Goal: Task Accomplishment & Management: Use online tool/utility

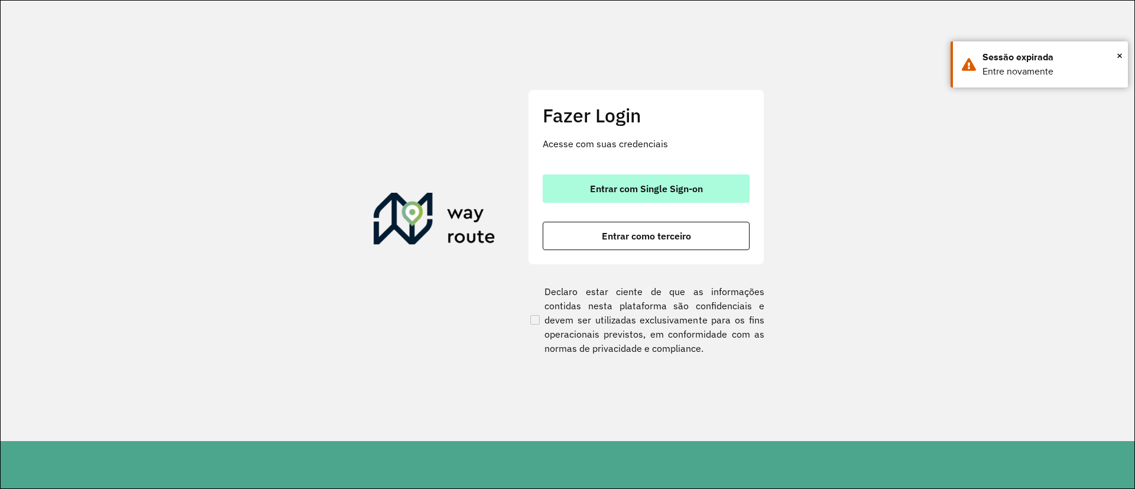
click at [578, 199] on button "Entrar com Single Sign-on" at bounding box center [646, 188] width 207 height 28
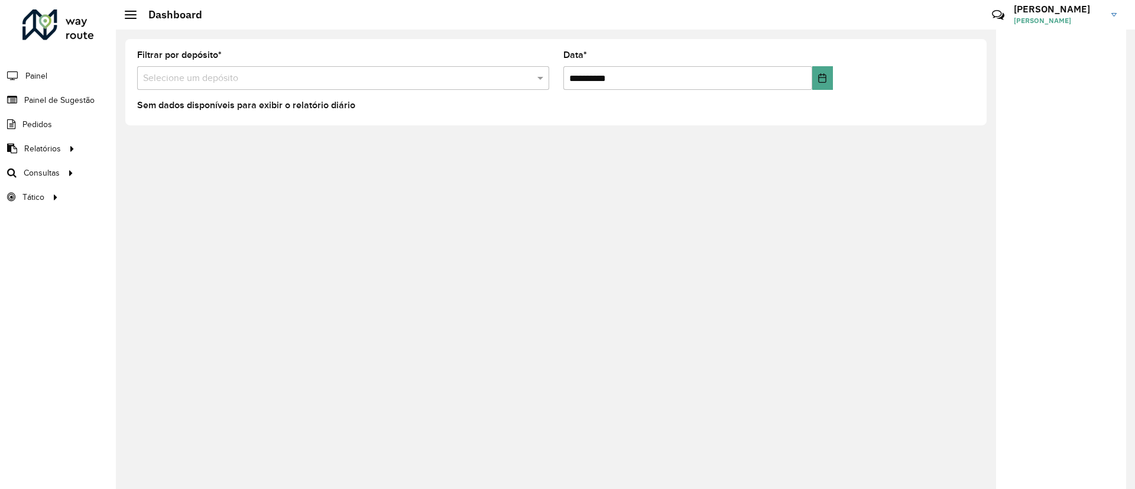
click at [251, 154] on div "**********" at bounding box center [626, 259] width 1020 height 459
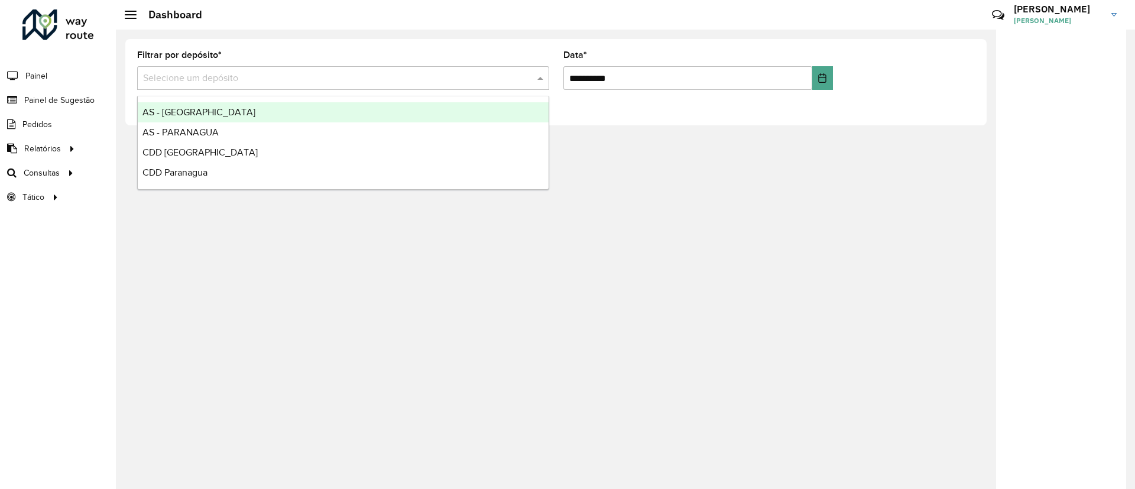
click at [241, 75] on input "text" at bounding box center [331, 79] width 377 height 14
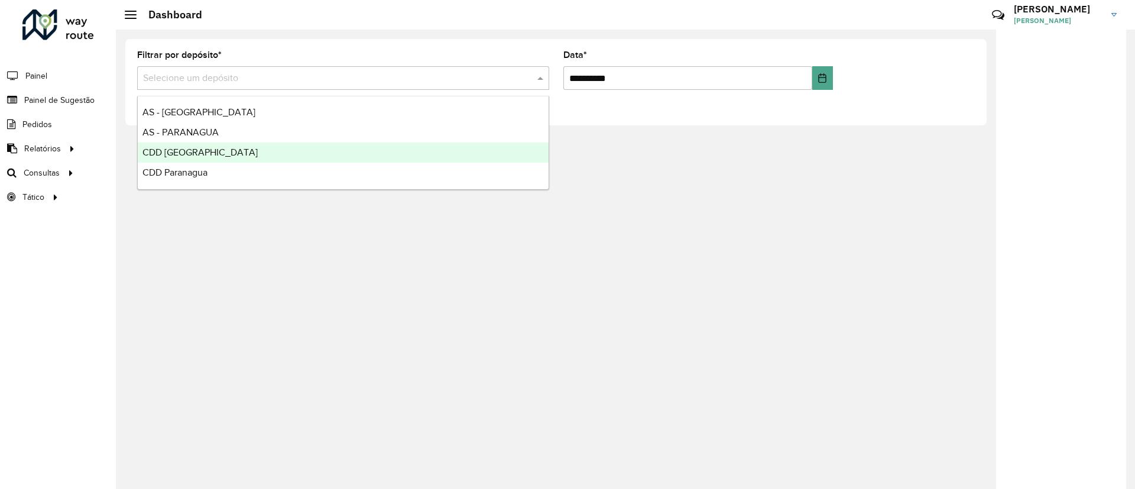
click at [171, 155] on span "CDD Curitiba" at bounding box center [200, 152] width 115 height 10
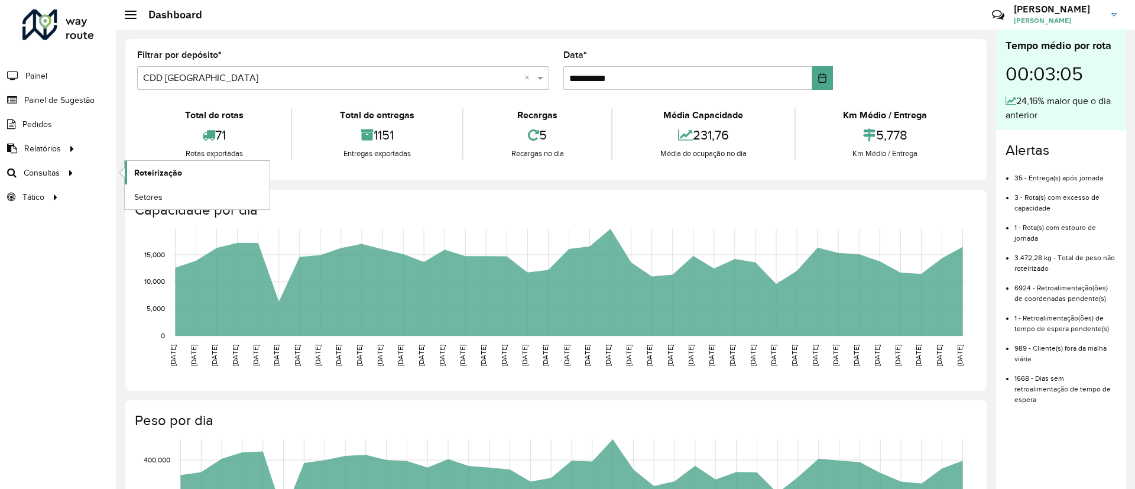
click at [149, 171] on span "Roteirização" at bounding box center [158, 173] width 48 height 12
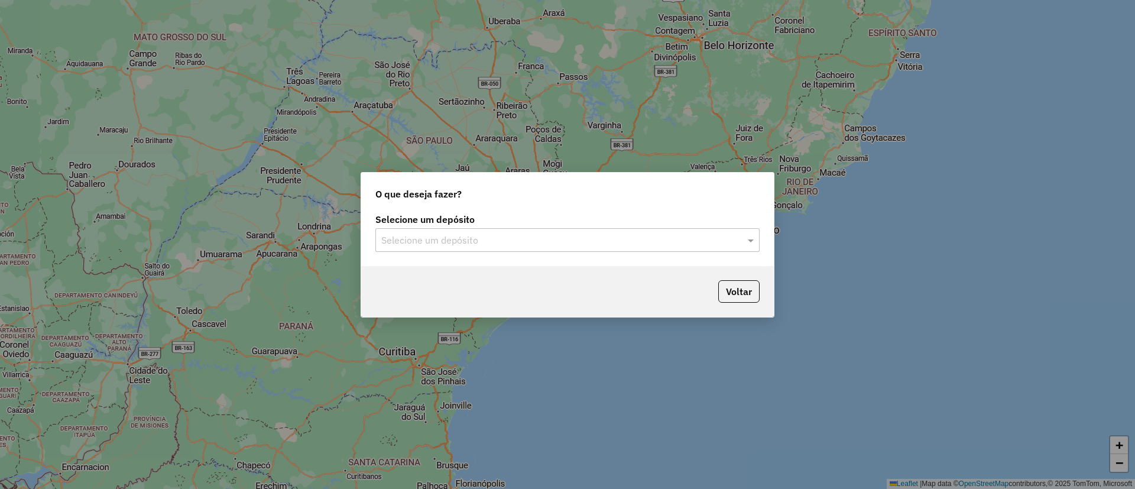
click at [397, 243] on input "text" at bounding box center [555, 241] width 349 height 14
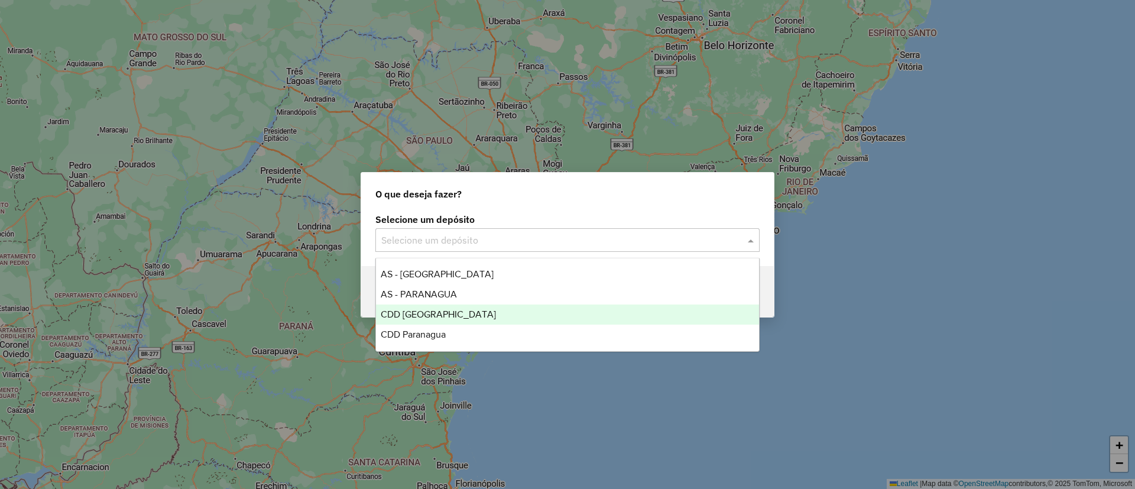
click at [415, 318] on span "CDD [GEOGRAPHIC_DATA]" at bounding box center [438, 314] width 115 height 10
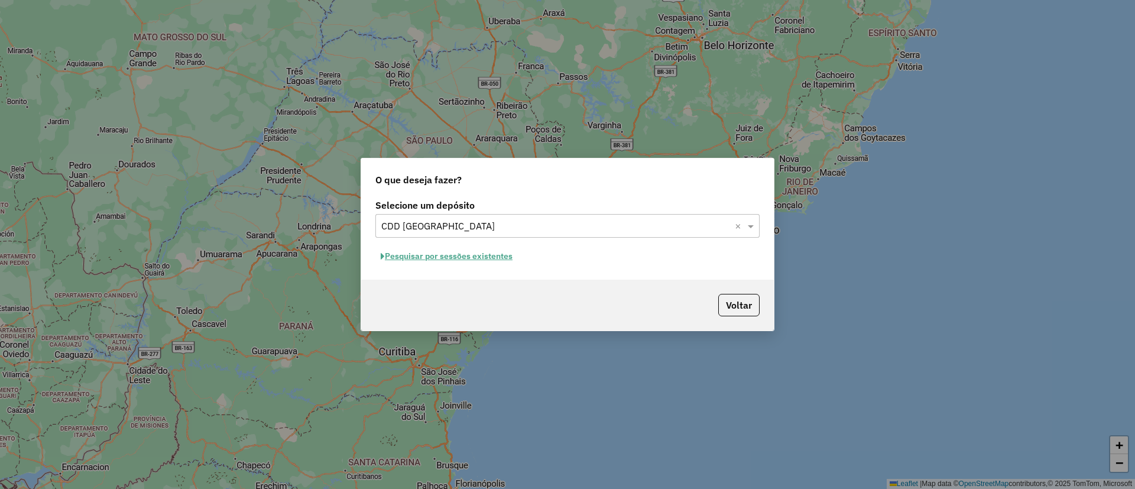
click at [429, 257] on button "Pesquisar por sessões existentes" at bounding box center [447, 256] width 143 height 18
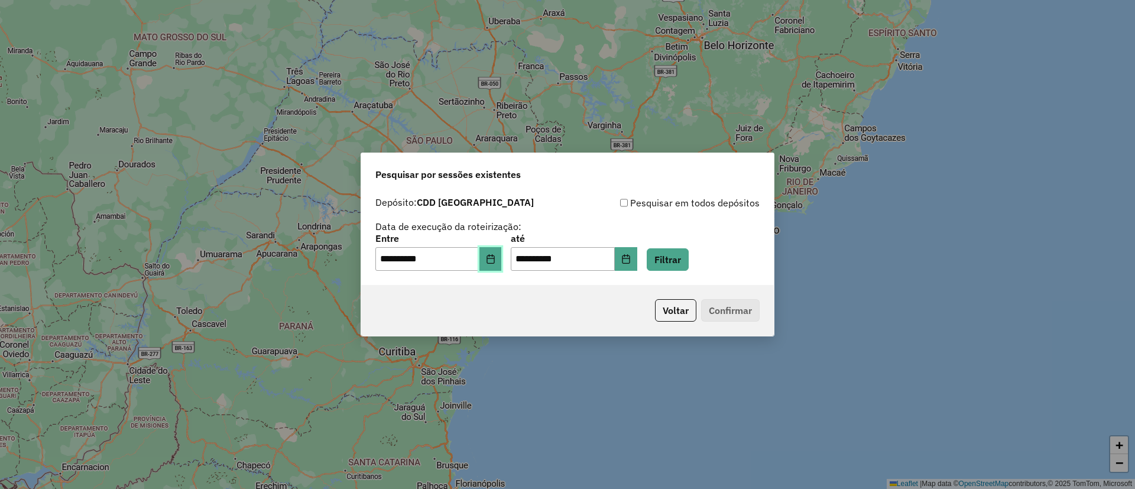
click at [494, 258] on icon "Choose Date" at bounding box center [491, 258] width 8 height 9
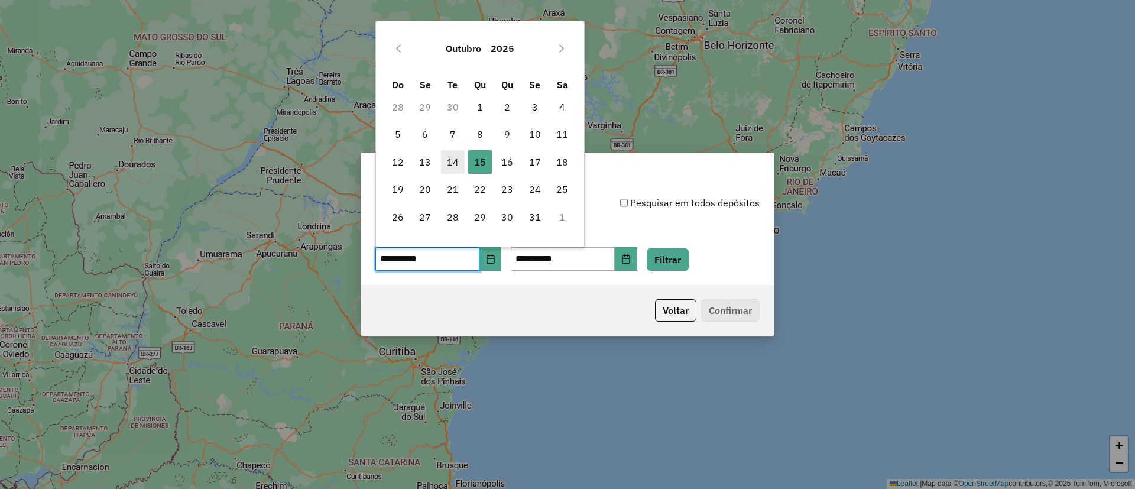
click at [452, 161] on span "14" at bounding box center [453, 162] width 24 height 24
type input "**********"
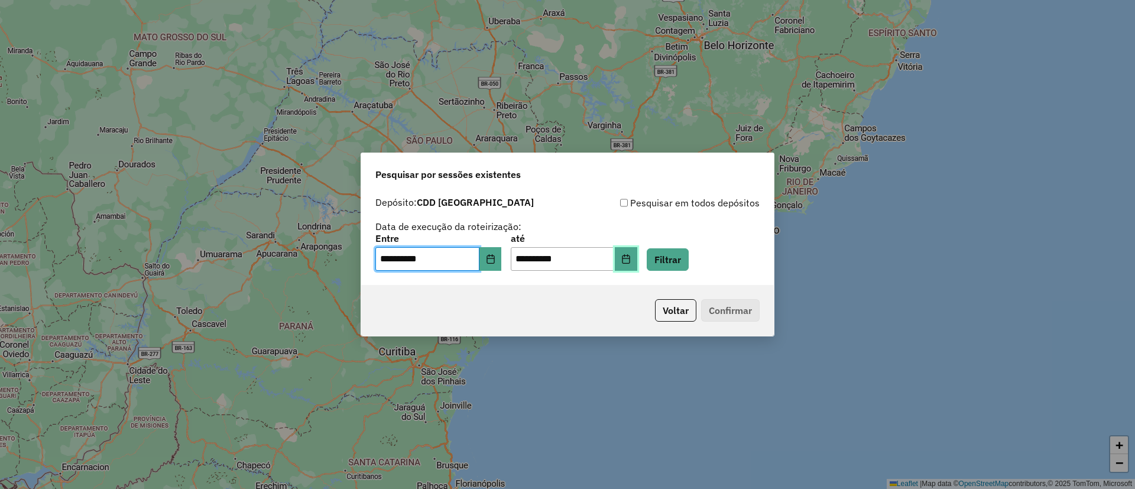
click at [637, 268] on button "Choose Date" at bounding box center [626, 259] width 22 height 24
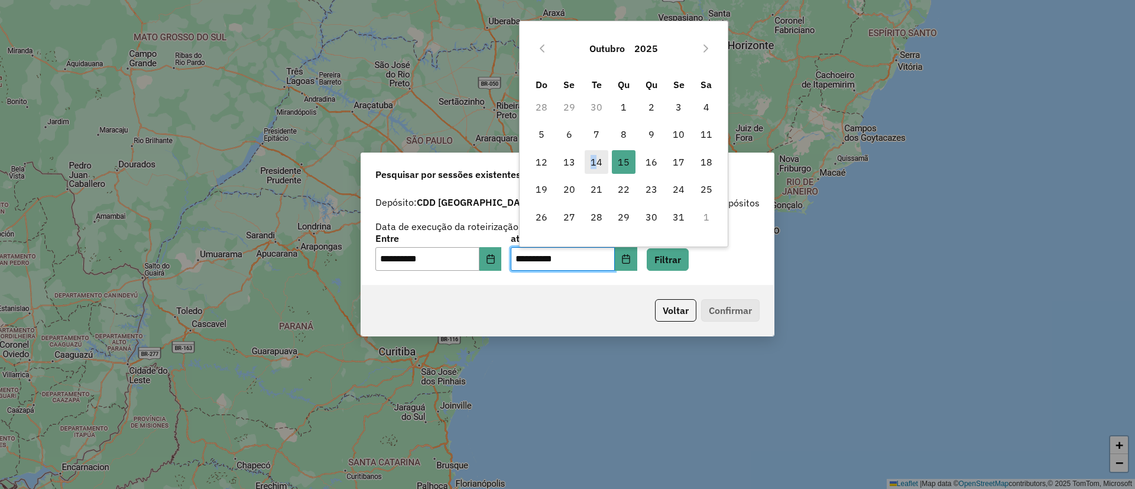
click at [594, 160] on span "14" at bounding box center [597, 162] width 24 height 24
type input "**********"
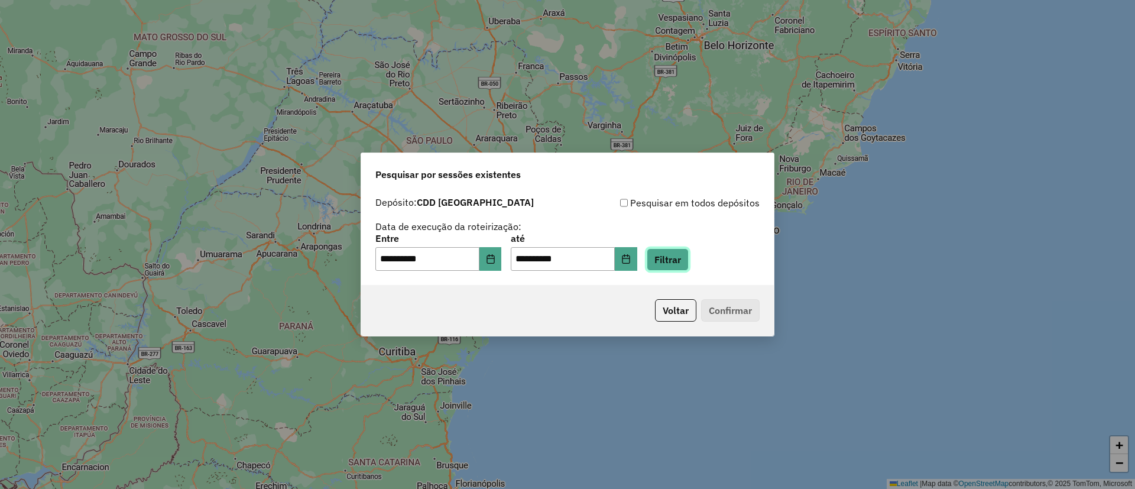
click at [679, 250] on button "Filtrar" at bounding box center [668, 259] width 42 height 22
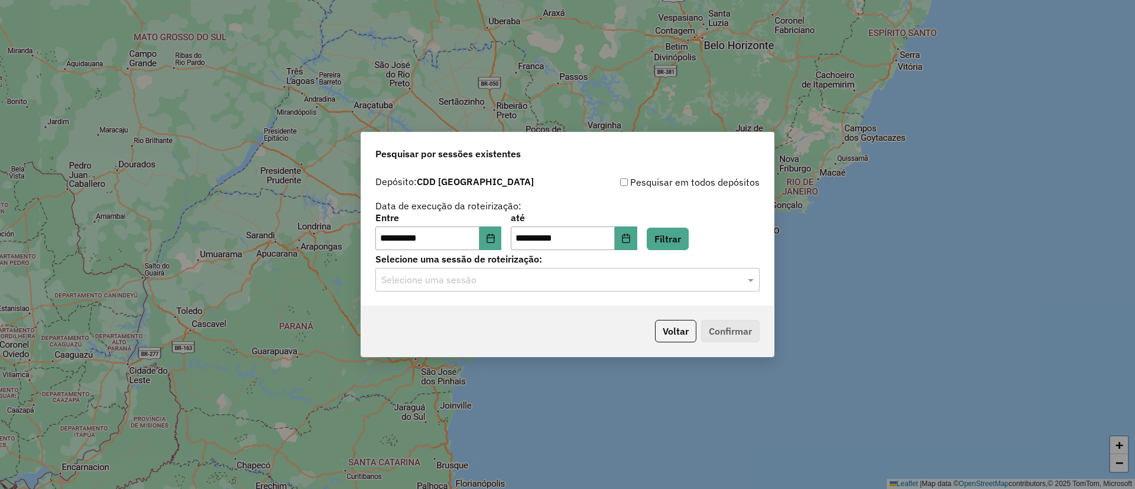
click at [460, 280] on input "text" at bounding box center [555, 280] width 349 height 14
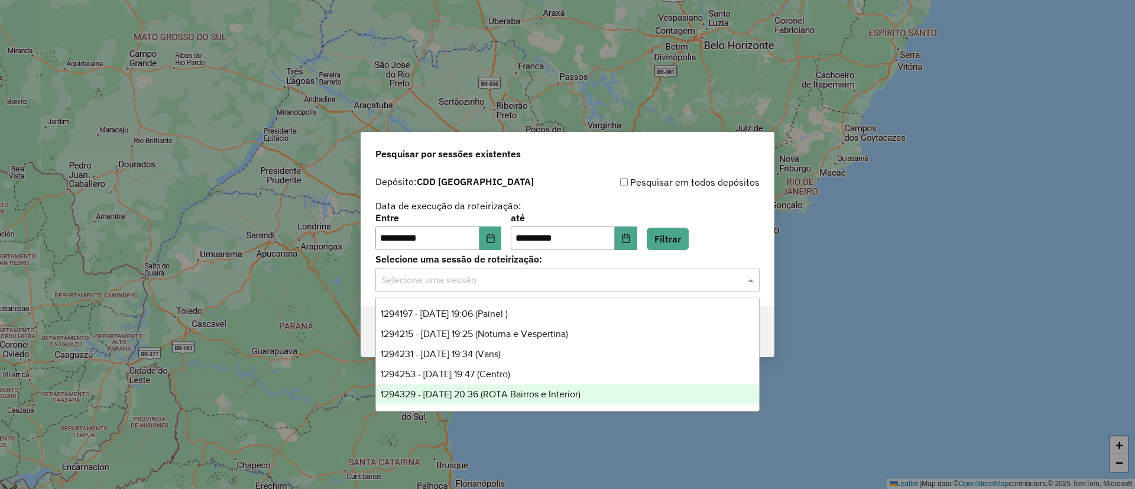
click at [477, 392] on span "1294329 - 14/10/2025 20:36 (ROTA Bairros e Interior)" at bounding box center [481, 394] width 200 height 10
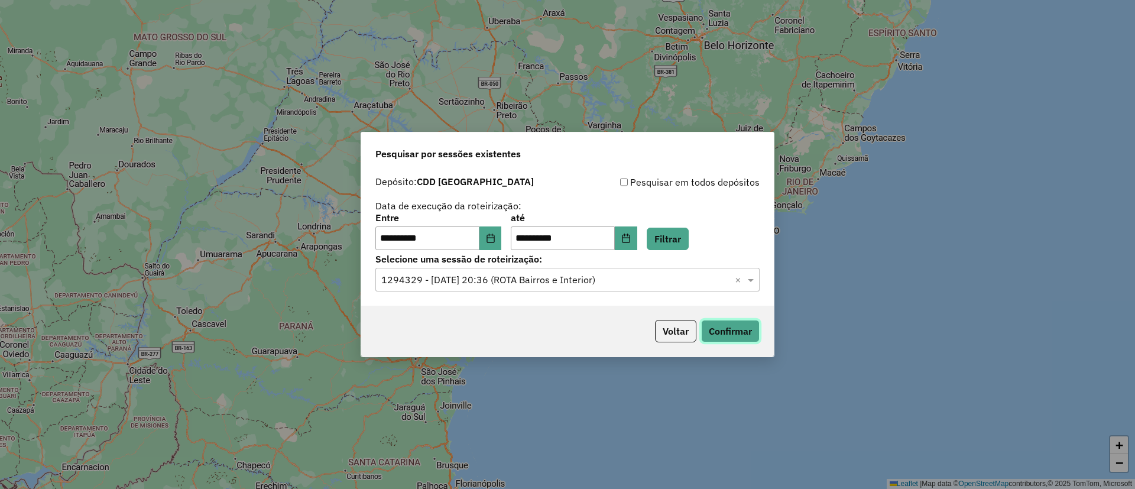
click at [714, 335] on button "Confirmar" at bounding box center [730, 331] width 59 height 22
click at [484, 280] on input "text" at bounding box center [555, 280] width 349 height 14
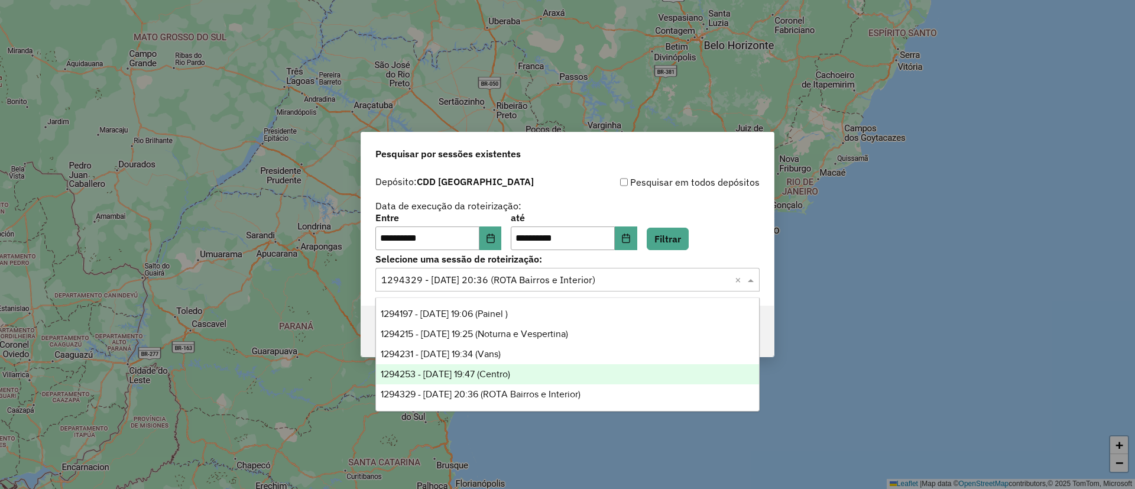
click at [487, 380] on div "1294253 - 14/10/2025 19:47 (Centro)" at bounding box center [567, 374] width 383 height 20
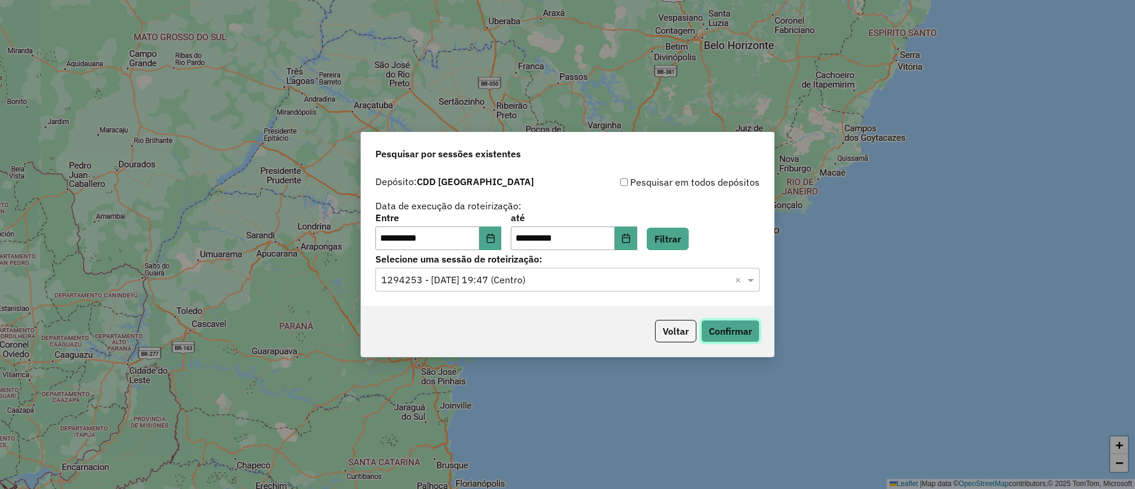
click at [721, 335] on button "Confirmar" at bounding box center [730, 331] width 59 height 22
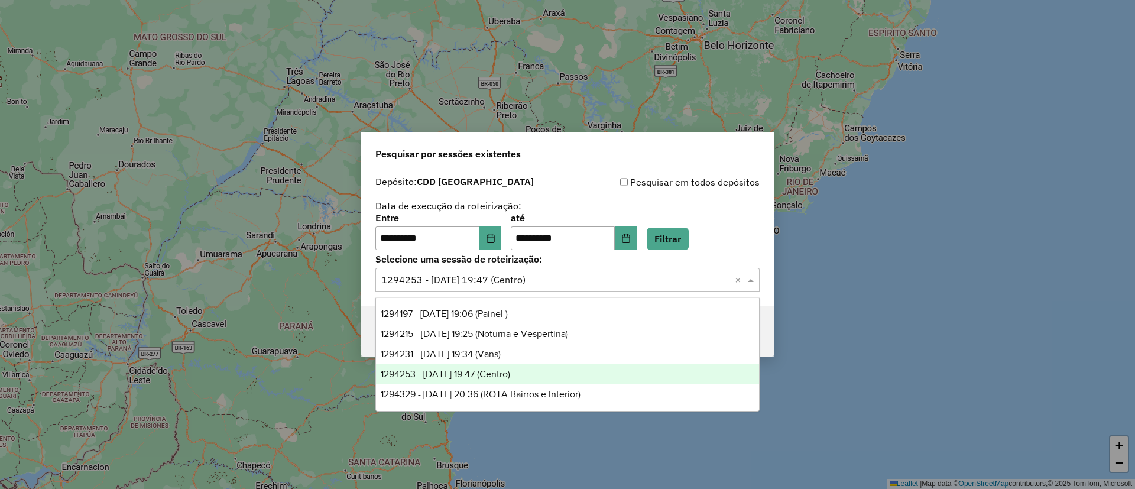
click at [446, 275] on input "text" at bounding box center [555, 280] width 349 height 14
click at [498, 373] on span "1294253 - 14/10/2025 19:47 (Centro)" at bounding box center [446, 374] width 130 height 10
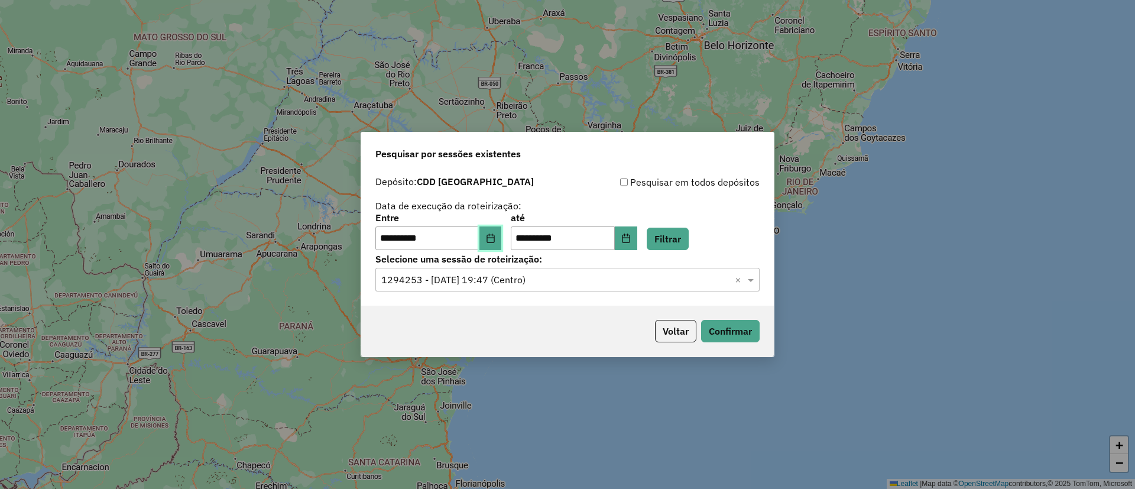
click at [498, 228] on button "Choose Date" at bounding box center [491, 238] width 22 height 24
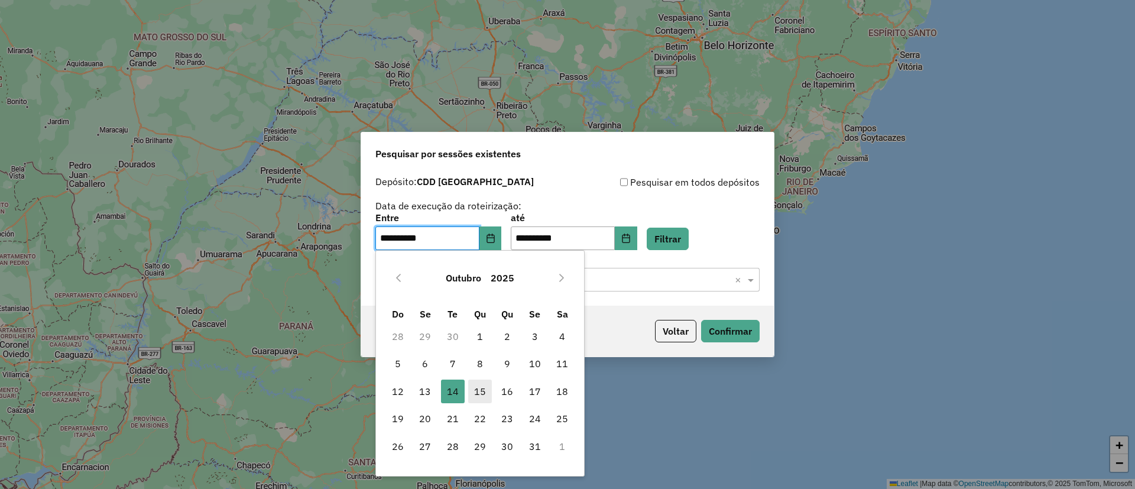
click at [484, 403] on span "15" at bounding box center [480, 392] width 24 height 24
type input "**********"
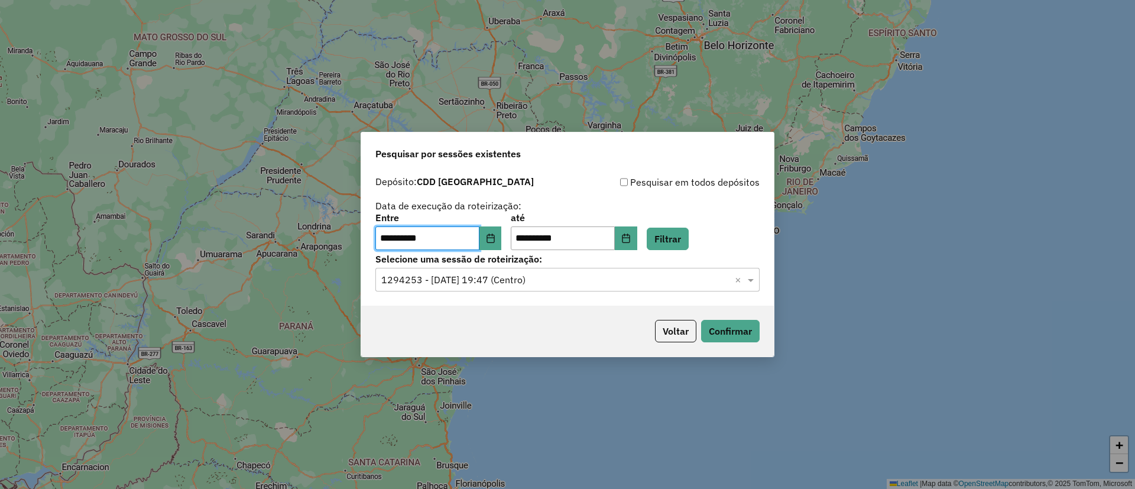
click at [486, 390] on div "**********" at bounding box center [567, 244] width 1135 height 489
click at [630, 237] on icon "Choose Date" at bounding box center [626, 238] width 8 height 9
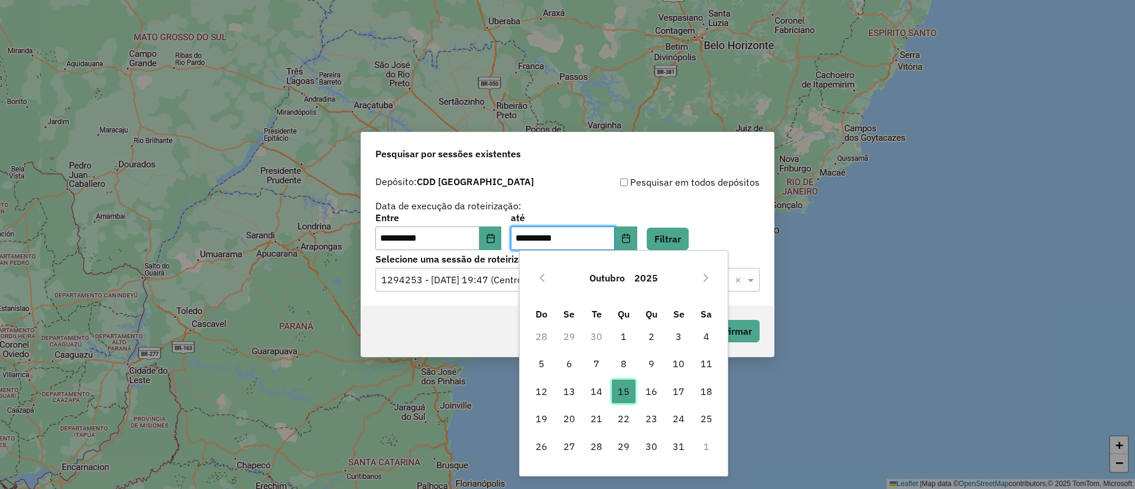
click at [629, 384] on span "15" at bounding box center [624, 392] width 24 height 24
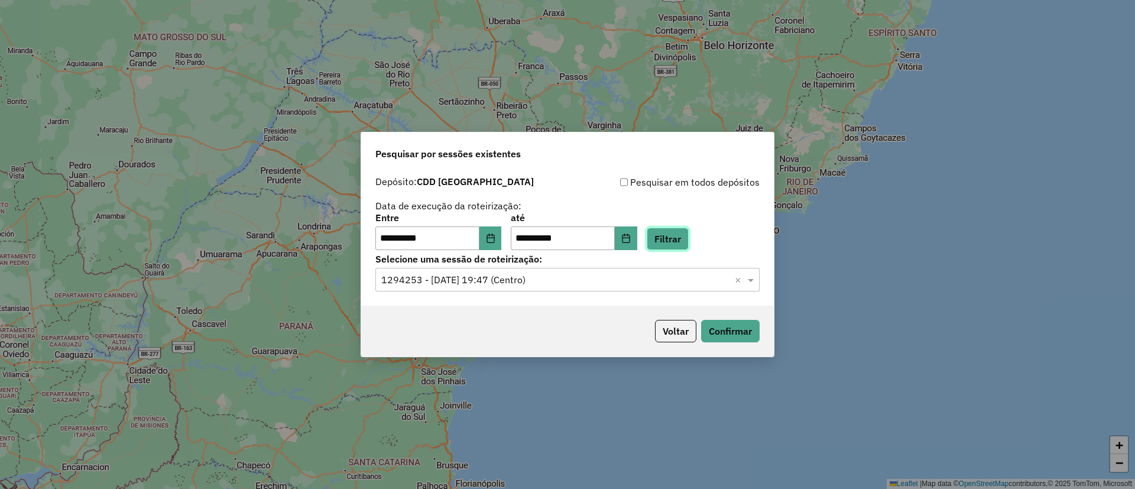
click at [678, 240] on button "Filtrar" at bounding box center [668, 239] width 42 height 22
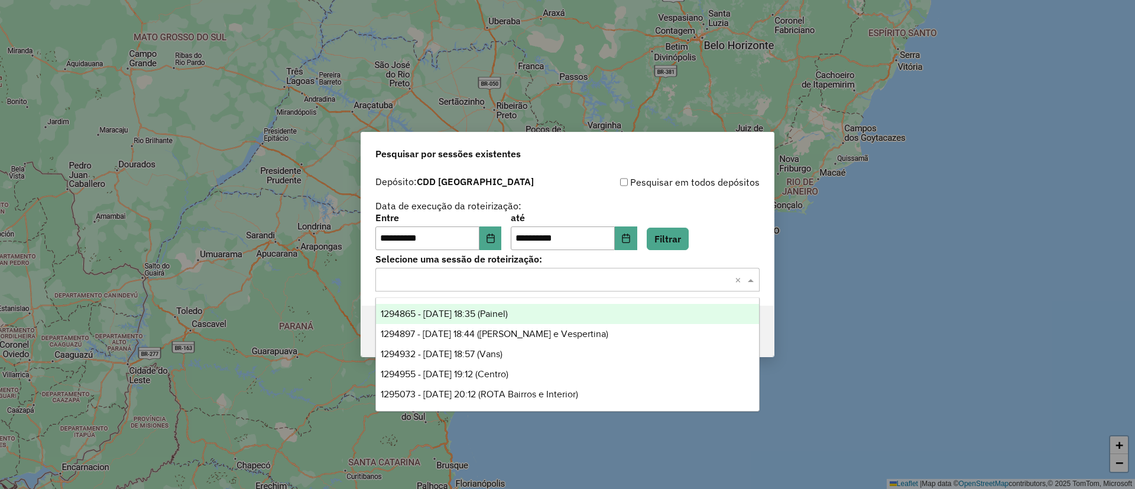
click at [512, 276] on input "text" at bounding box center [555, 280] width 349 height 14
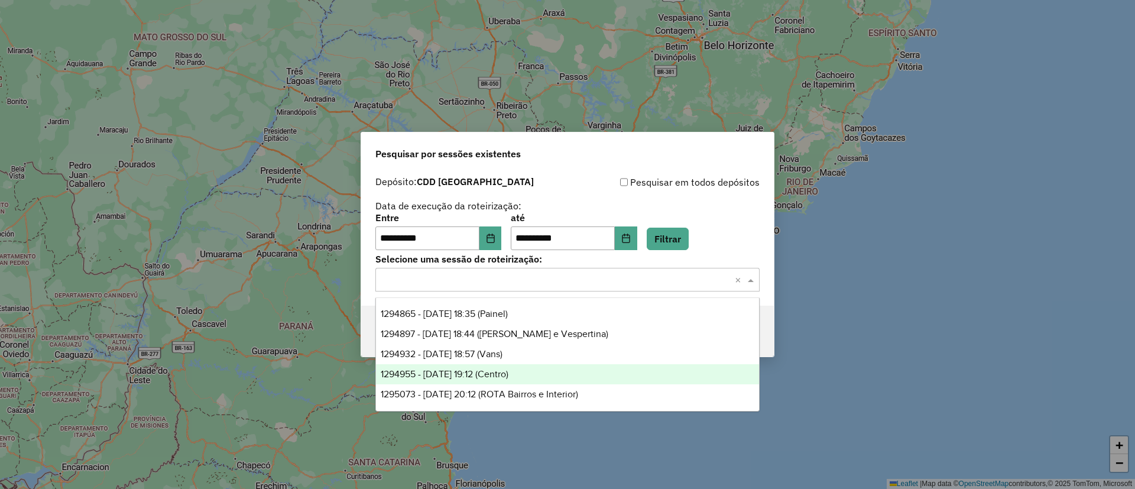
click at [531, 368] on div "1294955 - 15/10/2025 19:12 (Centro)" at bounding box center [567, 374] width 383 height 20
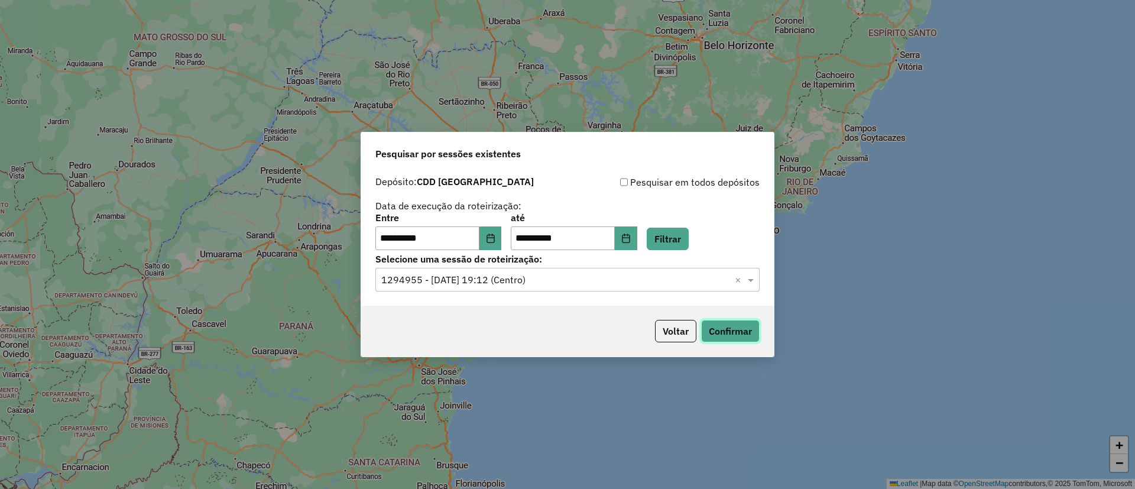
click at [745, 326] on button "Confirmar" at bounding box center [730, 331] width 59 height 22
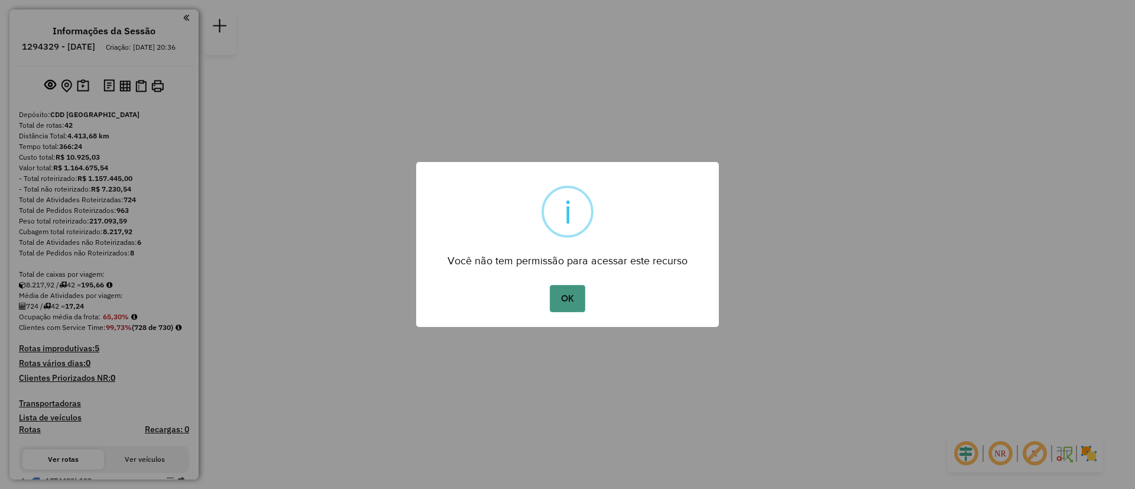
click at [554, 303] on button "OK" at bounding box center [567, 298] width 35 height 27
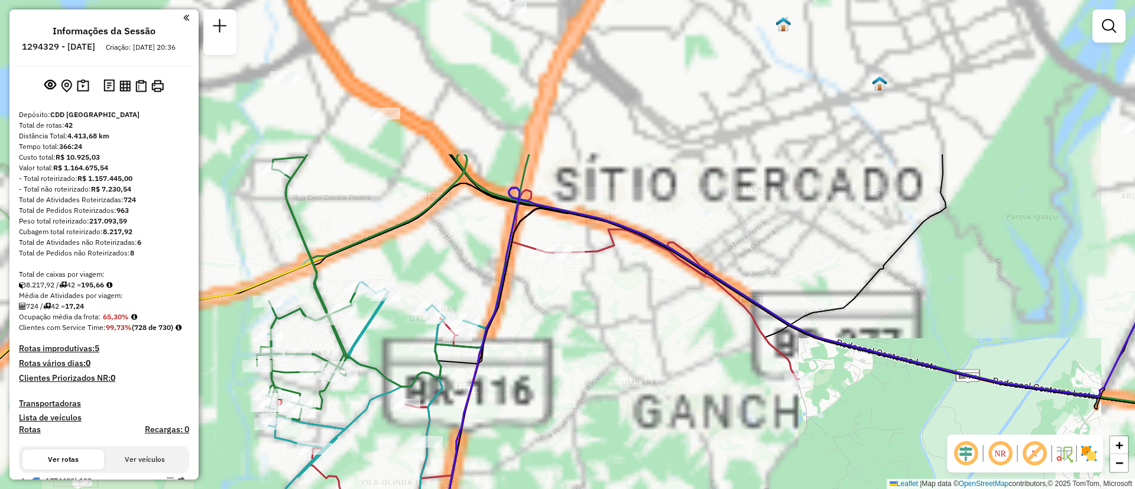
drag, startPoint x: 567, startPoint y: 303, endPoint x: 595, endPoint y: 400, distance: 101.6
click at [591, 417] on div "Janela de atendimento Grade de atendimento Capacidade Transportadoras Veículos …" at bounding box center [567, 244] width 1135 height 489
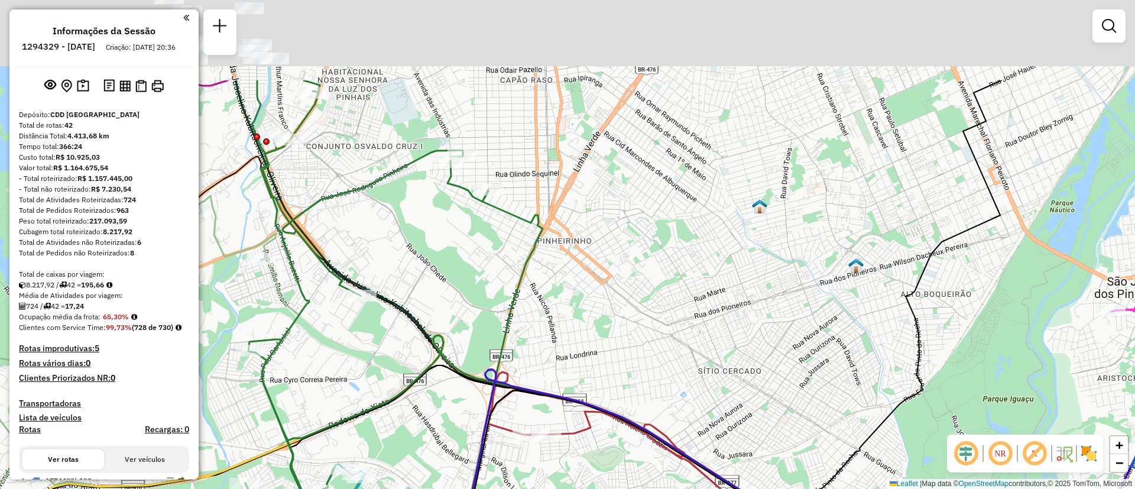
drag, startPoint x: 617, startPoint y: 203, endPoint x: 587, endPoint y: 338, distance: 138.0
click at [587, 337] on div "Janela de atendimento Grade de atendimento Capacidade Transportadoras Veículos …" at bounding box center [567, 244] width 1135 height 489
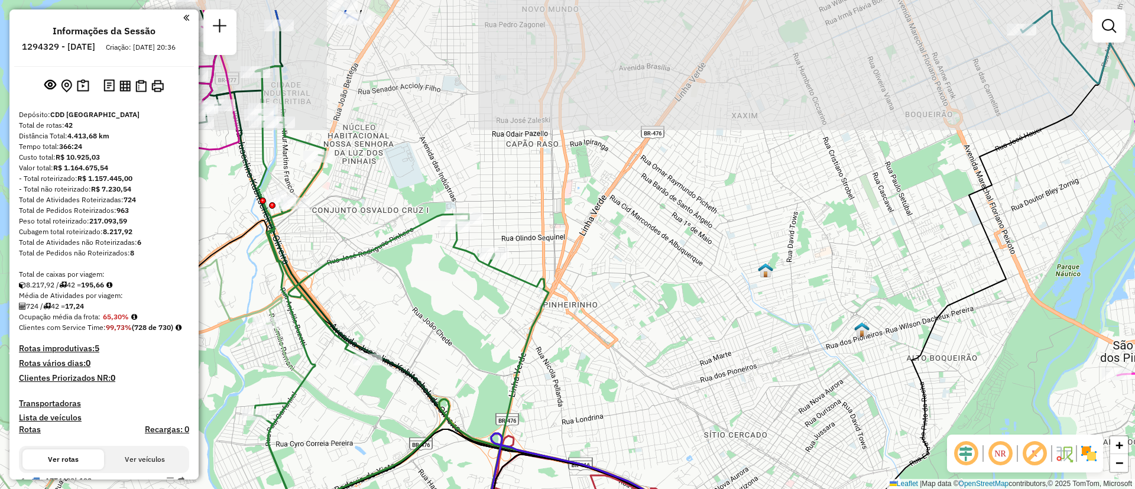
drag, startPoint x: 609, startPoint y: 270, endPoint x: 604, endPoint y: 348, distance: 78.2
click at [604, 348] on div "Janela de atendimento Grade de atendimento Capacidade Transportadoras Veículos …" at bounding box center [567, 244] width 1135 height 489
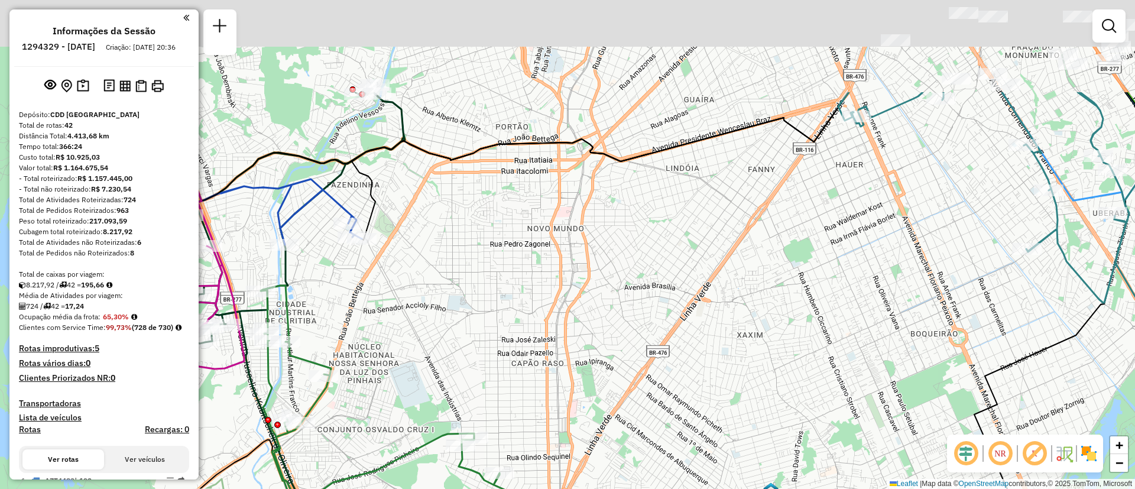
drag, startPoint x: 558, startPoint y: 232, endPoint x: 569, endPoint y: 376, distance: 143.5
click at [569, 376] on div "Janela de atendimento Grade de atendimento Capacidade Transportadoras Veículos …" at bounding box center [567, 244] width 1135 height 489
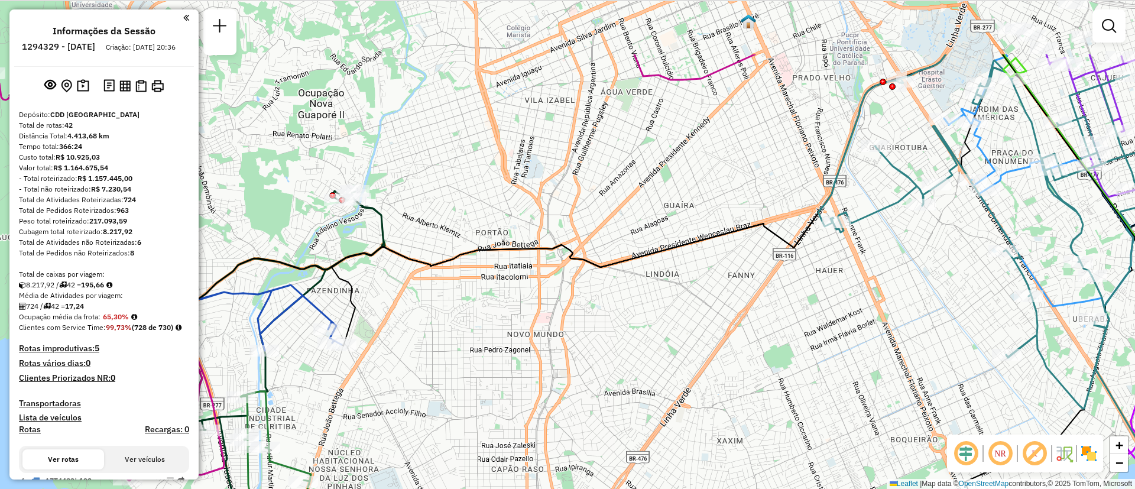
drag, startPoint x: 572, startPoint y: 207, endPoint x: 551, endPoint y: 310, distance: 105.8
click at [551, 310] on div "Janela de atendimento Grade de atendimento Capacidade Transportadoras Veículos …" at bounding box center [567, 244] width 1135 height 489
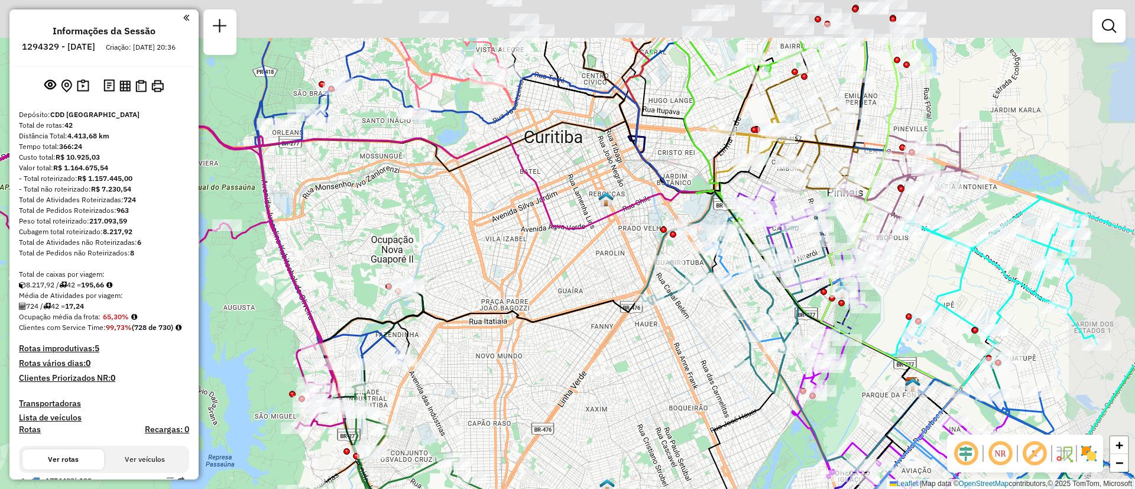
drag, startPoint x: 607, startPoint y: 151, endPoint x: 492, endPoint y: 241, distance: 146.1
click at [492, 241] on div "Janela de atendimento Grade de atendimento Capacidade Transportadoras Veículos …" at bounding box center [567, 244] width 1135 height 489
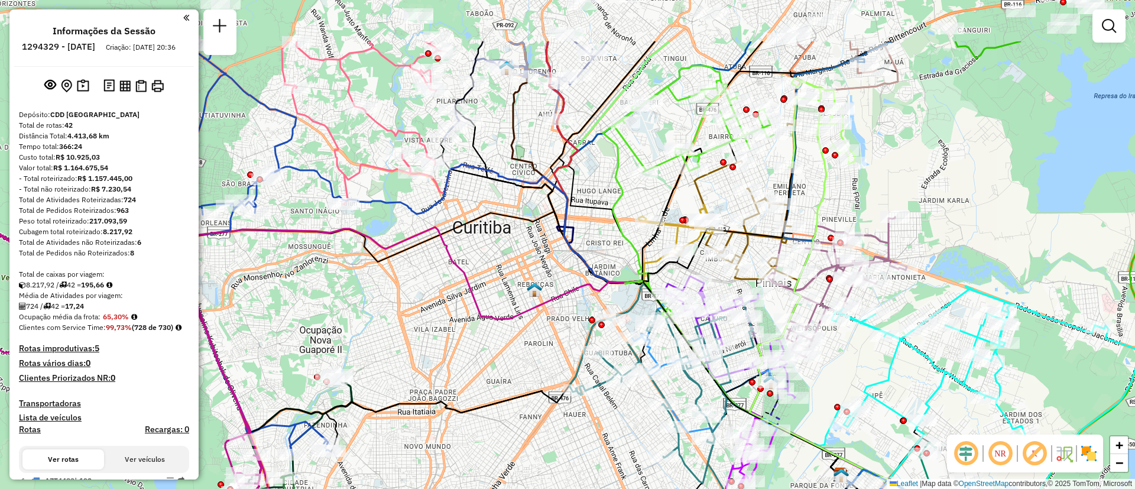
drag, startPoint x: 529, startPoint y: 189, endPoint x: 458, endPoint y: 279, distance: 114.5
click at [458, 279] on div "Janela de atendimento Grade de atendimento Capacidade Transportadoras Veículos …" at bounding box center [567, 244] width 1135 height 489
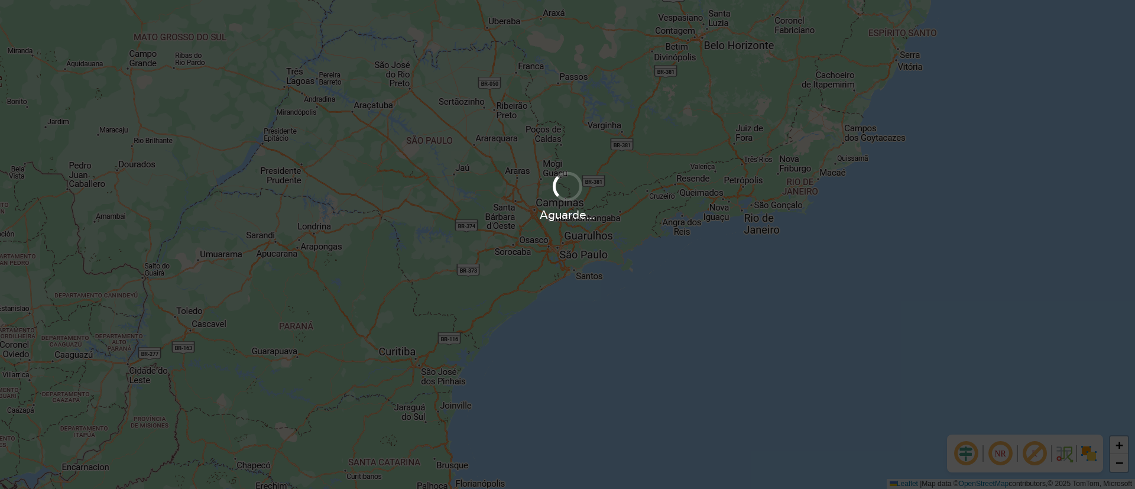
drag, startPoint x: 575, startPoint y: 238, endPoint x: 520, endPoint y: 224, distance: 56.7
click at [520, 224] on div "Aguarde..." at bounding box center [567, 244] width 1135 height 489
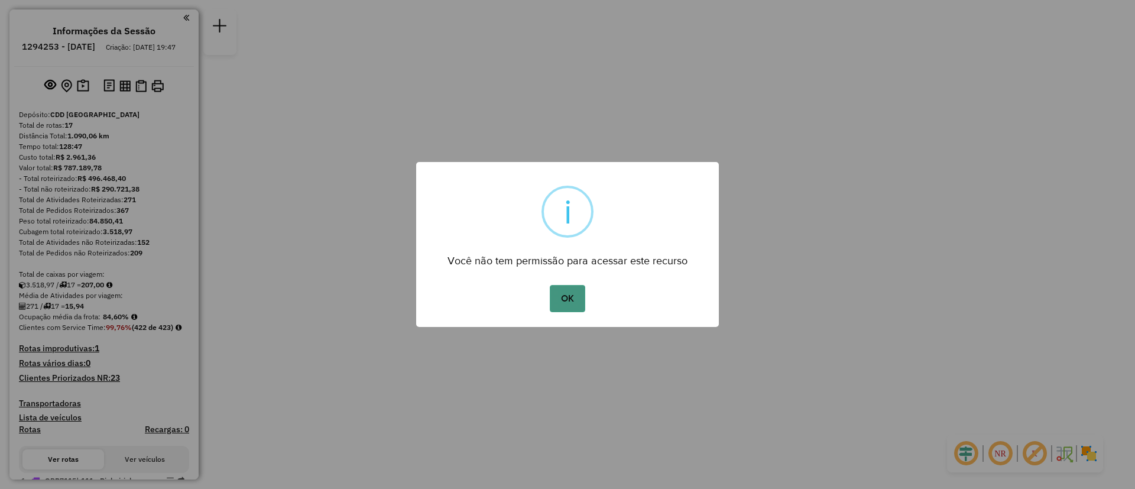
click at [561, 301] on button "OK" at bounding box center [567, 298] width 35 height 27
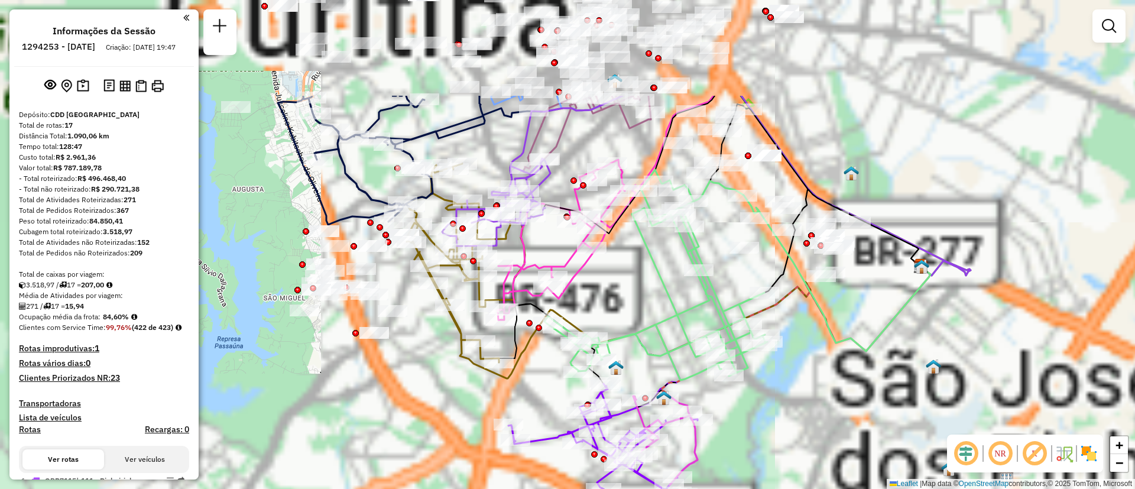
drag, startPoint x: 621, startPoint y: 156, endPoint x: 478, endPoint y: 363, distance: 251.8
click at [498, 320] on icon at bounding box center [567, 240] width 138 height 160
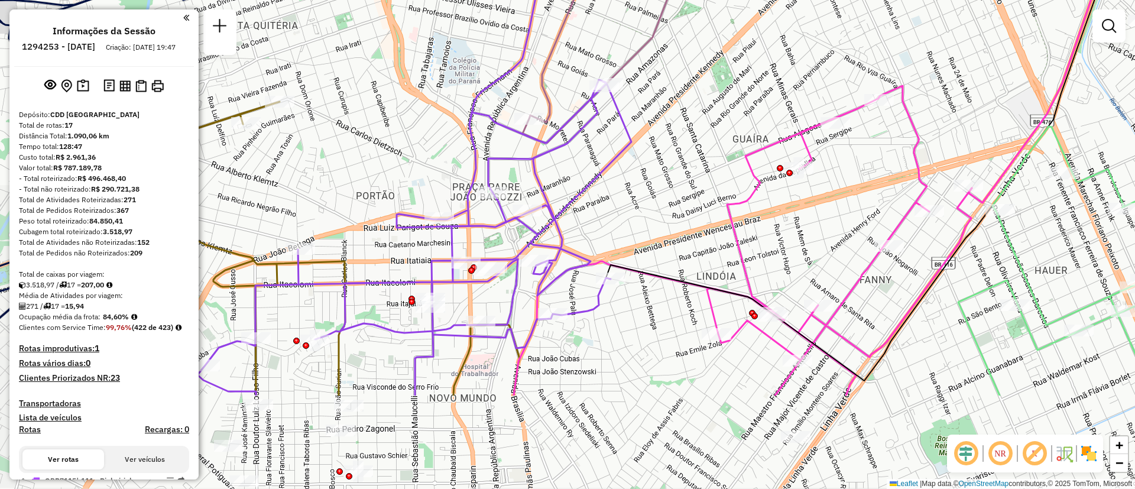
drag, startPoint x: 580, startPoint y: 297, endPoint x: 554, endPoint y: 389, distance: 95.7
click at [561, 392] on div "Rota 3 - Placa CNI9H22 02457910 - ANSELMO FRANCISCO LA Janela de atendimento Gr…" at bounding box center [567, 244] width 1135 height 489
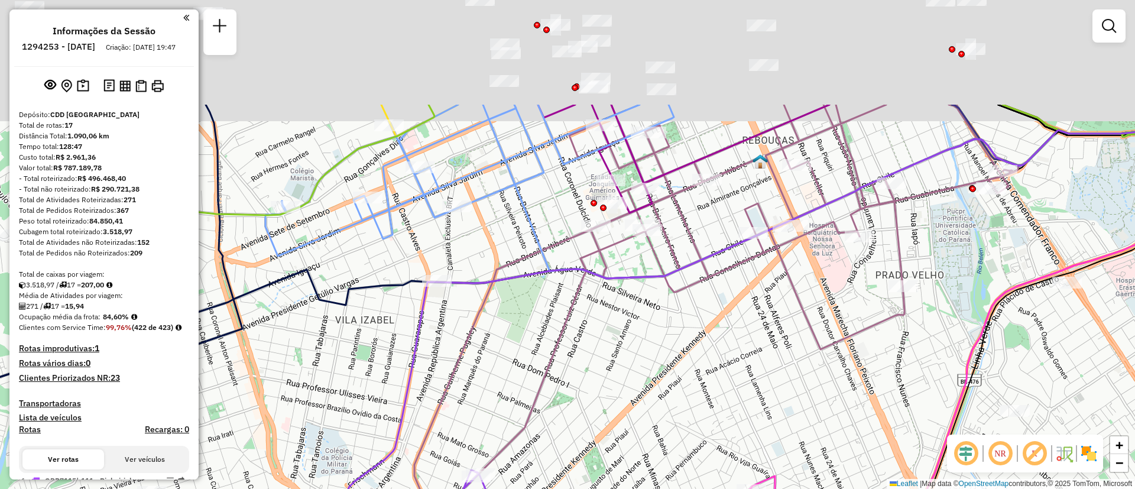
drag, startPoint x: 554, startPoint y: 222, endPoint x: 548, endPoint y: 344, distance: 122.0
click at [548, 344] on div "Rota 3 - Placa CNI9H22 02457910 - ANSELMO FRANCISCO LA Janela de atendimento Gr…" at bounding box center [567, 244] width 1135 height 489
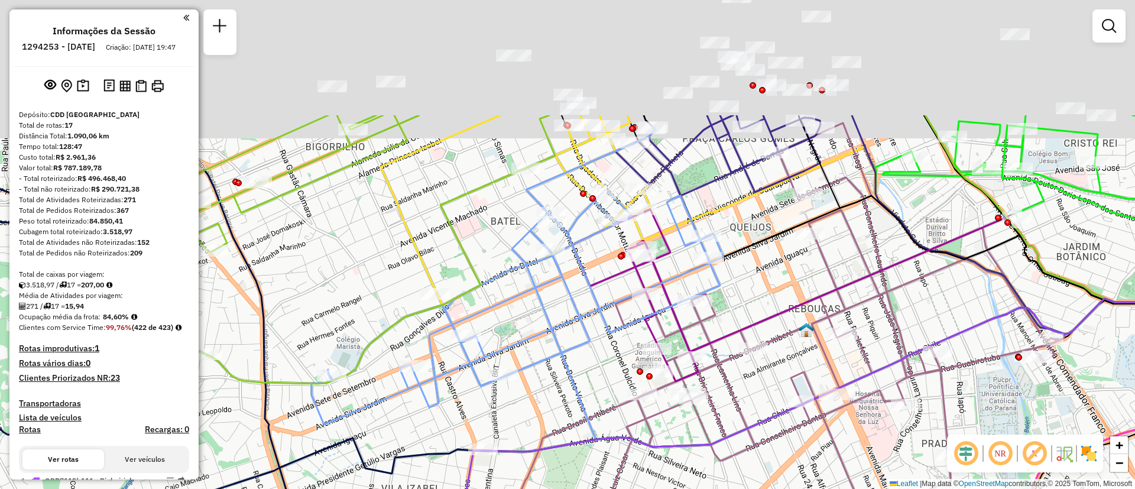
drag, startPoint x: 529, startPoint y: 196, endPoint x: 575, endPoint y: 360, distance: 170.3
click at [575, 360] on div "Rota 3 - Placa CNI9H22 02457910 - ANSELMO FRANCISCO LA Janela de atendimento Gr…" at bounding box center [567, 244] width 1135 height 489
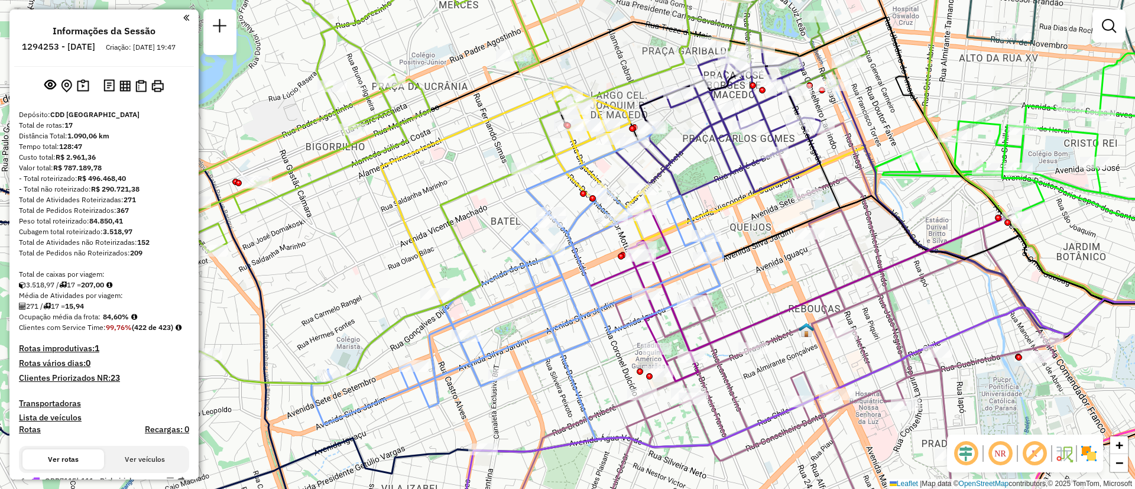
drag, startPoint x: 439, startPoint y: 325, endPoint x: 535, endPoint y: 33, distance: 307.4
click at [529, 127] on icon at bounding box center [518, 276] width 412 height 298
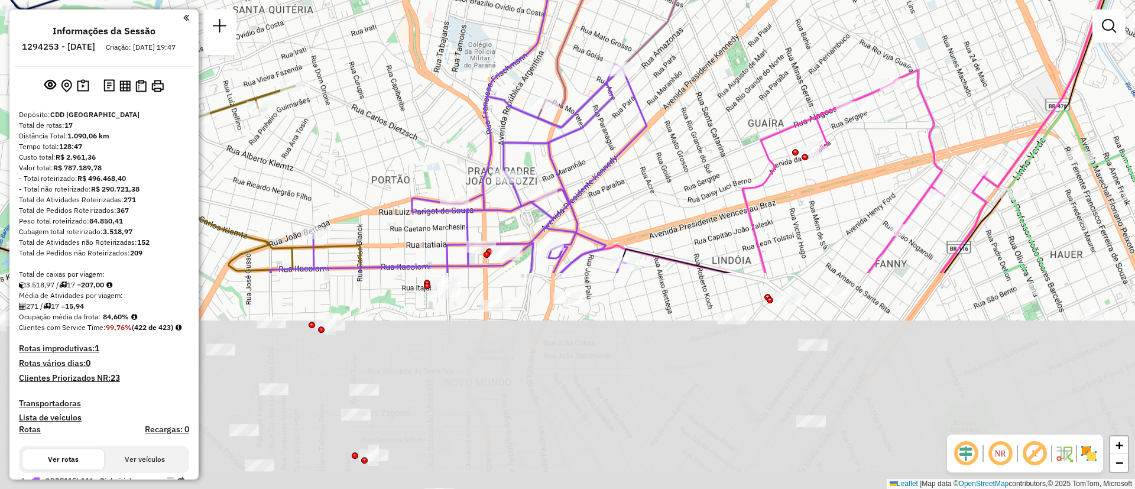
drag, startPoint x: 564, startPoint y: 341, endPoint x: 590, endPoint y: 15, distance: 326.9
click at [565, 43] on div "Rota 3 - Placa CNI9H22 02457910 - ANSELMO FRANCISCO LA Rota 4 - Placa RHT6A44 0…" at bounding box center [567, 244] width 1135 height 489
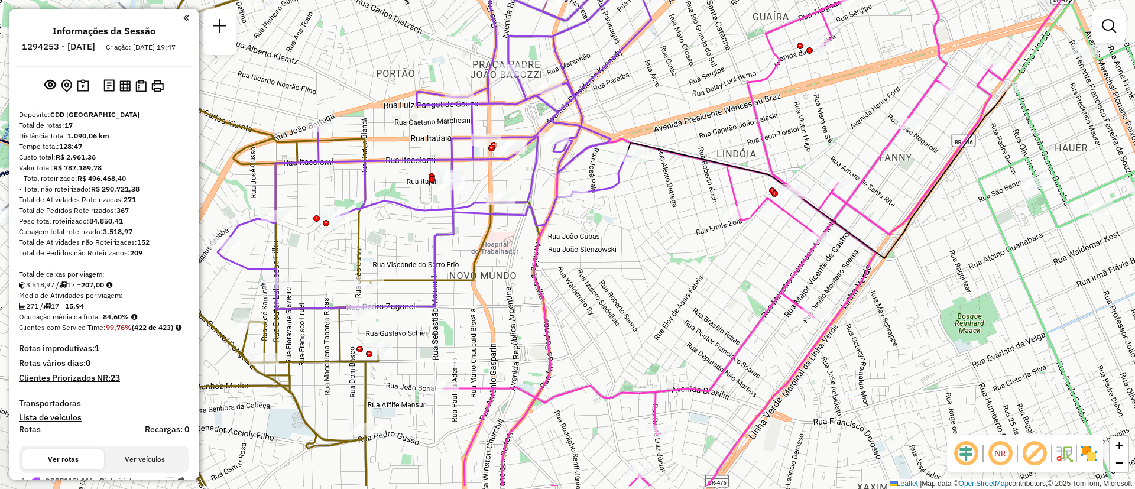
drag, startPoint x: 637, startPoint y: 295, endPoint x: 700, endPoint y: 301, distance: 63.6
click at [700, 301] on div "Rota 3 - Placa CNI9H22 02457910 - ANSELMO FRANCISCO LA Rota 4 - Placa RHT6A44 0…" at bounding box center [567, 244] width 1135 height 489
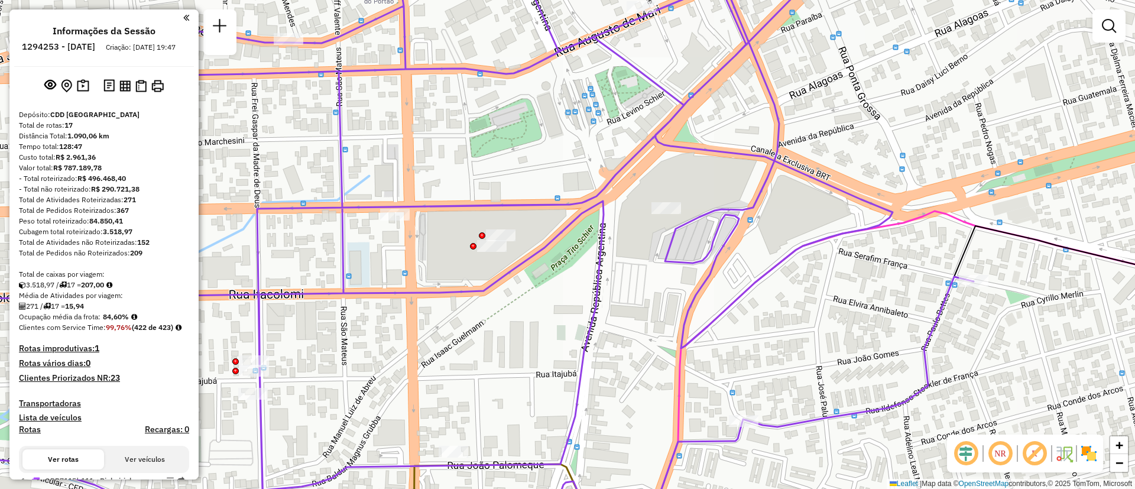
drag, startPoint x: 488, startPoint y: 255, endPoint x: 557, endPoint y: 271, distance: 70.6
click at [557, 271] on div "Rota 3 - Placa CNI9H22 02457910 - ANSELMO FRANCISCO LA Rota 4 - Placa RHT6A44 0…" at bounding box center [567, 244] width 1135 height 489
click at [600, 188] on icon at bounding box center [430, 244] width 1088 height 587
select select "**********"
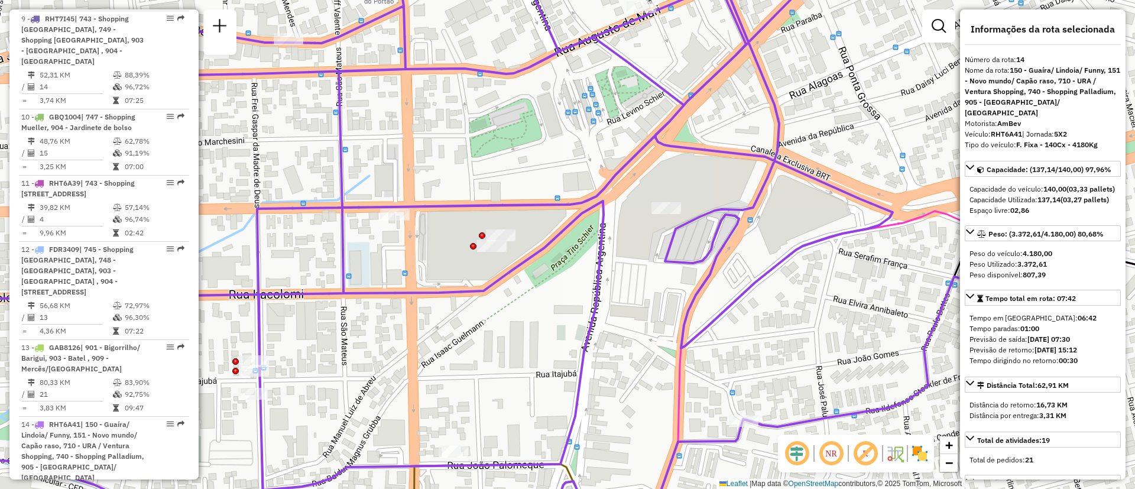
scroll to position [1463, 0]
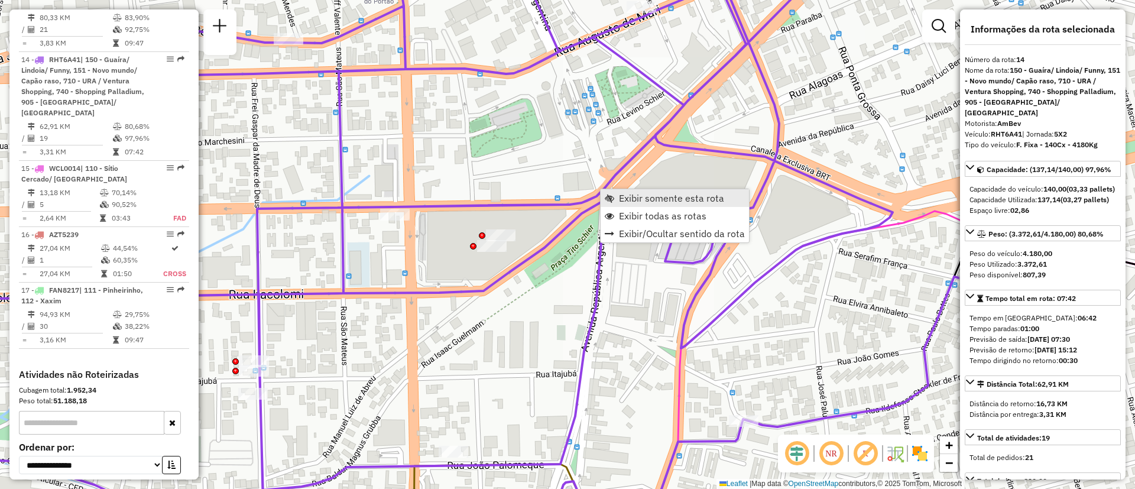
click at [634, 199] on span "Exibir somente esta rota" at bounding box center [671, 197] width 105 height 9
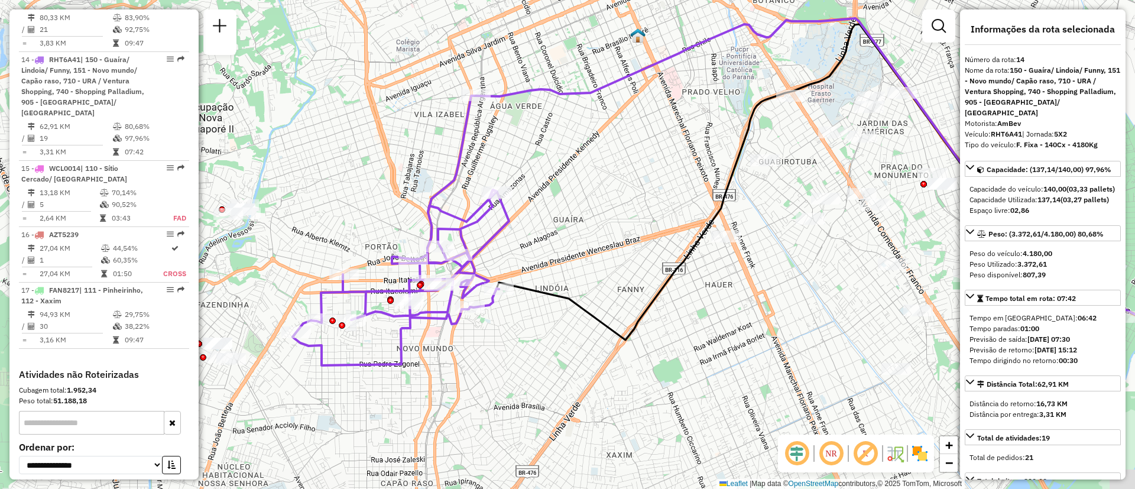
drag, startPoint x: 609, startPoint y: 283, endPoint x: 698, endPoint y: 266, distance: 90.2
click at [698, 266] on icon at bounding box center [874, 215] width 754 height 383
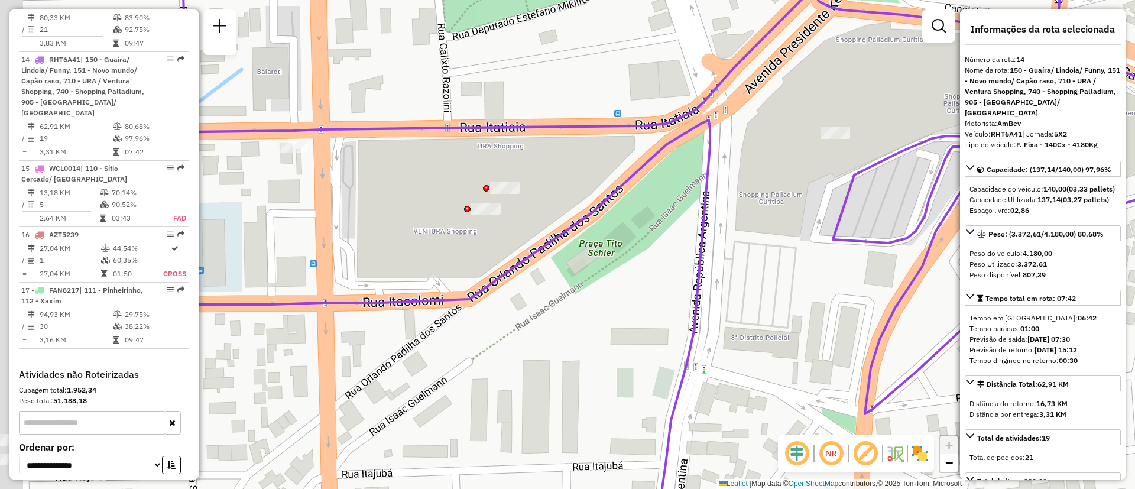
drag, startPoint x: 459, startPoint y: 274, endPoint x: 637, endPoint y: 281, distance: 178.1
click at [637, 281] on div "Janela de atendimento Grade de atendimento Capacidade Transportadoras Veículos …" at bounding box center [567, 244] width 1135 height 489
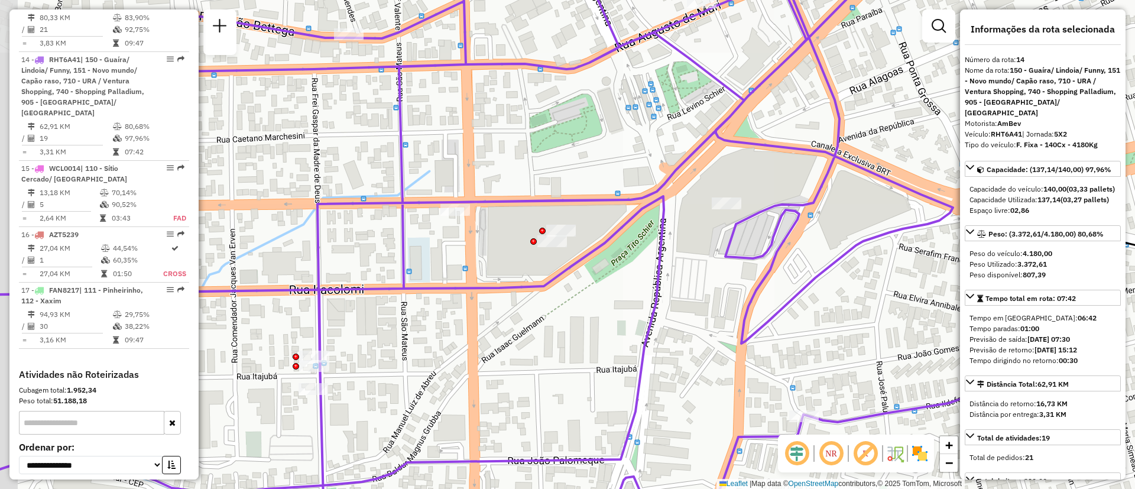
drag, startPoint x: 726, startPoint y: 261, endPoint x: 619, endPoint y: 315, distance: 119.5
click at [619, 315] on icon at bounding box center [455, 251] width 1158 height 587
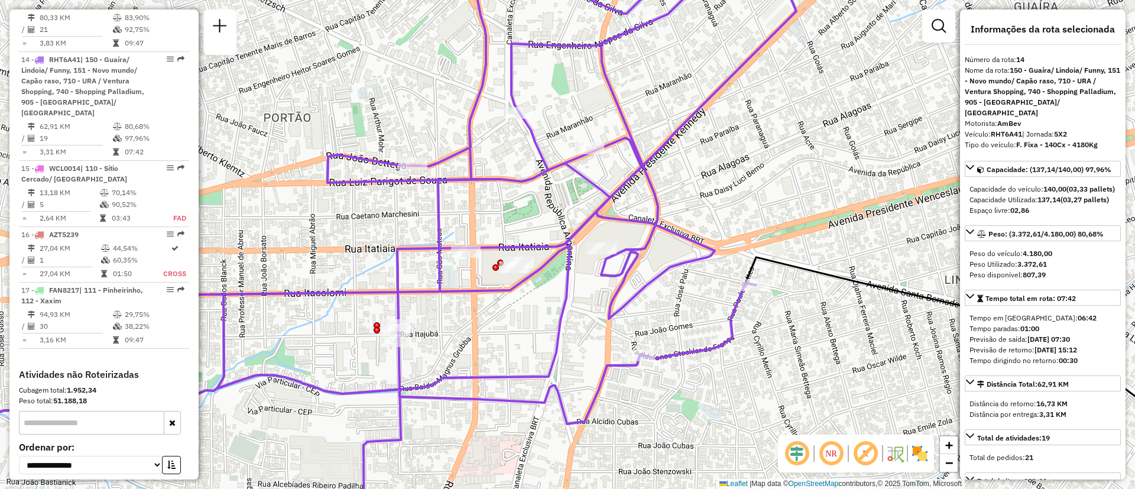
drag, startPoint x: 825, startPoint y: 197, endPoint x: 745, endPoint y: 213, distance: 81.5
click at [745, 213] on div "Janela de atendimento Grade de atendimento Capacidade Transportadoras Veículos …" at bounding box center [567, 244] width 1135 height 489
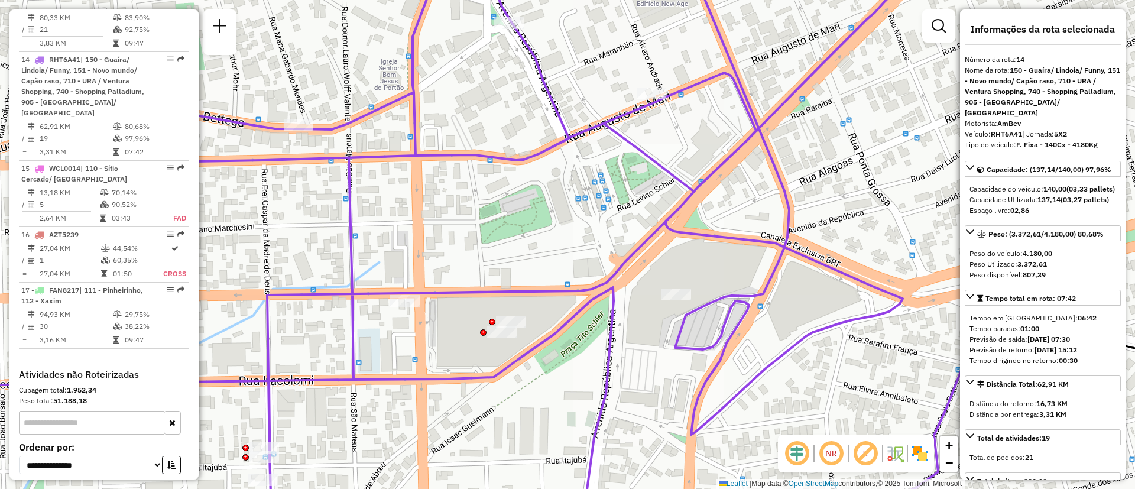
click at [439, 157] on icon at bounding box center [435, 244] width 1098 height 587
drag, startPoint x: 901, startPoint y: 127, endPoint x: 664, endPoint y: 162, distance: 240.4
click at [901, 127] on div "Janela de atendimento Grade de atendimento Capacidade Transportadoras Veículos …" at bounding box center [567, 244] width 1135 height 489
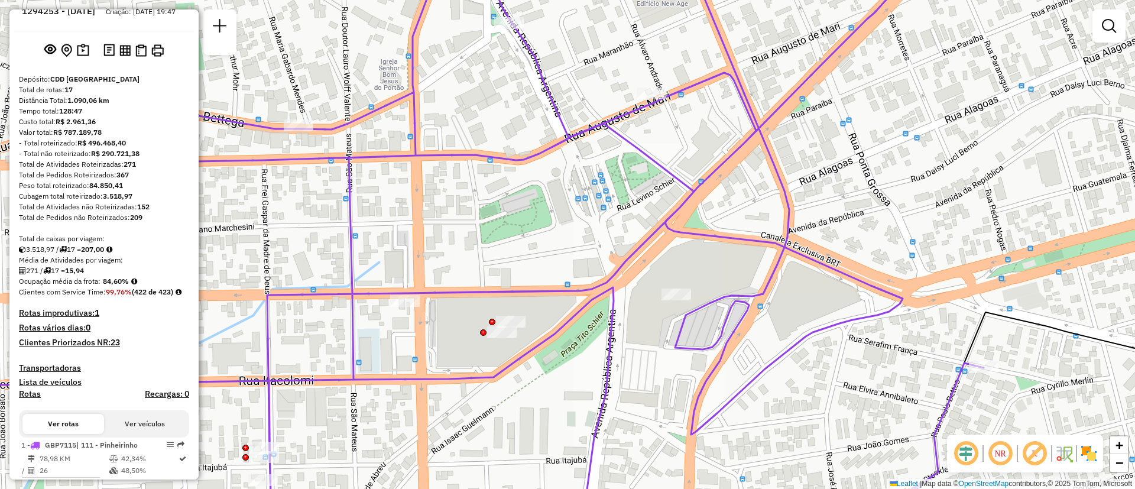
scroll to position [0, 0]
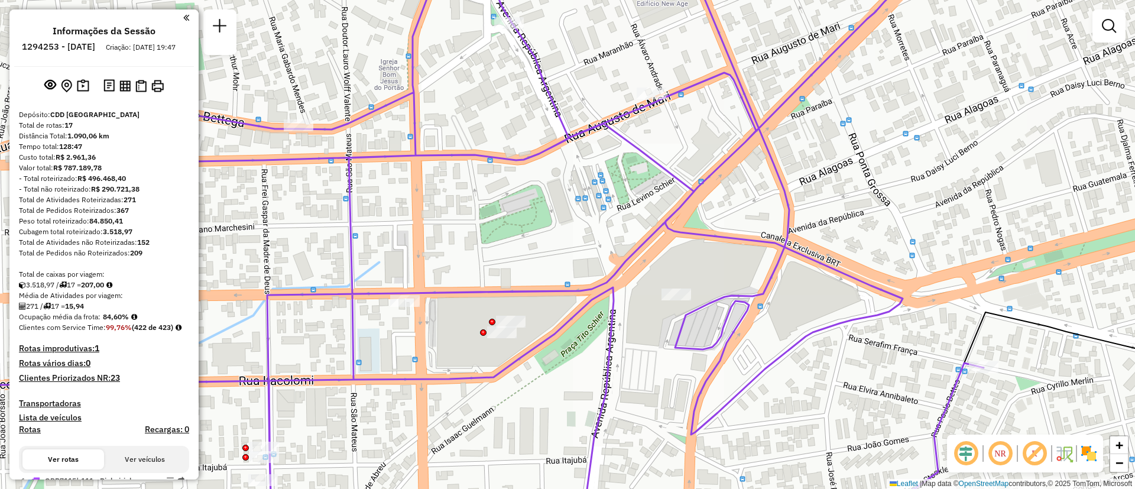
click at [76, 46] on h6 "1294253 - 14/10/2025" at bounding box center [58, 46] width 73 height 11
copy h6 "1294253"
click at [983, 201] on div "Janela de atendimento Grade de atendimento Capacidade Transportadoras Veículos …" at bounding box center [567, 244] width 1135 height 489
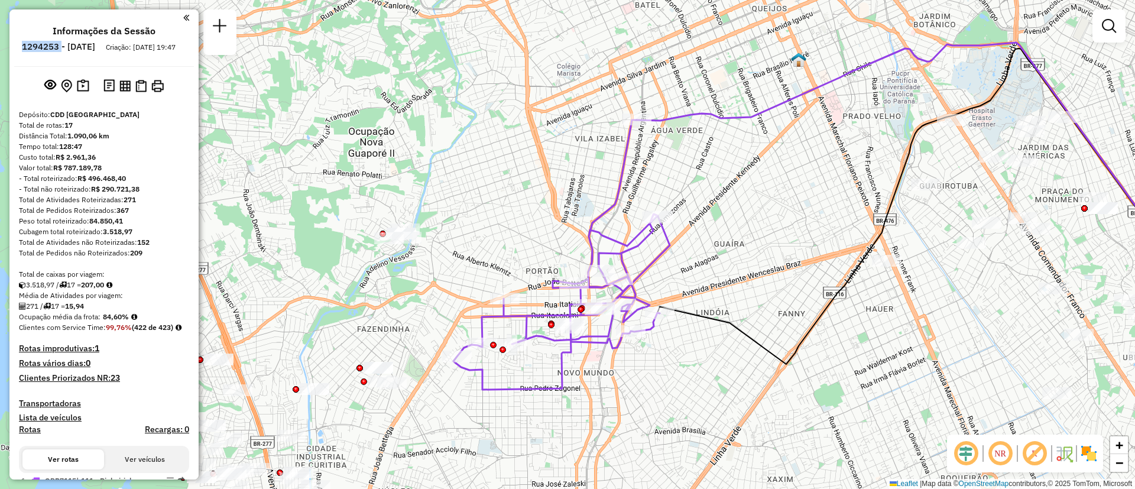
drag, startPoint x: 656, startPoint y: 106, endPoint x: 640, endPoint y: 392, distance: 286.6
click at [640, 392] on div "Janela de atendimento Grade de atendimento Capacidade Transportadoras Veículos …" at bounding box center [567, 244] width 1135 height 489
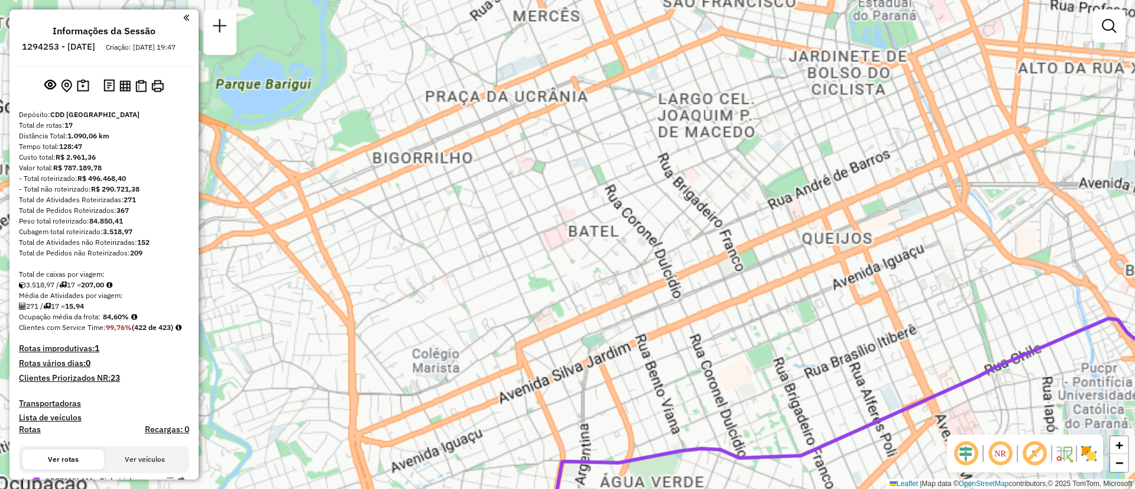
drag, startPoint x: 668, startPoint y: 219, endPoint x: 682, endPoint y: 163, distance: 57.9
click at [682, 164] on div "Janela de atendimento Grade de atendimento Capacidade Transportadoras Veículos …" at bounding box center [567, 244] width 1135 height 489
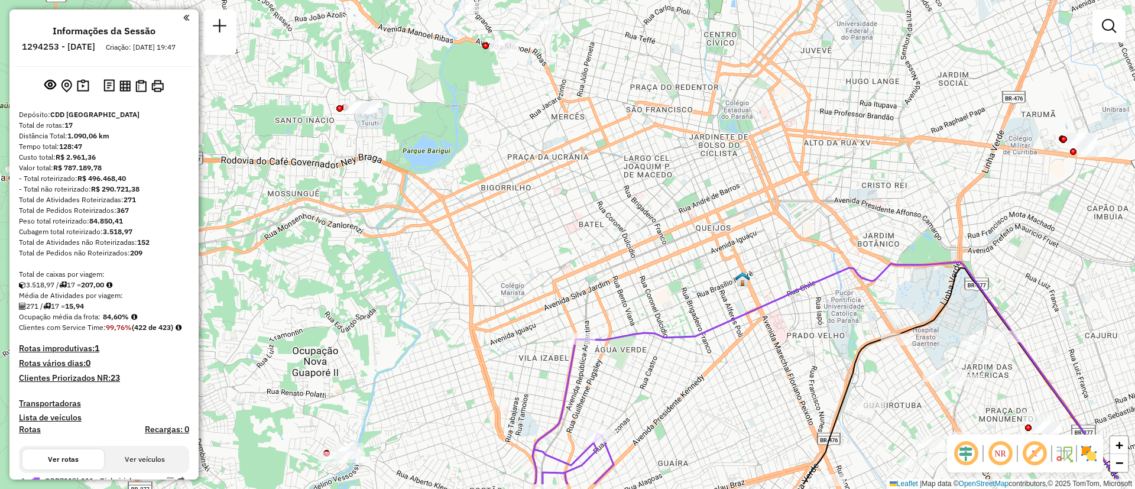
drag, startPoint x: 611, startPoint y: 357, endPoint x: 594, endPoint y: 145, distance: 212.4
click at [594, 145] on div "Janela de atendimento Grade de atendimento Capacidade Transportadoras Veículos …" at bounding box center [567, 244] width 1135 height 489
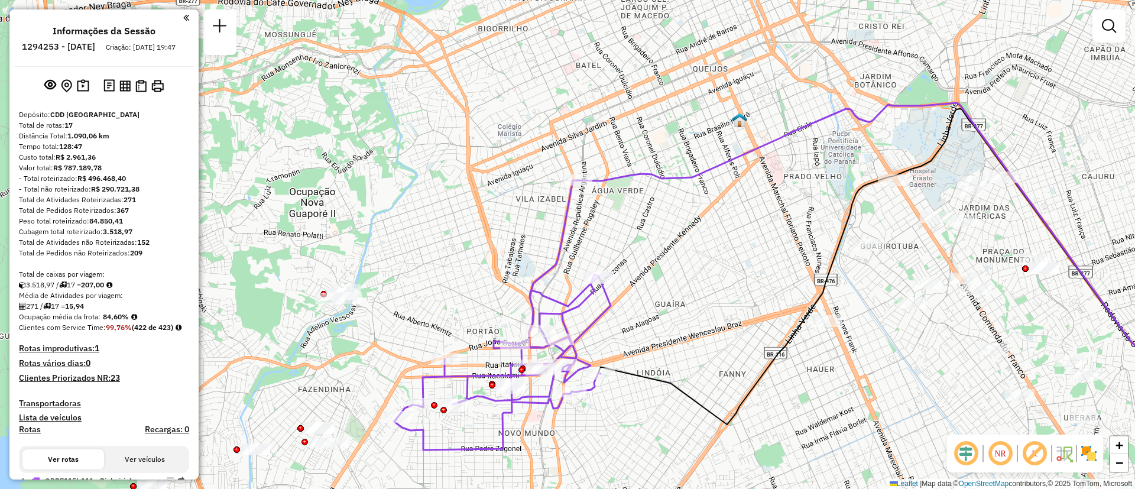
select select "**********"
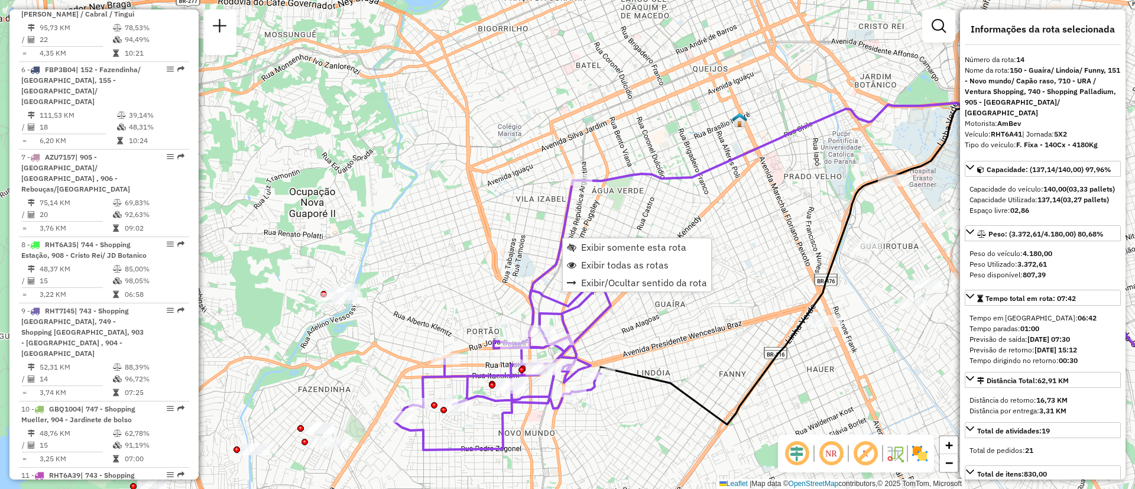
scroll to position [1463, 0]
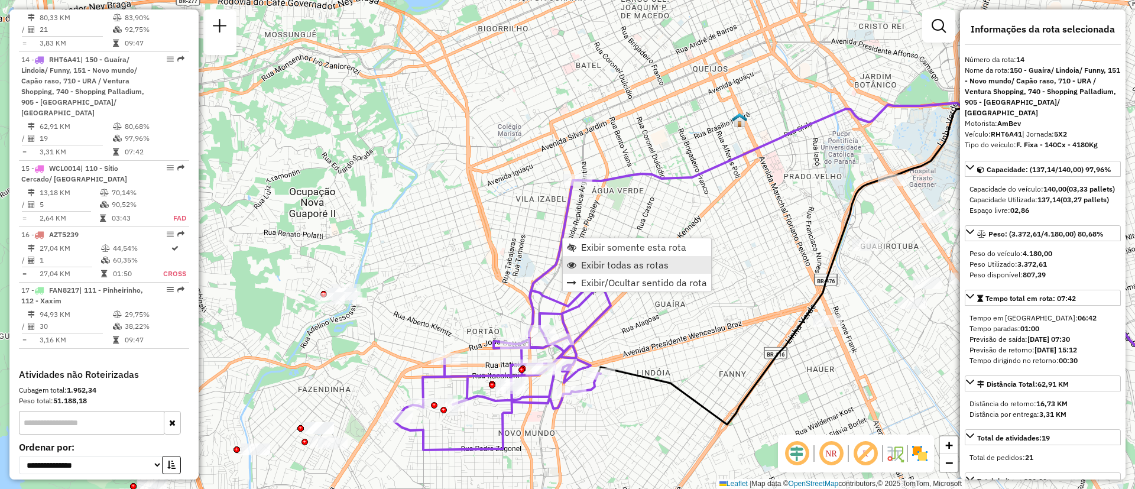
click at [631, 264] on span "Exibir todas as rotas" at bounding box center [625, 264] width 88 height 9
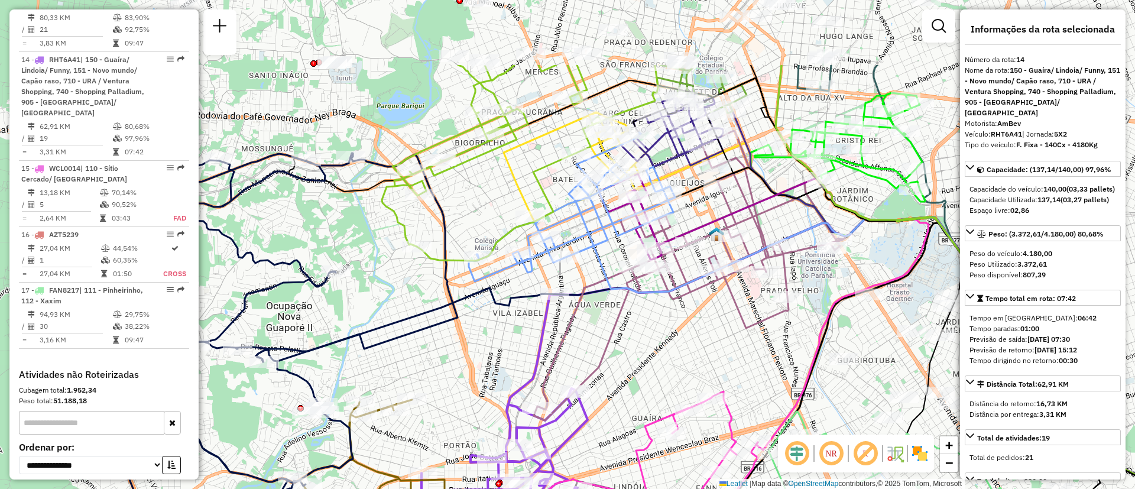
drag, startPoint x: 501, startPoint y: 177, endPoint x: 474, endPoint y: 352, distance: 176.6
click at [474, 352] on icon at bounding box center [741, 368] width 970 height 302
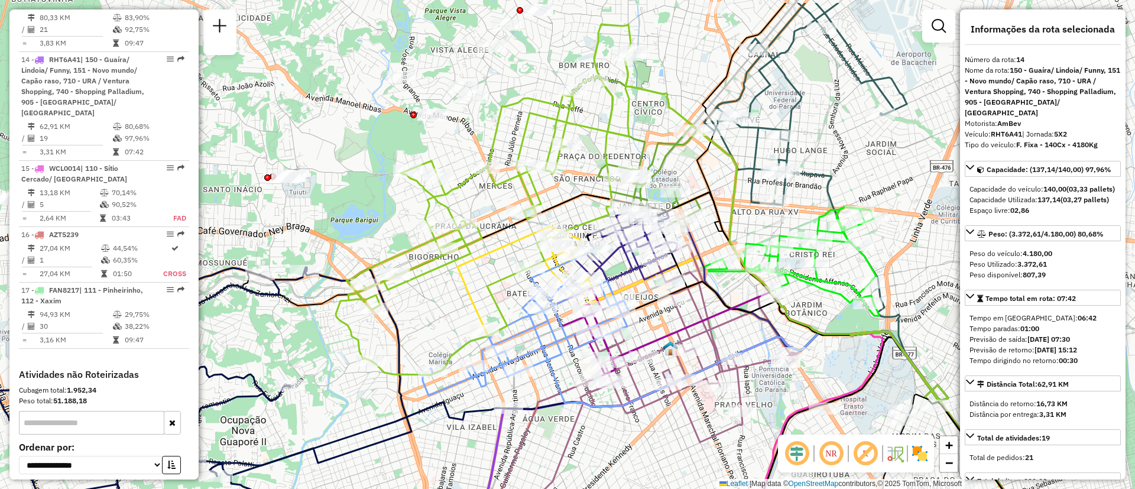
drag, startPoint x: 456, startPoint y: 284, endPoint x: 413, endPoint y: 311, distance: 50.2
click at [413, 311] on div "Janela de atendimento Grade de atendimento Capacidade Transportadoras Veículos …" at bounding box center [567, 244] width 1135 height 489
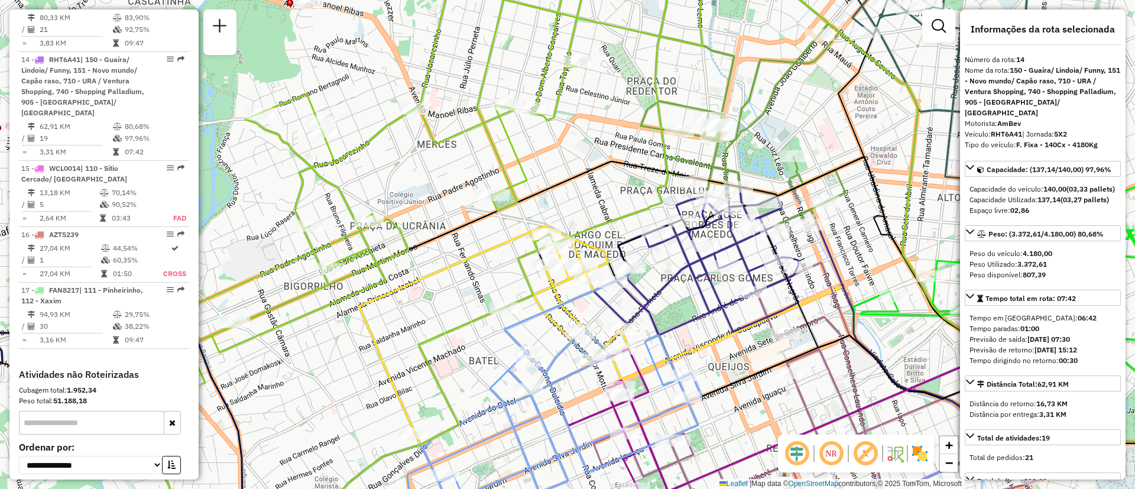
drag, startPoint x: 462, startPoint y: 289, endPoint x: 445, endPoint y: 247, distance: 45.4
click at [445, 247] on div "Janela de atendimento Grade de atendimento Capacidade Transportadoras Veículos …" at bounding box center [567, 244] width 1135 height 489
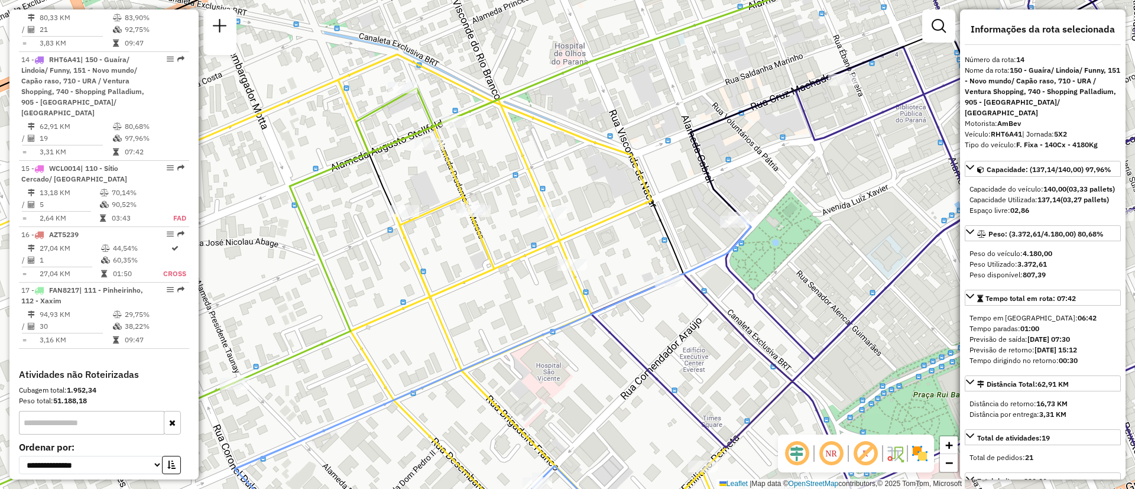
click at [459, 181] on icon at bounding box center [339, 295] width 906 height 483
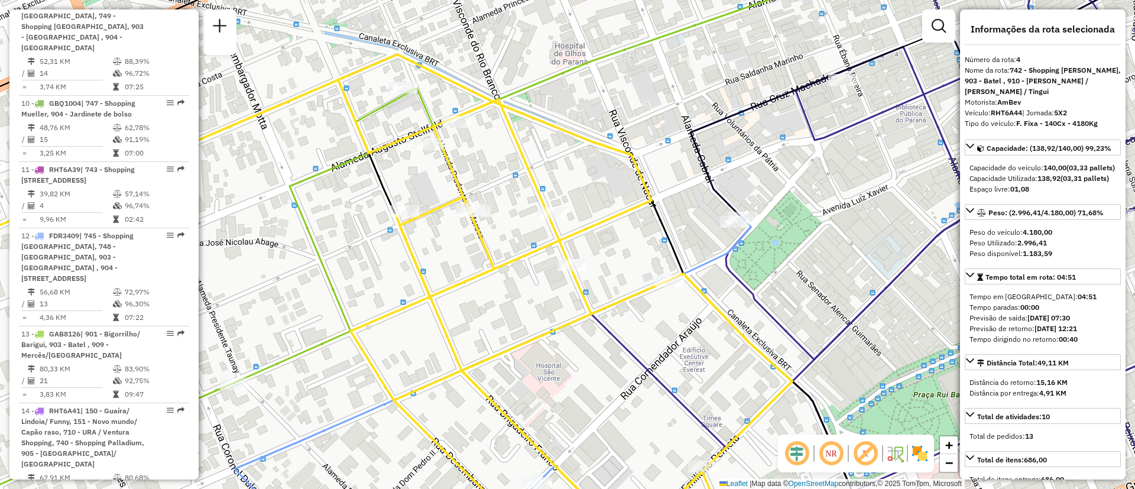
scroll to position [684, 0]
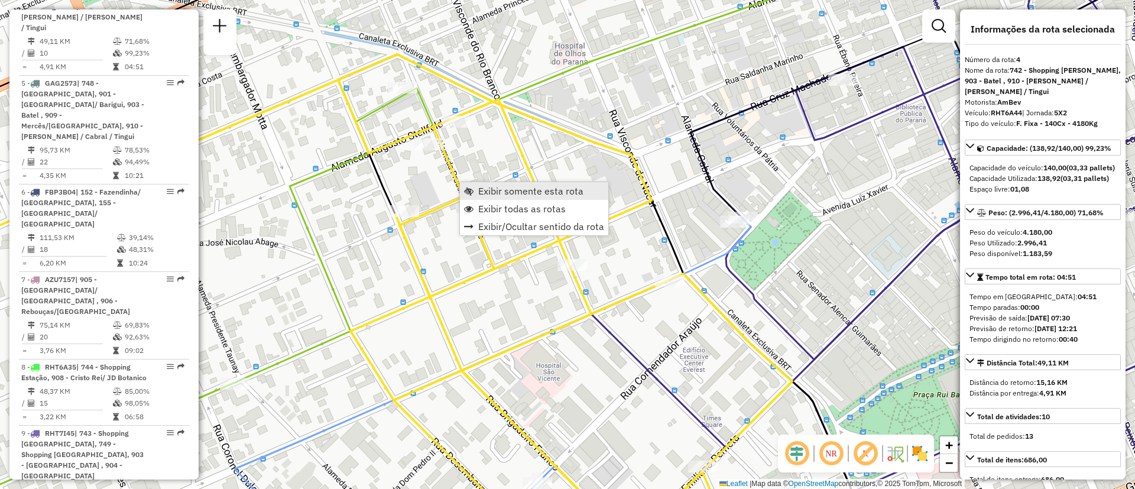
click at [504, 193] on span "Exibir somente esta rota" at bounding box center [530, 190] width 105 height 9
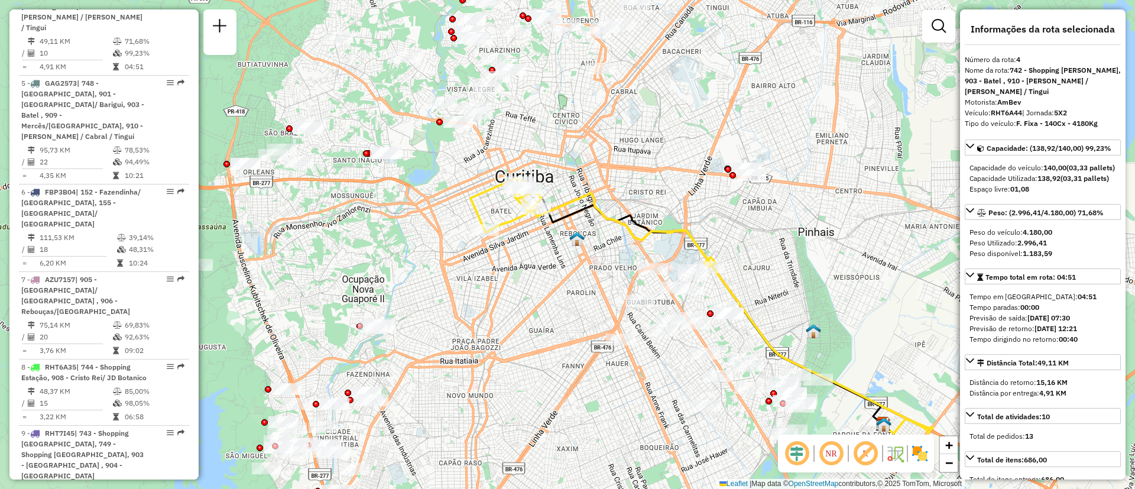
drag, startPoint x: 406, startPoint y: 221, endPoint x: 543, endPoint y: 281, distance: 149.9
click at [541, 283] on div "Janela de atendimento Grade de atendimento Capacidade Transportadoras Veículos …" at bounding box center [567, 244] width 1135 height 489
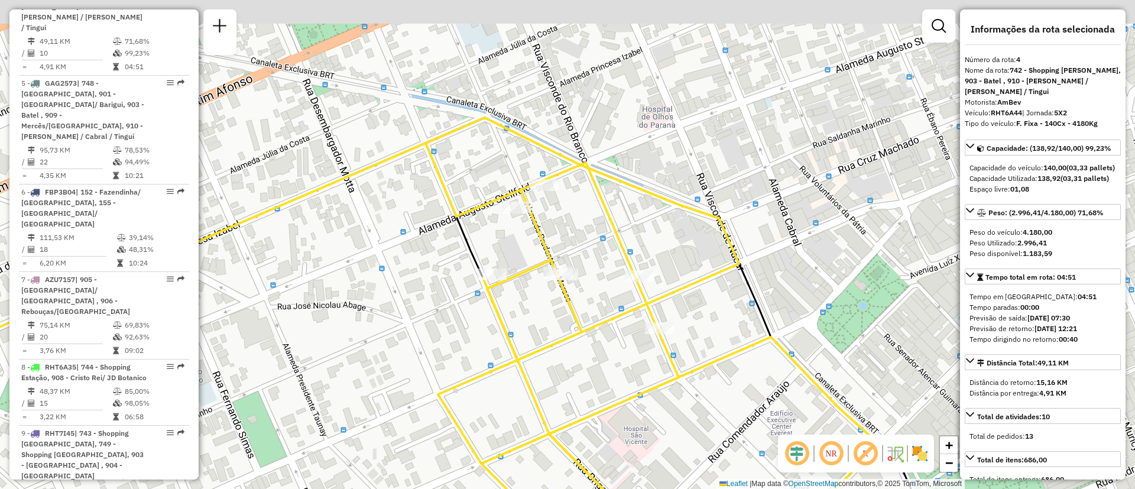
drag, startPoint x: 565, startPoint y: 185, endPoint x: 564, endPoint y: 218, distance: 33.7
click at [575, 219] on div "Janela de atendimento Grade de atendimento Capacidade Transportadoras Veículos …" at bounding box center [567, 244] width 1135 height 489
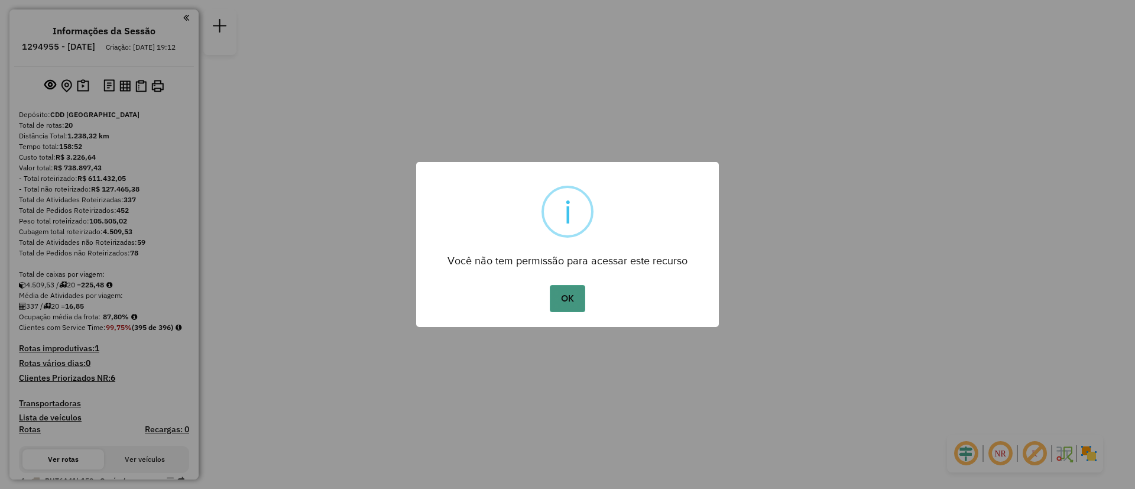
click at [563, 296] on button "OK" at bounding box center [567, 298] width 35 height 27
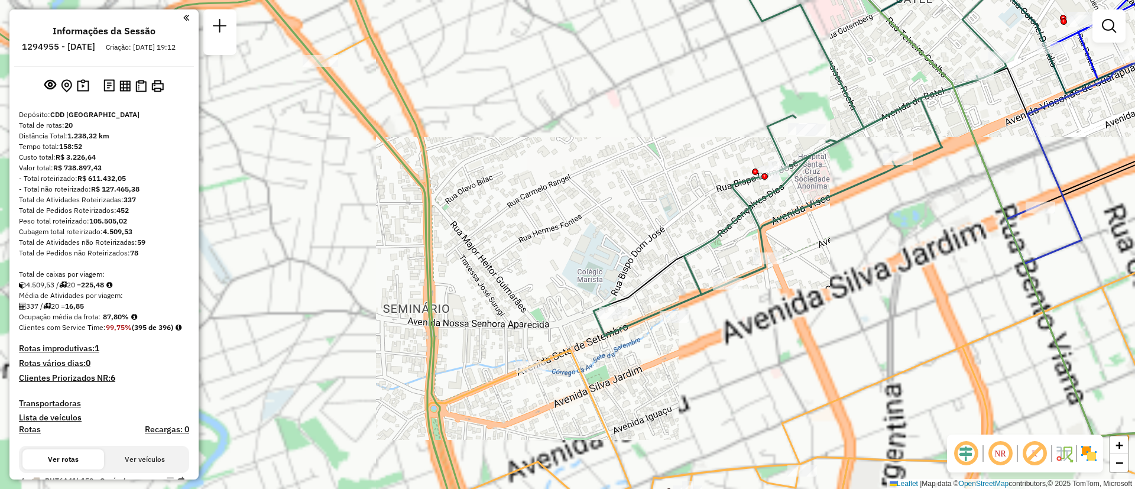
drag, startPoint x: 496, startPoint y: 205, endPoint x: 482, endPoint y: 176, distance: 32.3
click at [482, 176] on div "Rota 1 - Placa RHT6A41 02489772 - TOTAL POINT SUPER LA Rota 8 - Placa FTB6D43 0…" at bounding box center [567, 244] width 1135 height 489
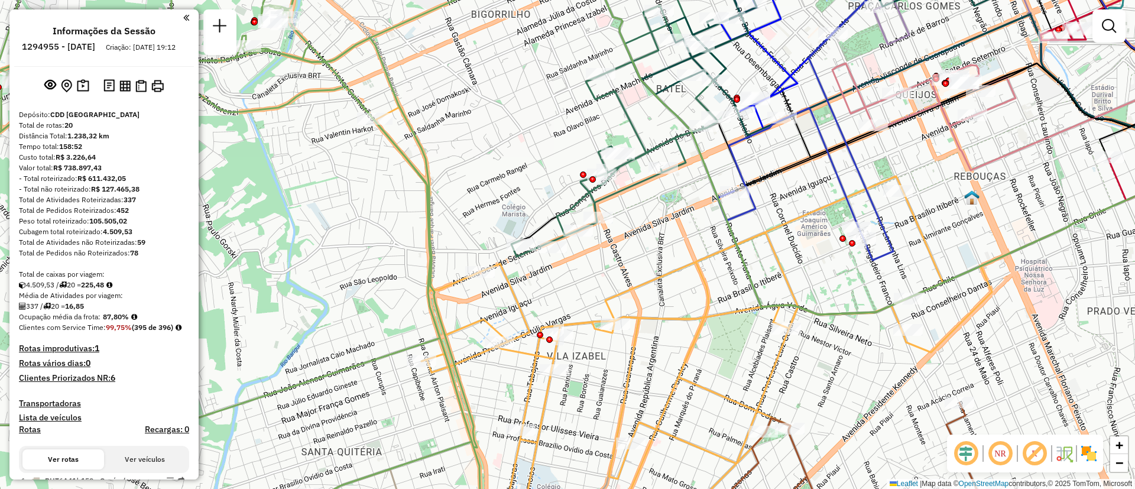
drag, startPoint x: 657, startPoint y: 237, endPoint x: 478, endPoint y: 371, distance: 223.4
click at [478, 371] on div "Rota 1 - Placa RHT6A41 02489772 - TOTAL POINT SUPER LA Rota 8 - Placa FTB6D43 0…" at bounding box center [567, 244] width 1135 height 489
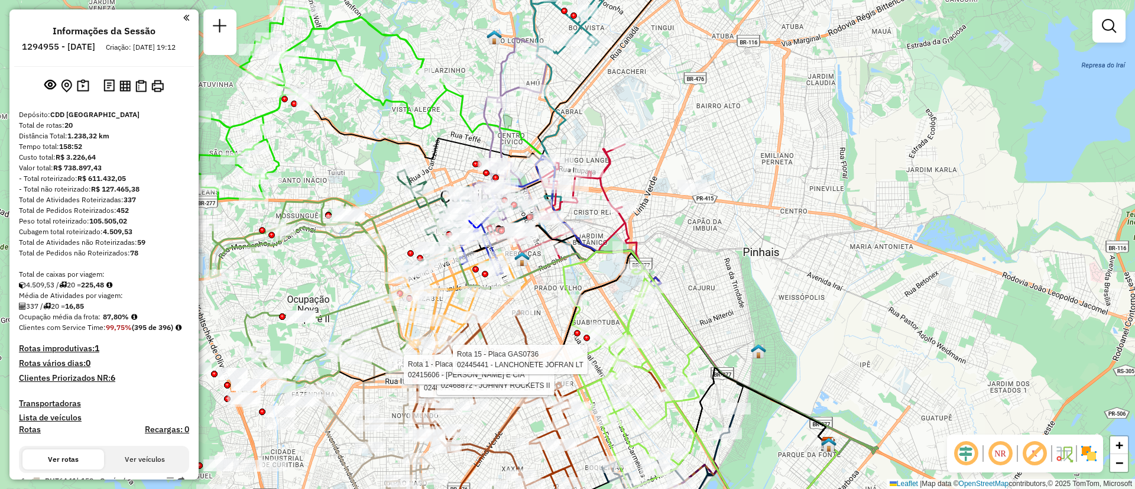
drag, startPoint x: 352, startPoint y: 281, endPoint x: 410, endPoint y: 264, distance: 60.4
click at [410, 265] on div "Rota 1 - Placa RHT6A41 02489772 - TOTAL POINT SUPER LA Rota 8 - Placa FTB6D43 0…" at bounding box center [567, 244] width 1135 height 489
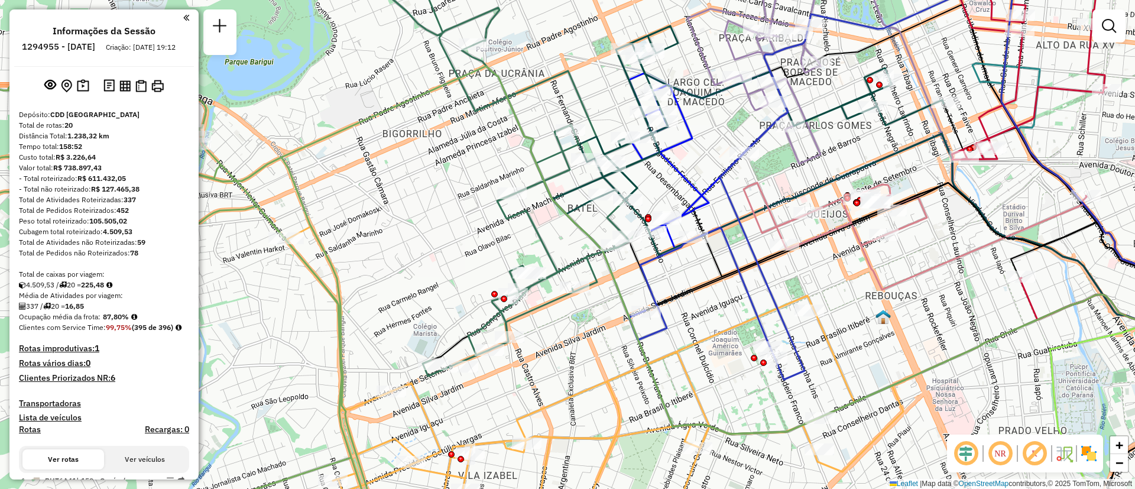
drag, startPoint x: 494, startPoint y: 182, endPoint x: 465, endPoint y: 211, distance: 41.0
click at [465, 211] on div "Rota 1 - Placa RHT6A41 02489772 - TOTAL POINT SUPER LA Rota 8 - Placa FTB6D43 0…" at bounding box center [567, 244] width 1135 height 489
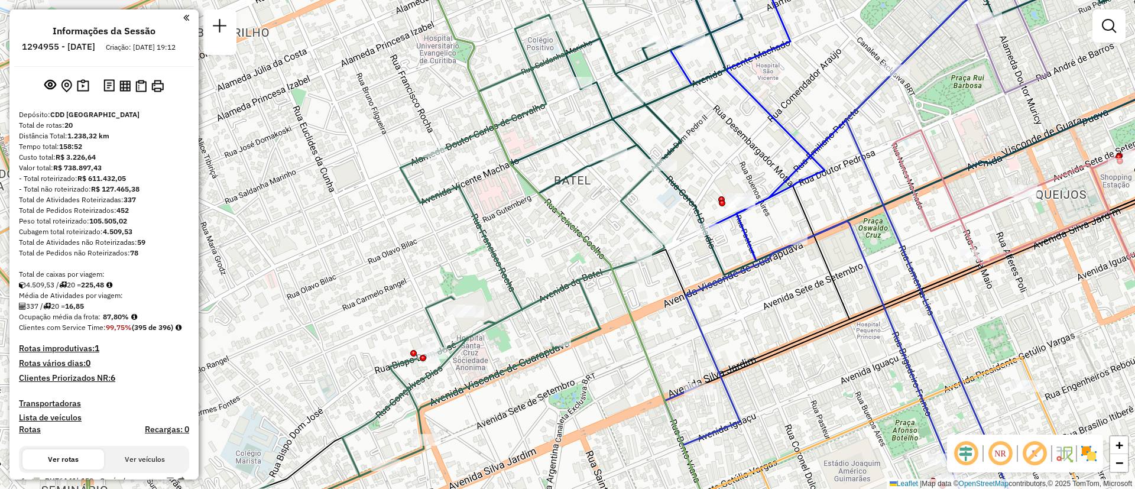
click at [637, 210] on icon at bounding box center [466, 234] width 429 height 567
select select "**********"
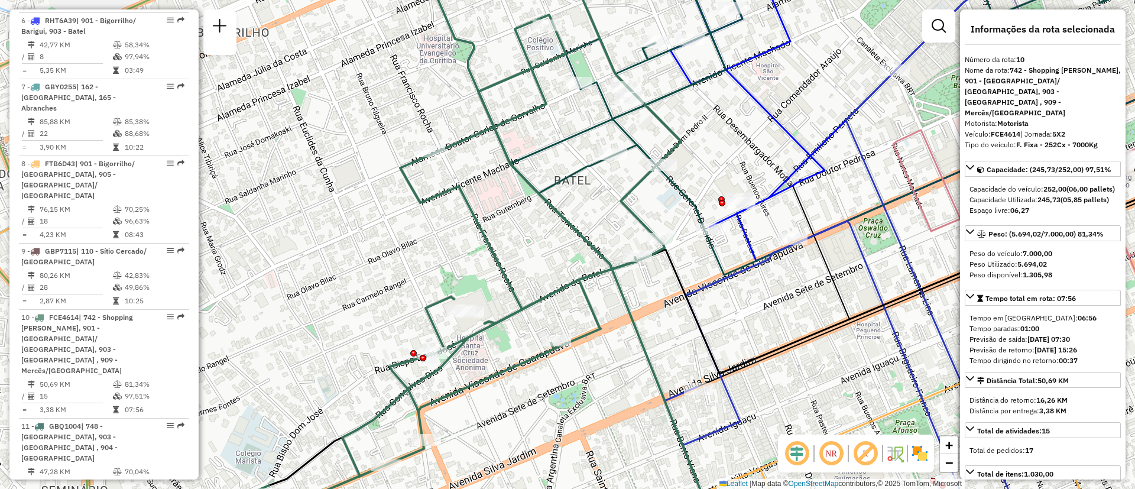
scroll to position [1113, 0]
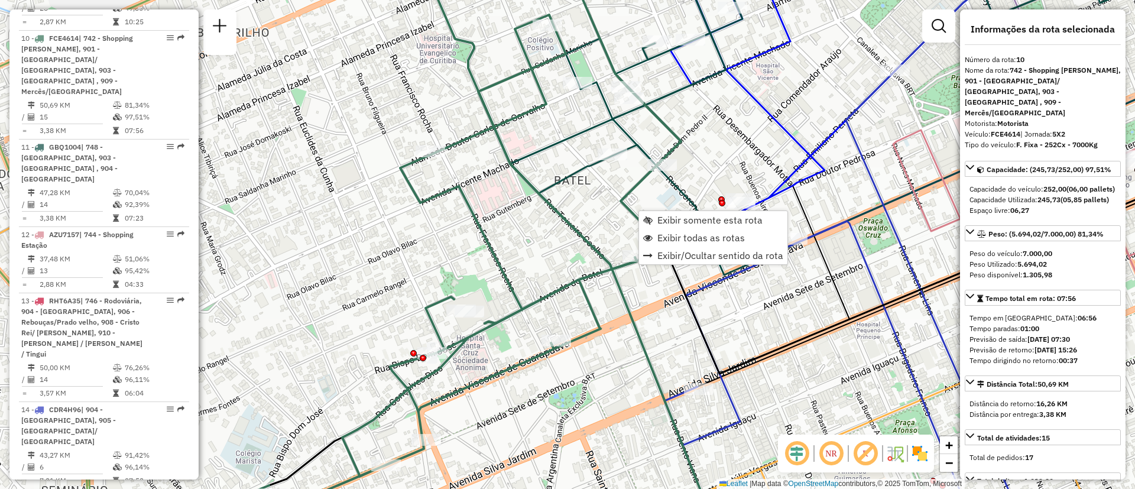
click at [630, 198] on icon at bounding box center [466, 234] width 429 height 567
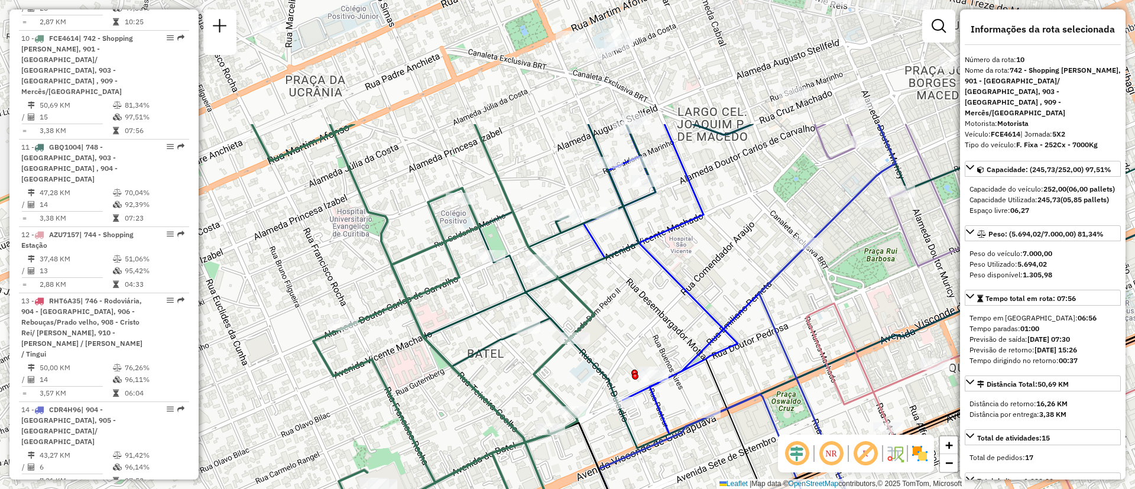
drag, startPoint x: 681, startPoint y: 131, endPoint x: 594, endPoint y: 304, distance: 193.9
click at [594, 304] on icon at bounding box center [379, 407] width 429 height 567
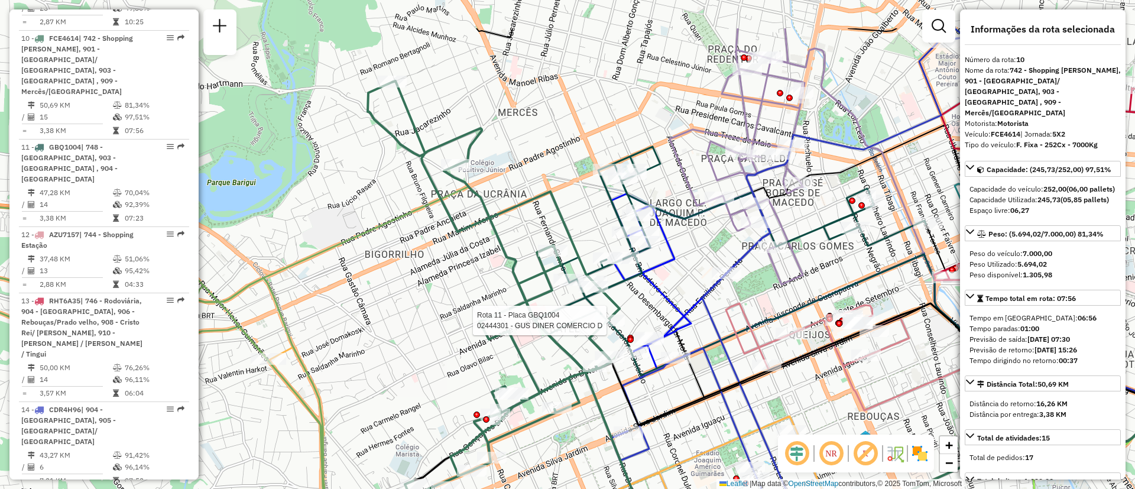
drag, startPoint x: 501, startPoint y: 286, endPoint x: 406, endPoint y: 364, distance: 122.3
click at [406, 364] on div "Rota 11 - Placa GBQ1004 02444301 - GUS DINER COMERCIO D Janela de atendimento G…" at bounding box center [567, 244] width 1135 height 489
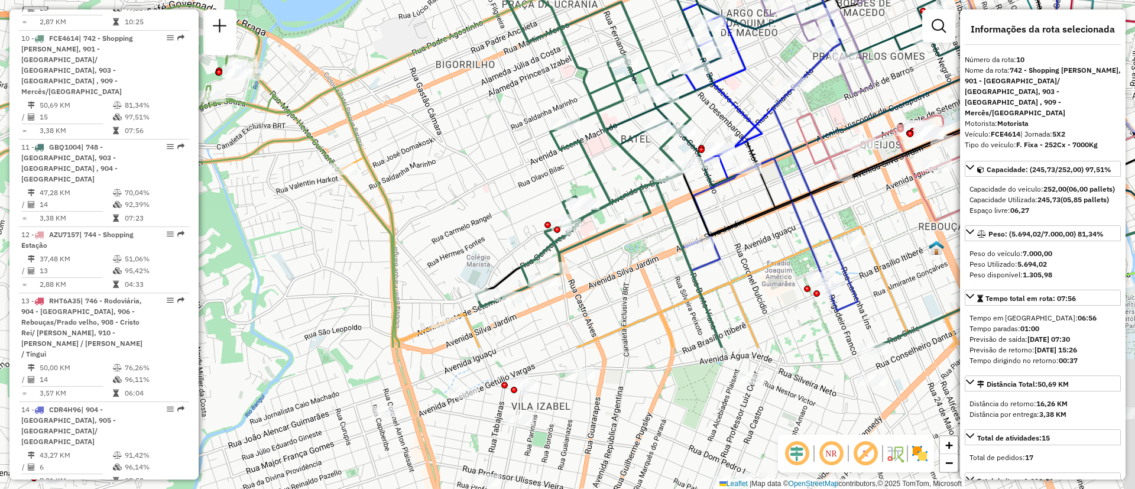
drag, startPoint x: 483, startPoint y: 334, endPoint x: 570, endPoint y: 131, distance: 220.7
click at [570, 131] on icon at bounding box center [565, 99] width 252 height 416
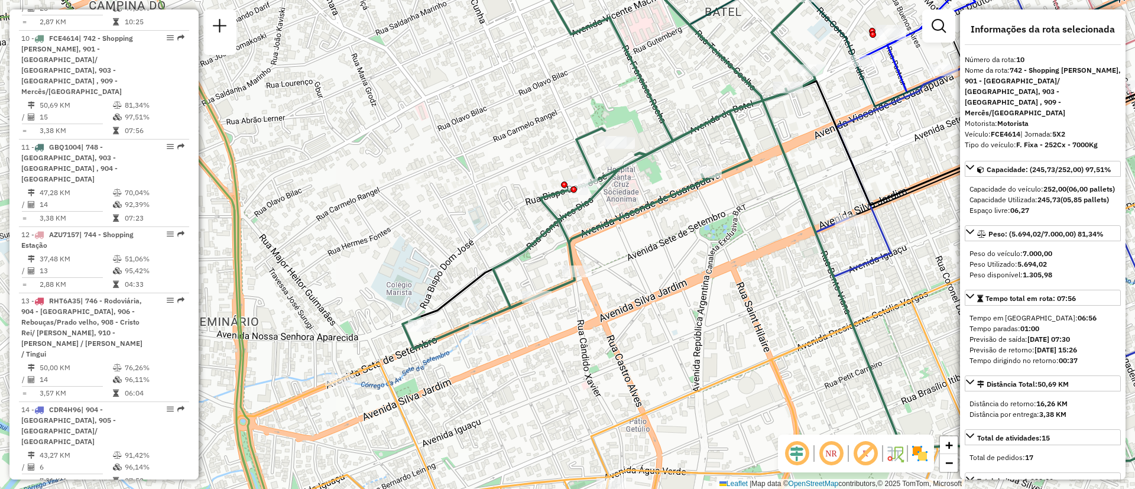
click at [567, 210] on icon at bounding box center [617, 150] width 429 height 398
click at [569, 211] on icon at bounding box center [617, 150] width 429 height 398
click at [593, 224] on span "Exibir somente esta rota" at bounding box center [640, 220] width 105 height 9
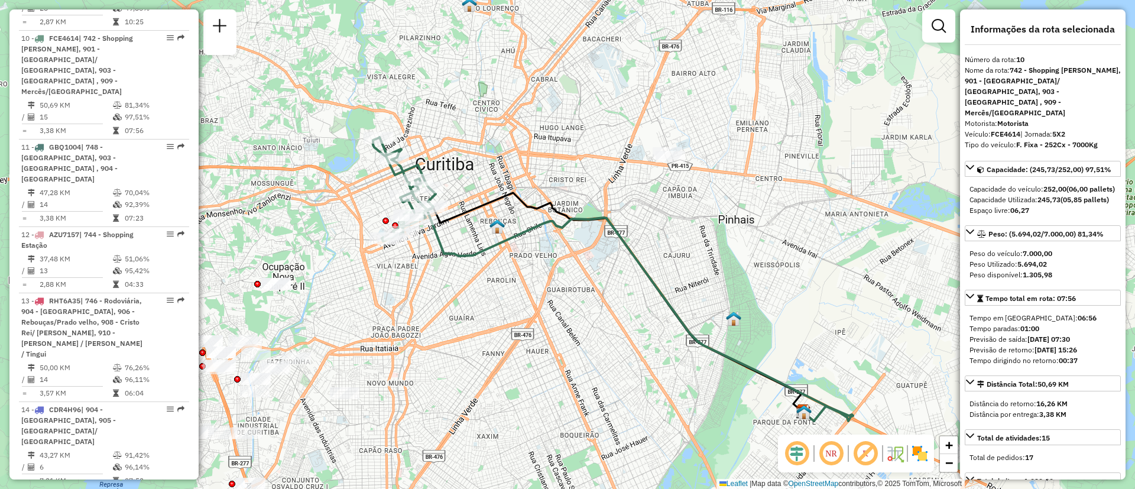
drag, startPoint x: 440, startPoint y: 269, endPoint x: 513, endPoint y: 302, distance: 79.7
click at [512, 302] on div "Janela de atendimento Grade de atendimento Capacidade Transportadoras Veículos …" at bounding box center [567, 244] width 1135 height 489
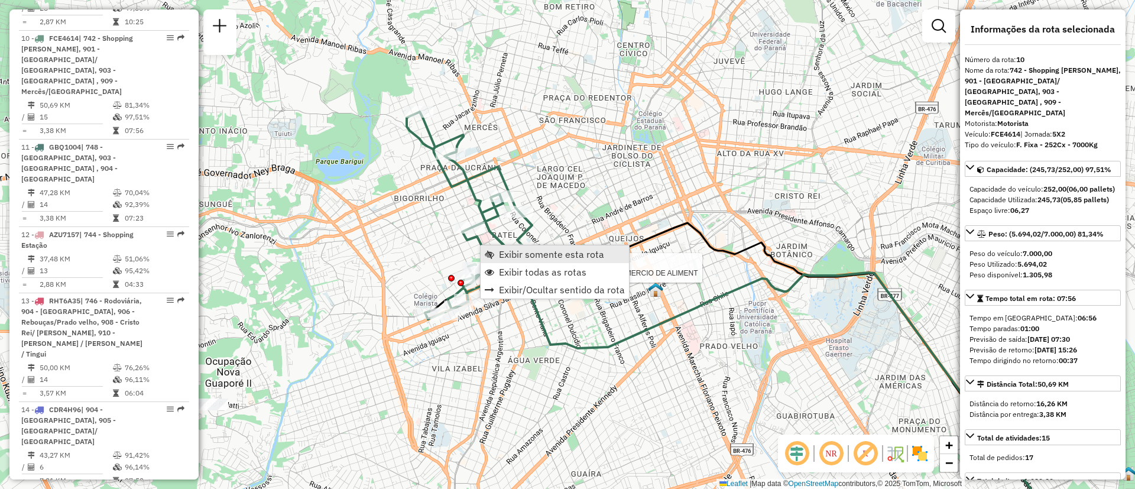
click at [503, 259] on span "Exibir somente esta rota" at bounding box center [551, 254] width 105 height 9
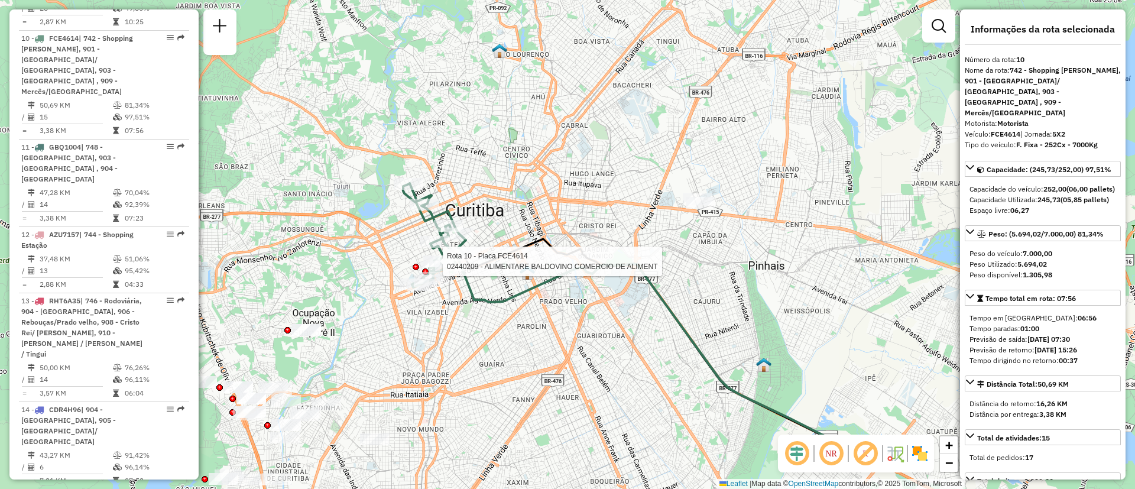
drag, startPoint x: 373, startPoint y: 223, endPoint x: 462, endPoint y: 276, distance: 103.4
click at [453, 302] on div "Rota 10 - Placa FCE4614 02440209 - ALIMENTARE BALDOVINO COMERCIO DE ALIMENT Jan…" at bounding box center [567, 244] width 1135 height 489
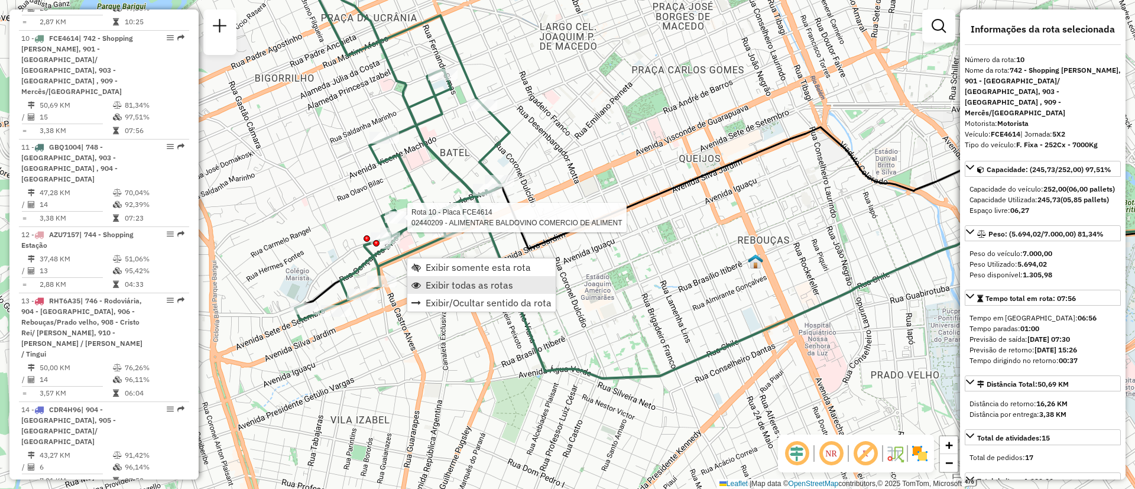
click at [435, 283] on span "Exibir todas as rotas" at bounding box center [470, 284] width 88 height 9
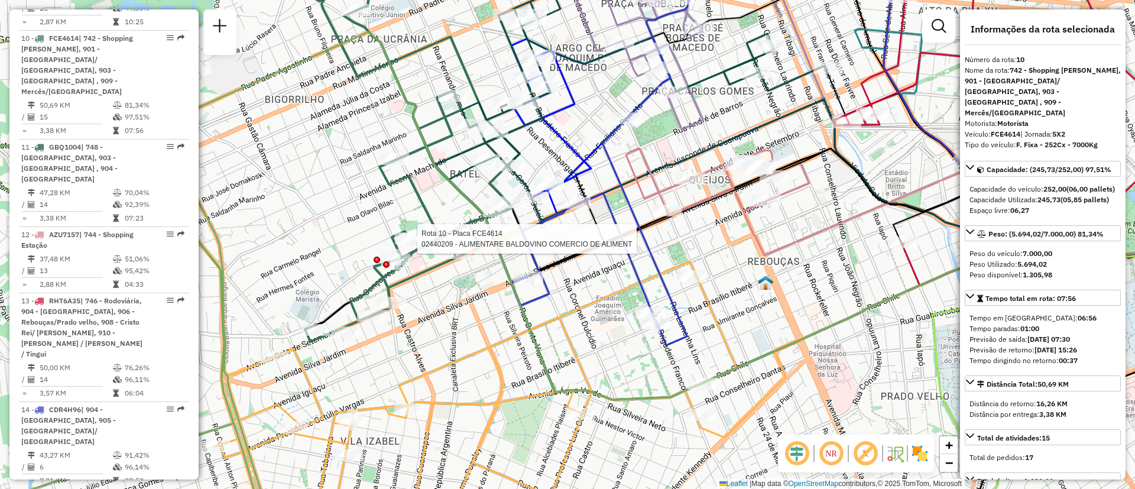
drag, startPoint x: 354, startPoint y: 218, endPoint x: 381, endPoint y: 247, distance: 39.3
click at [377, 246] on div "Rota 10 - Placa FCE4614 02440209 - ALIMENTARE BALDOVINO COMERCIO DE ALIMENT Rot…" at bounding box center [567, 244] width 1135 height 489
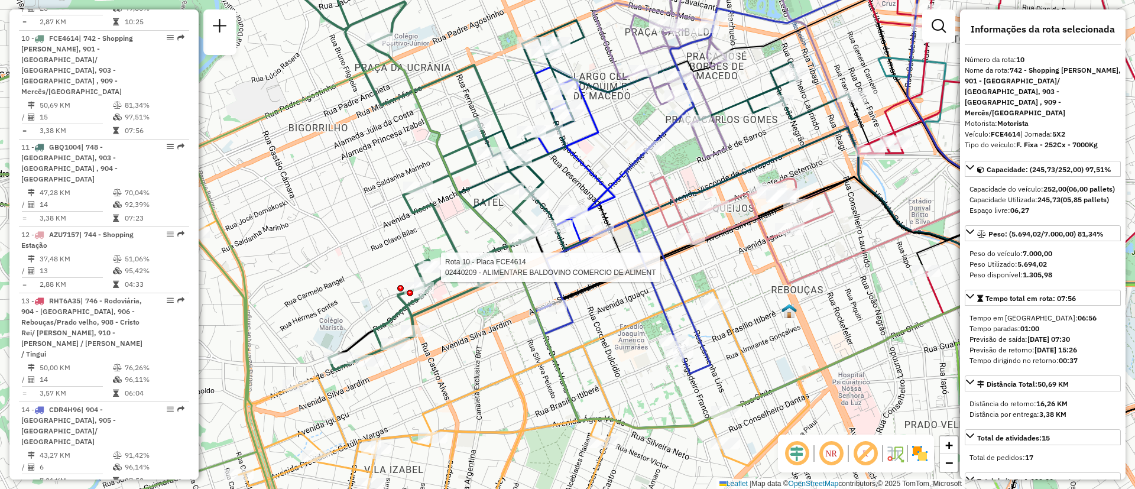
click at [584, 166] on icon at bounding box center [614, 145] width 159 height 159
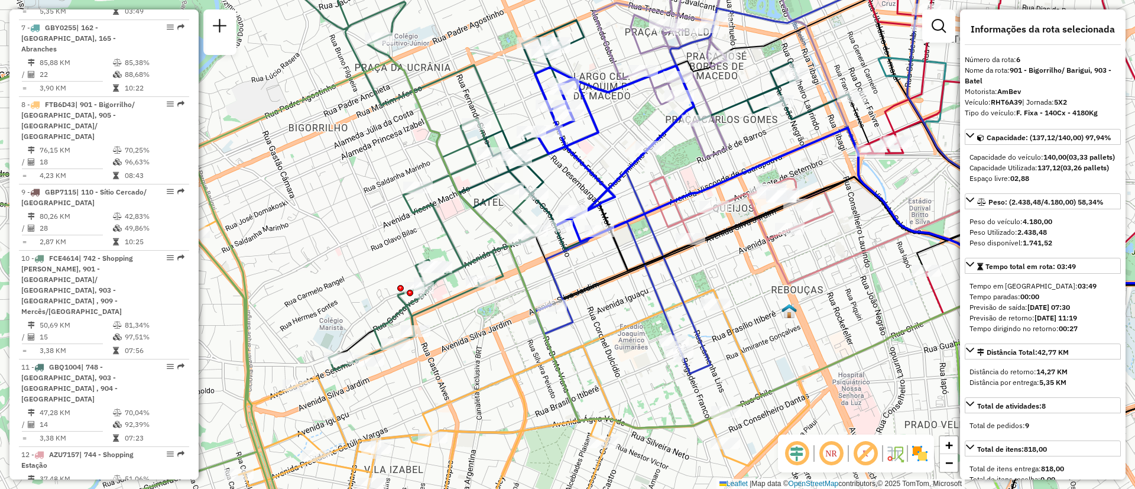
scroll to position [837, 0]
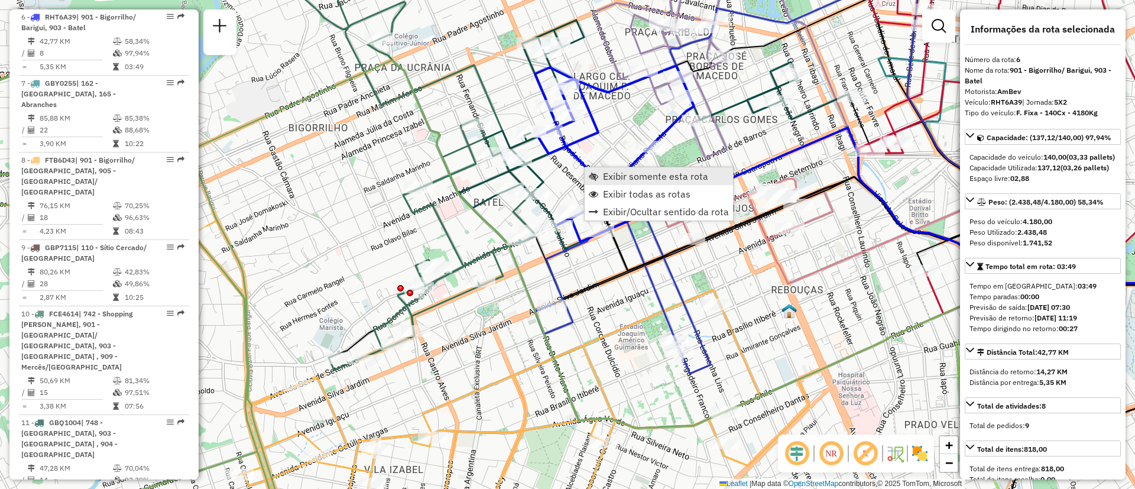
click at [606, 180] on span "Exibir somente esta rota" at bounding box center [655, 175] width 105 height 9
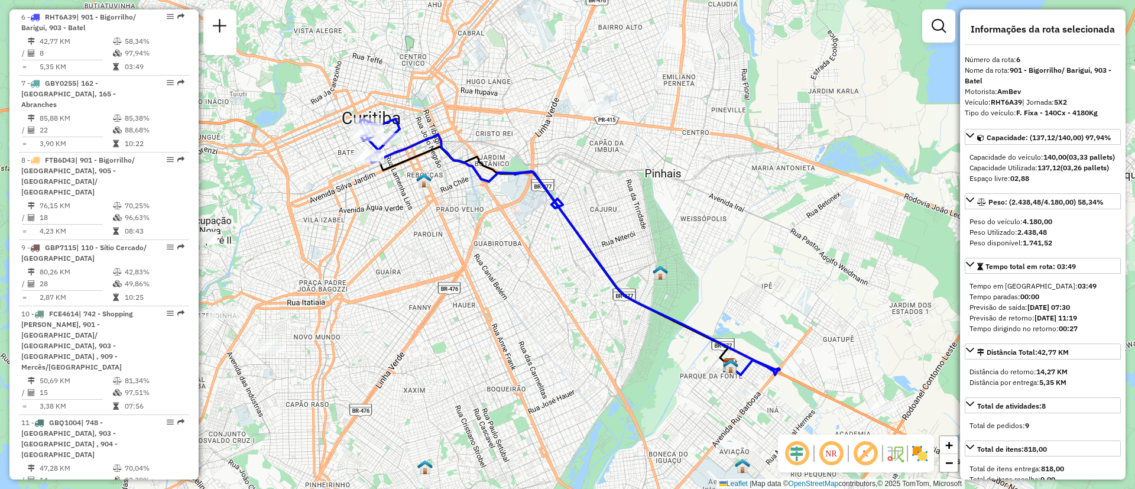
drag, startPoint x: 380, startPoint y: 220, endPoint x: 470, endPoint y: 262, distance: 99.2
click at [465, 265] on div "Janela de atendimento Grade de atendimento Capacidade Transportadoras Veículos …" at bounding box center [567, 244] width 1135 height 489
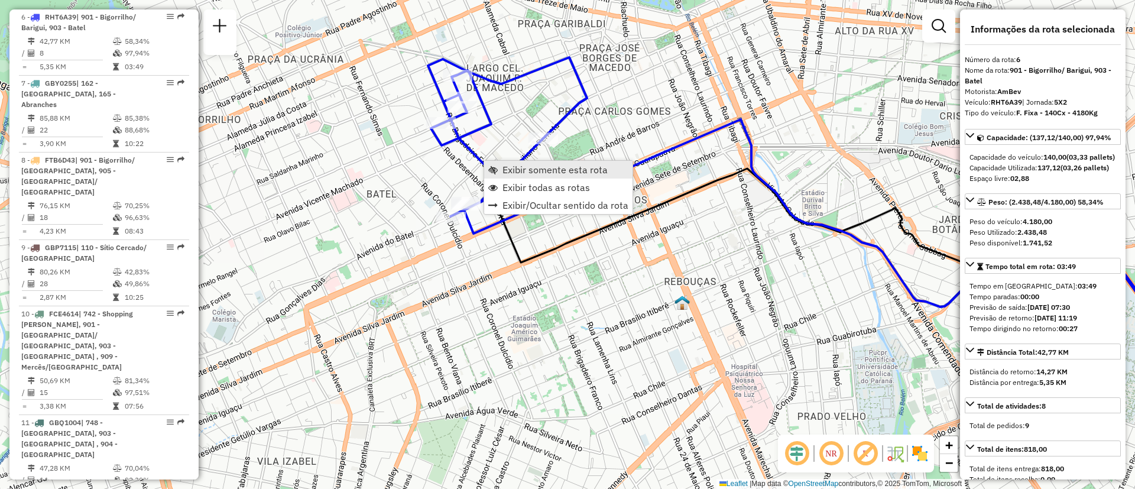
click at [510, 173] on span "Exibir somente esta rota" at bounding box center [555, 169] width 105 height 9
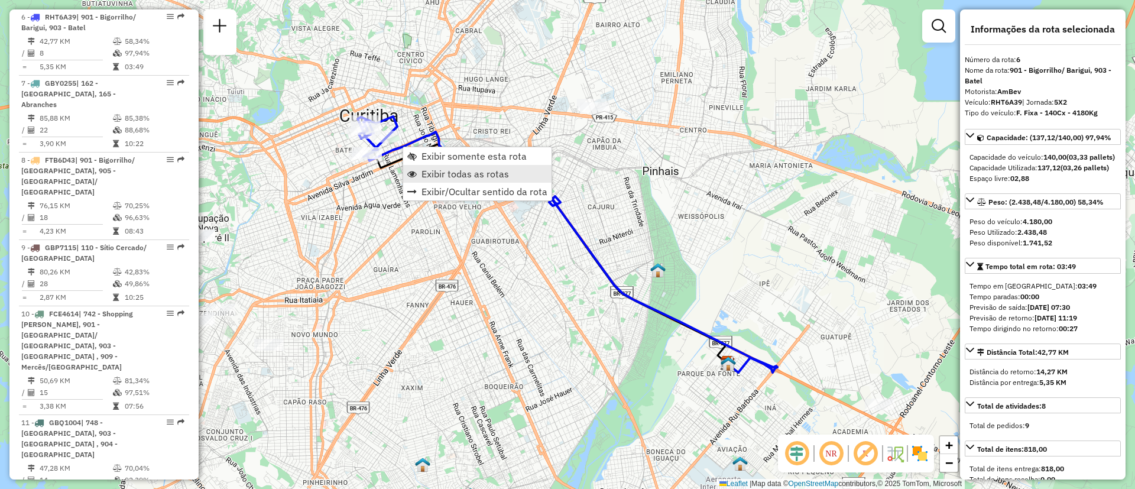
click at [450, 176] on span "Exibir todas as rotas" at bounding box center [466, 173] width 88 height 9
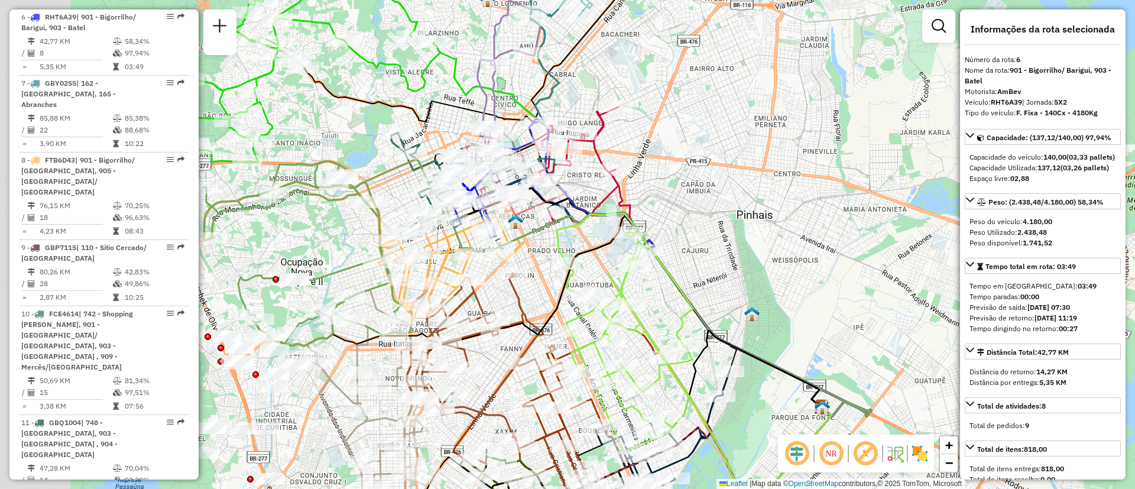
drag, startPoint x: 355, startPoint y: 204, endPoint x: 455, endPoint y: 242, distance: 107.1
click at [451, 248] on icon at bounding box center [437, 276] width 143 height 153
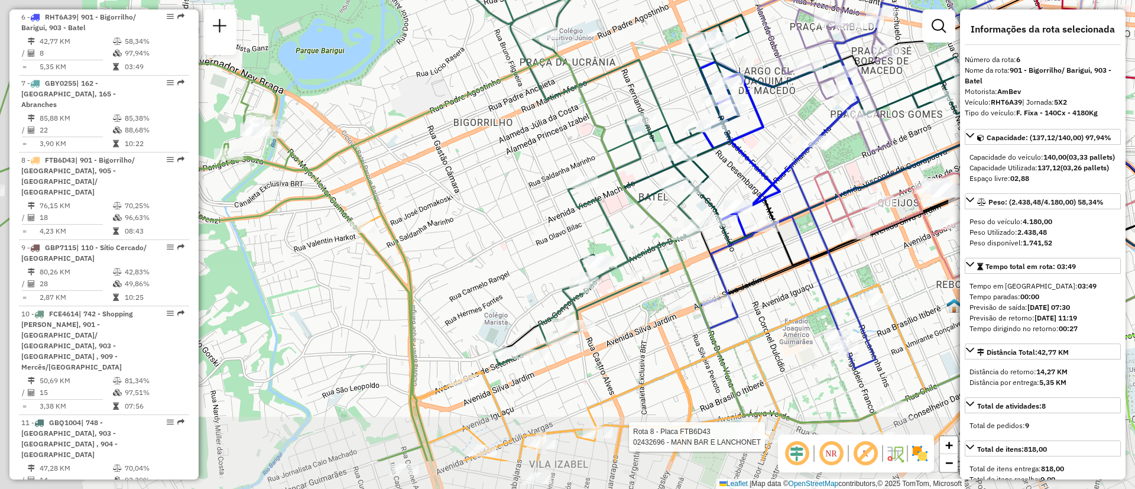
drag, startPoint x: 407, startPoint y: 281, endPoint x: 499, endPoint y: 205, distance: 119.7
click at [499, 205] on div "Rota 8 - Placa FTB6D43 02432696 - MANN BAR E LANCHONET Janela de atendimento Gr…" at bounding box center [567, 244] width 1135 height 489
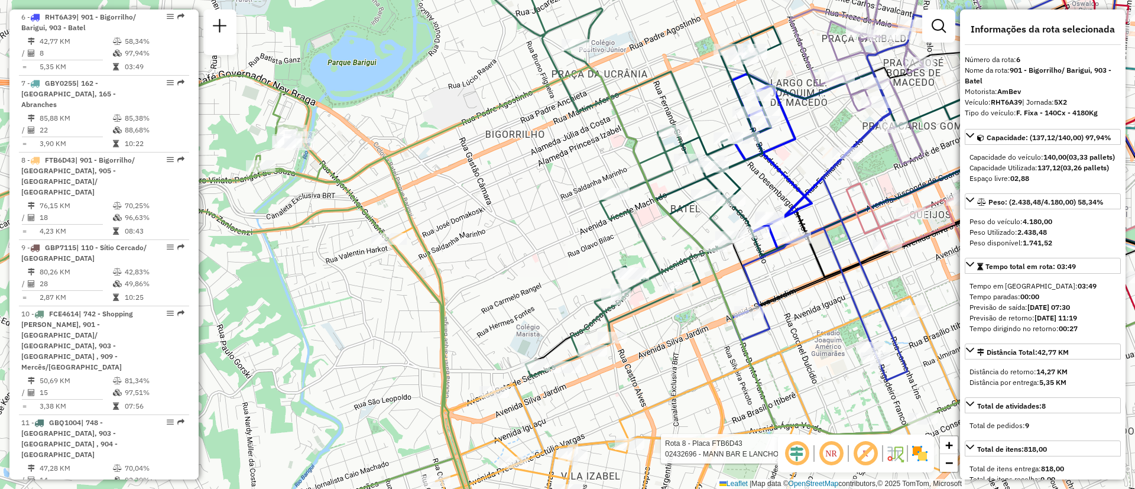
drag, startPoint x: 344, startPoint y: 182, endPoint x: 421, endPoint y: 197, distance: 78.4
click at [421, 197] on icon at bounding box center [202, 313] width 569 height 474
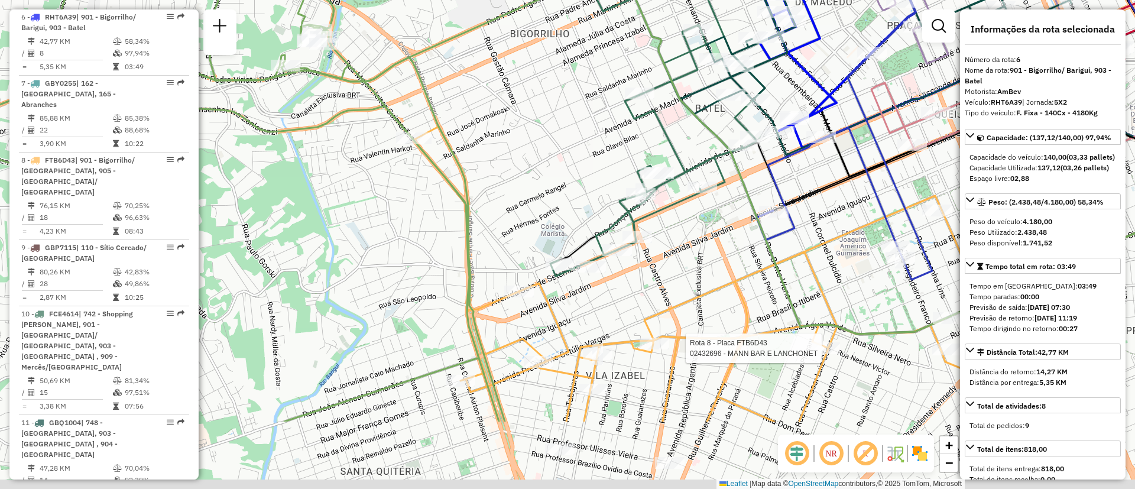
drag, startPoint x: 628, startPoint y: 303, endPoint x: 577, endPoint y: 189, distance: 125.5
click at [577, 189] on div "Rota 8 - Placa FTB6D43 02432696 - MANN BAR E LANCHONET Janela de atendimento Gr…" at bounding box center [567, 244] width 1135 height 489
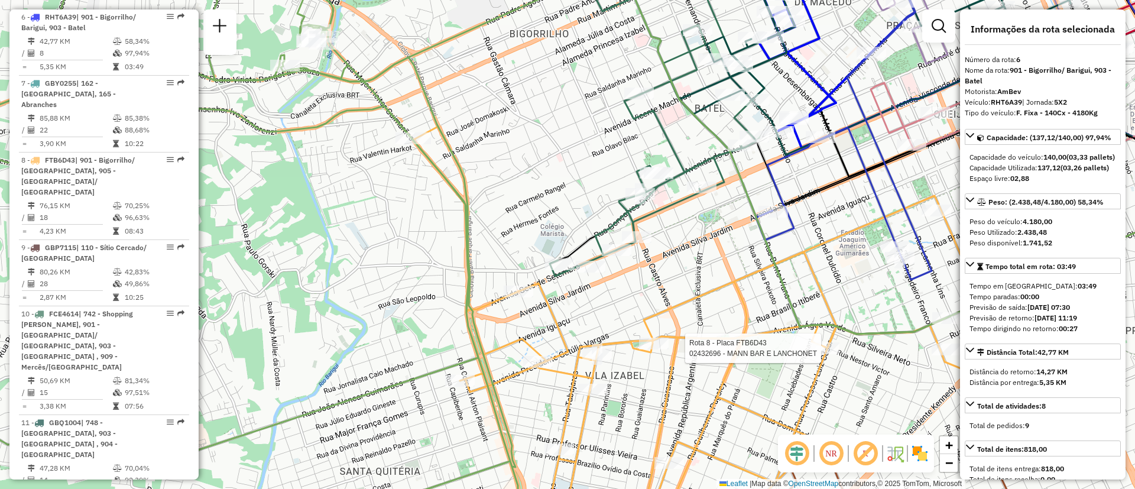
drag, startPoint x: 681, startPoint y: 290, endPoint x: 643, endPoint y: 210, distance: 88.4
click at [643, 210] on div "Rota 8 - Placa FTB6D43 02432696 - MANN BAR E LANCHONET Janela de atendimento Gr…" at bounding box center [567, 244] width 1135 height 489
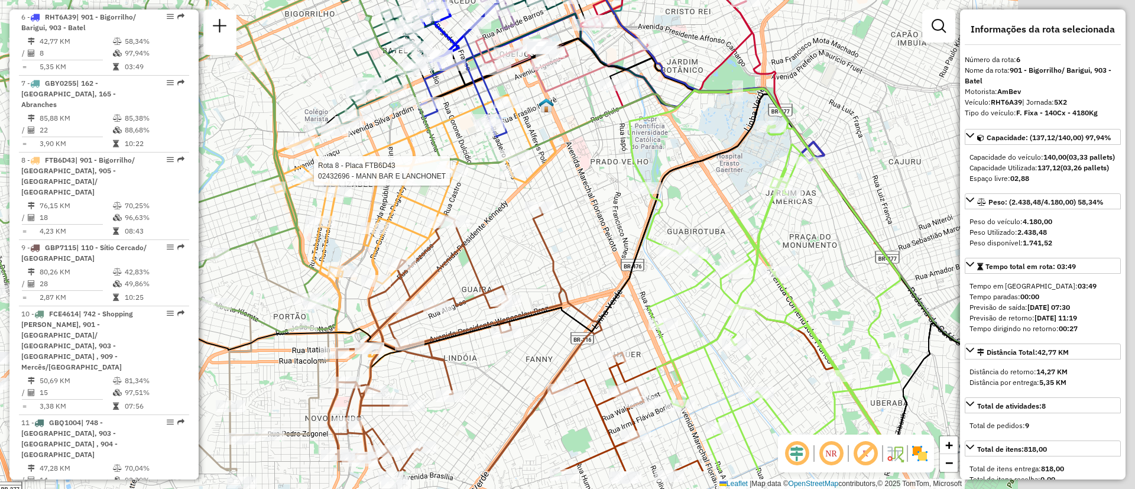
drag, startPoint x: 824, startPoint y: 390, endPoint x: 565, endPoint y: 321, distance: 268.3
click at [565, 324] on div "Rota 8 - Placa FTB6D43 02432696 - MANN BAR E LANCHONET Janela de atendimento Gr…" at bounding box center [567, 244] width 1135 height 489
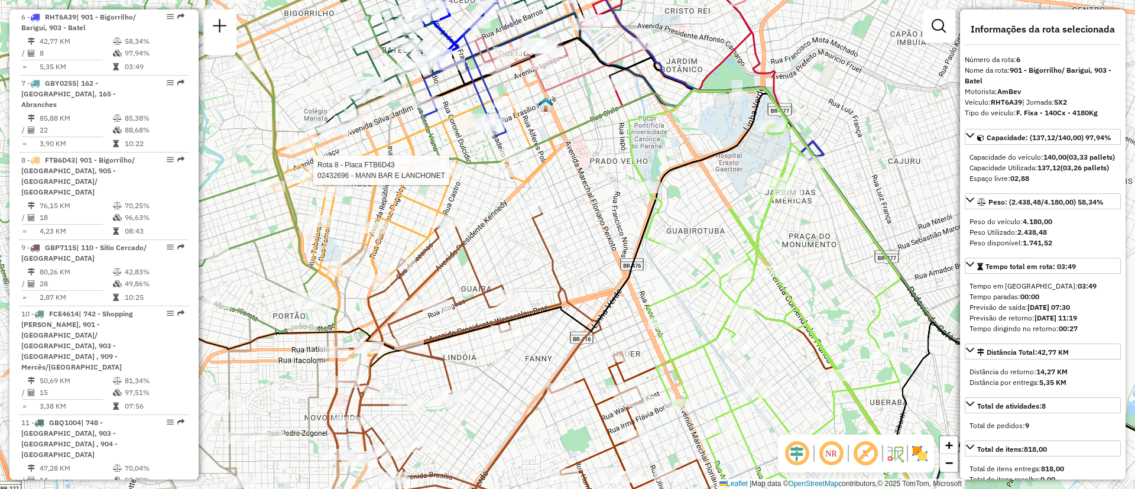
click at [763, 223] on icon at bounding box center [764, 312] width 271 height 449
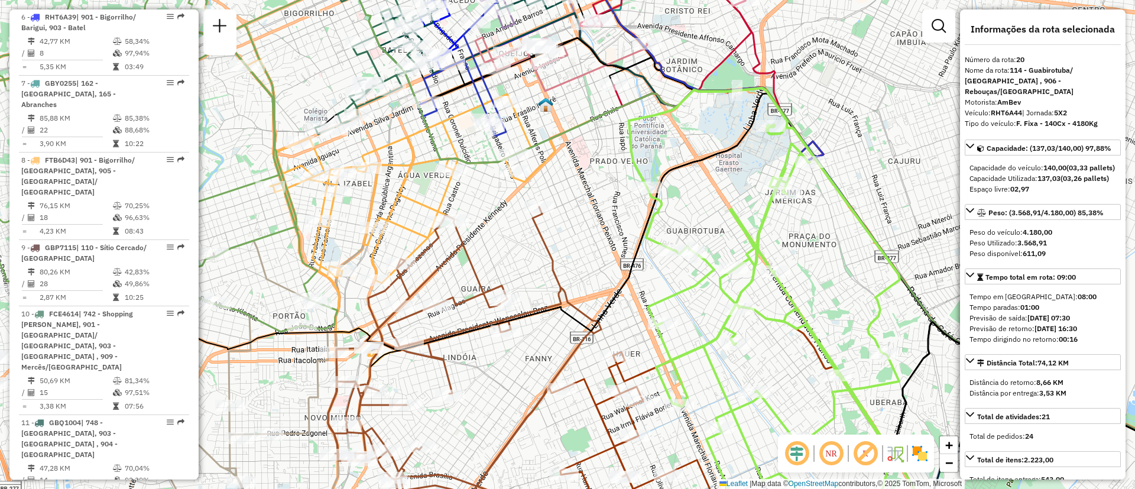
scroll to position [1684, 0]
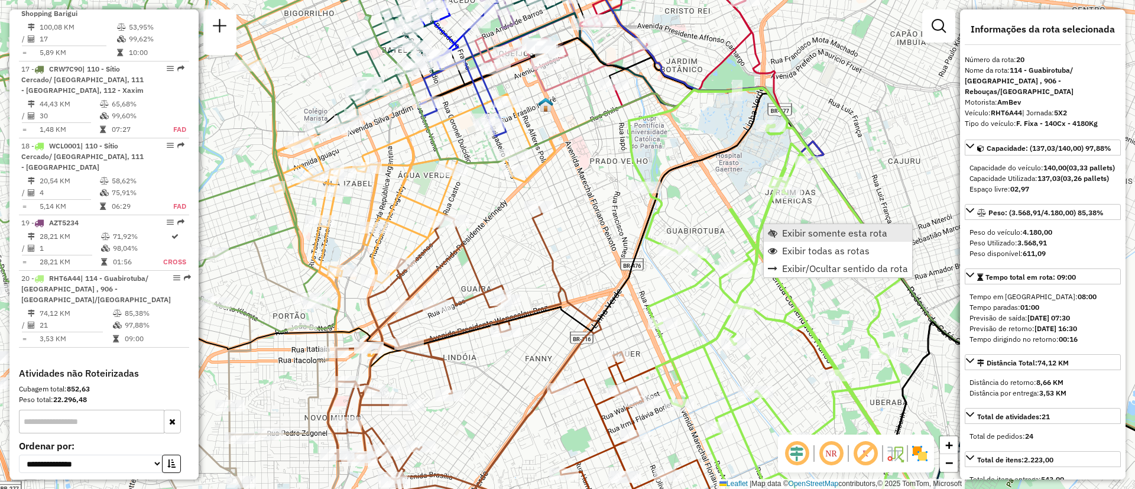
click at [810, 233] on span "Exibir somente esta rota" at bounding box center [834, 232] width 105 height 9
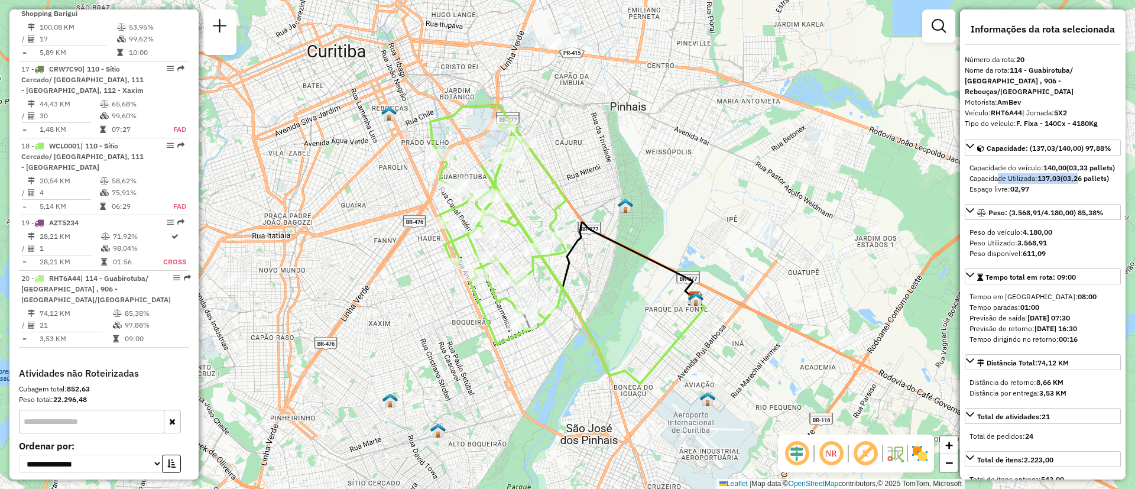
drag, startPoint x: 995, startPoint y: 179, endPoint x: 1080, endPoint y: 181, distance: 85.2
click at [1080, 181] on div "Capacidade Utilizada: 137,03 (03,26 pallets)" at bounding box center [1043, 178] width 147 height 11
click at [1015, 184] on div "Capacidade Utilizada: 137,03 (03,26 pallets)" at bounding box center [1043, 178] width 147 height 11
drag, startPoint x: 1017, startPoint y: 179, endPoint x: 1086, endPoint y: 177, distance: 68.6
click at [1086, 177] on div "Capacidade Utilizada: 137,03 (03,26 pallets)" at bounding box center [1043, 178] width 147 height 11
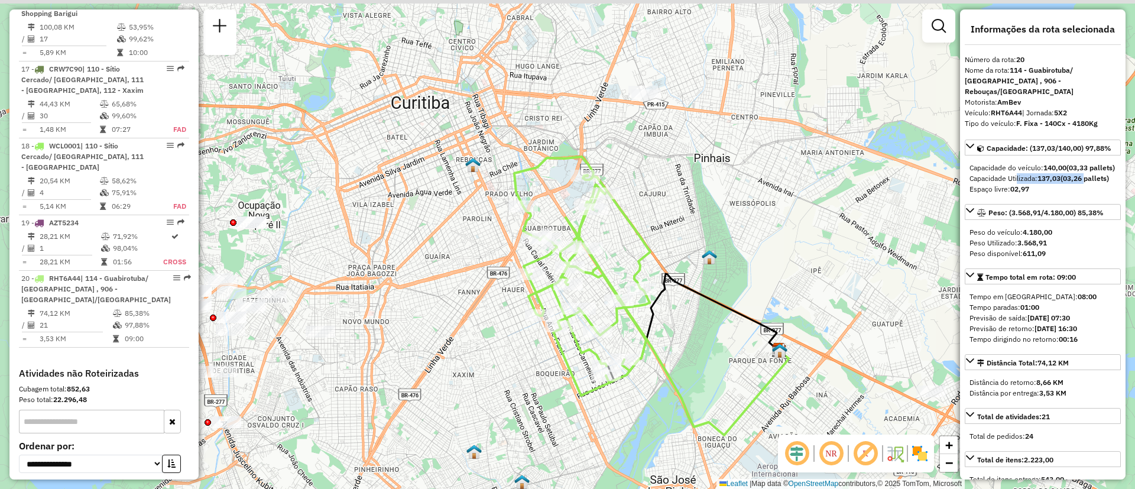
drag, startPoint x: 537, startPoint y: 221, endPoint x: 614, endPoint y: 266, distance: 88.8
click at [614, 266] on div "Janela de atendimento Grade de atendimento Capacidade Transportadoras Veículos …" at bounding box center [567, 244] width 1135 height 489
click at [537, 166] on icon at bounding box center [582, 276] width 136 height 239
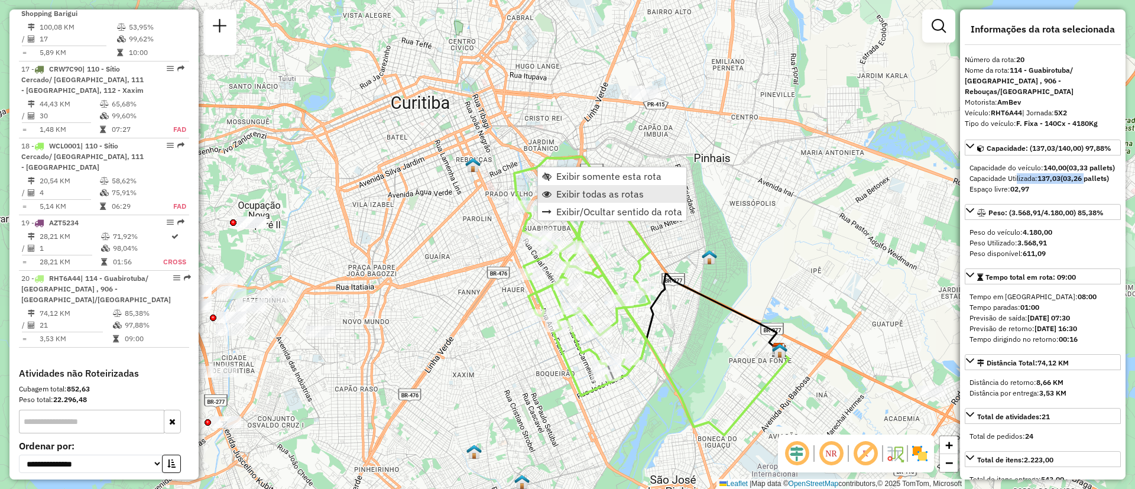
click at [564, 197] on span "Exibir todas as rotas" at bounding box center [600, 193] width 88 height 9
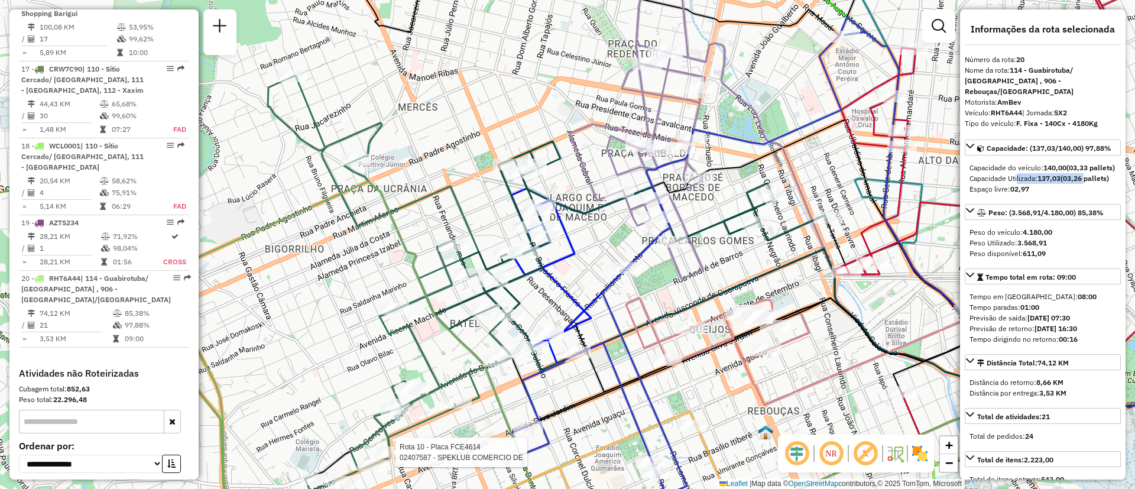
click at [403, 204] on icon at bounding box center [394, 284] width 252 height 416
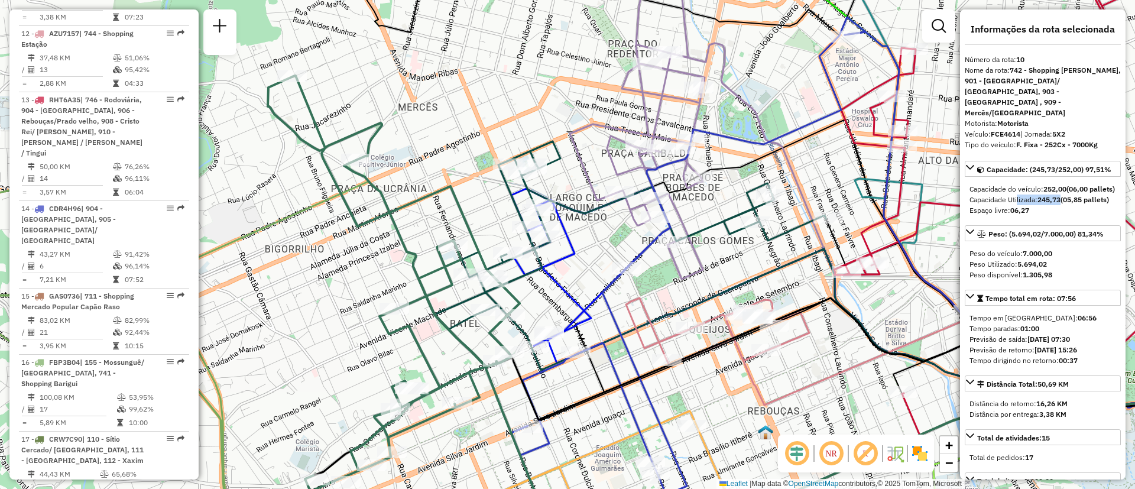
scroll to position [1113, 0]
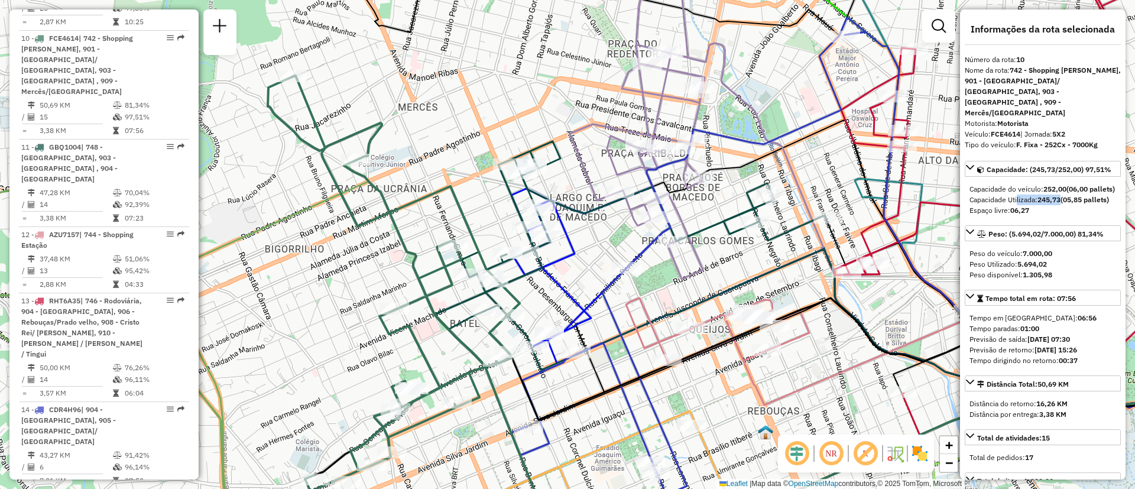
click at [1052, 195] on div "Capacidade Utilizada: 245,73 (05,85 pallets)" at bounding box center [1043, 200] width 147 height 11
drag, startPoint x: 1039, startPoint y: 188, endPoint x: 1068, endPoint y: 188, distance: 29.0
click at [1068, 195] on div "Capacidade Utilizada: 245,73 (05,85 pallets)" at bounding box center [1043, 200] width 147 height 11
click at [474, 232] on span "Exibir todas as rotas" at bounding box center [490, 227] width 88 height 9
click at [449, 202] on span "Exibir somente esta rota" at bounding box center [496, 199] width 105 height 9
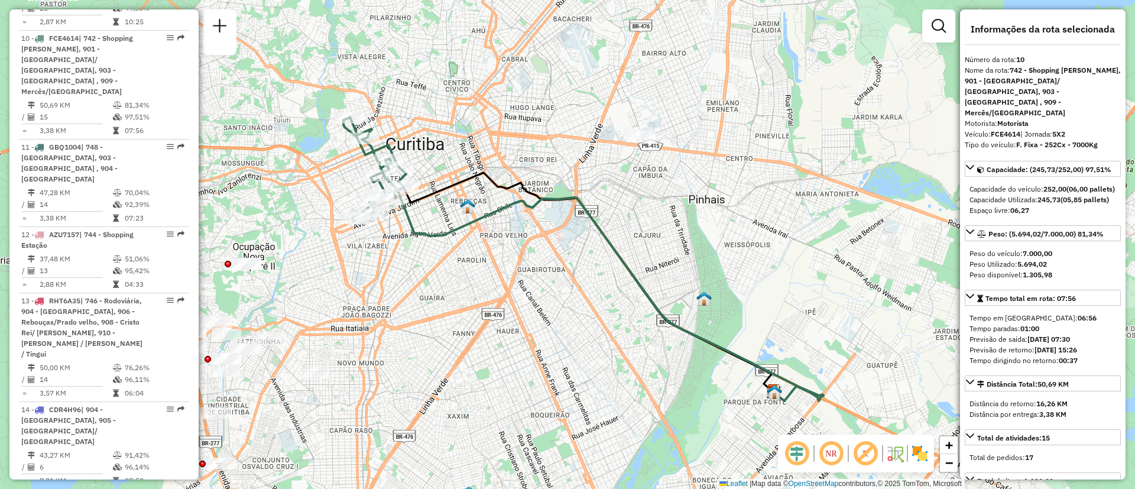
drag, startPoint x: 399, startPoint y: 247, endPoint x: 442, endPoint y: 276, distance: 51.8
click at [437, 278] on div "Janela de atendimento Grade de atendimento Capacidade Transportadoras Veículos …" at bounding box center [567, 244] width 1135 height 489
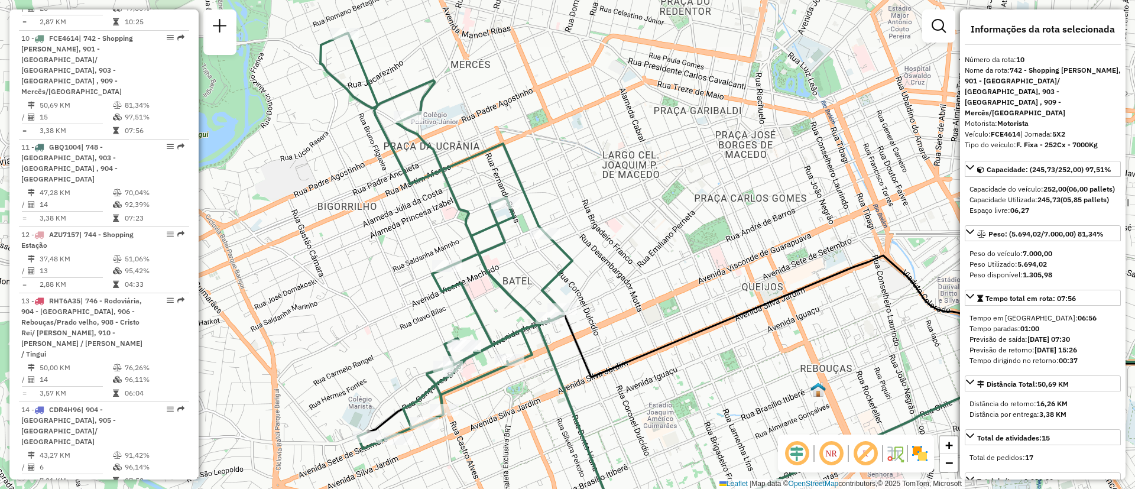
drag, startPoint x: 334, startPoint y: 213, endPoint x: 400, endPoint y: 289, distance: 101.0
click at [400, 289] on div "Janela de atendimento Grade de atendimento Capacidade Transportadoras Veículos …" at bounding box center [567, 244] width 1135 height 489
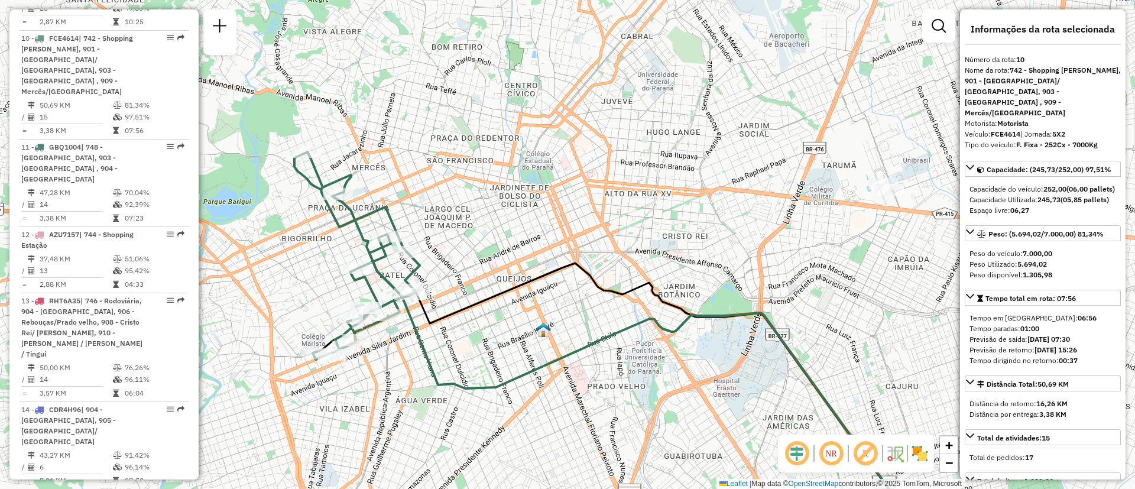
drag, startPoint x: 734, startPoint y: 284, endPoint x: 528, endPoint y: 239, distance: 211.2
click at [514, 162] on div "Janela de atendimento Grade de atendimento Capacidade Transportadoras Veículos …" at bounding box center [567, 244] width 1135 height 489
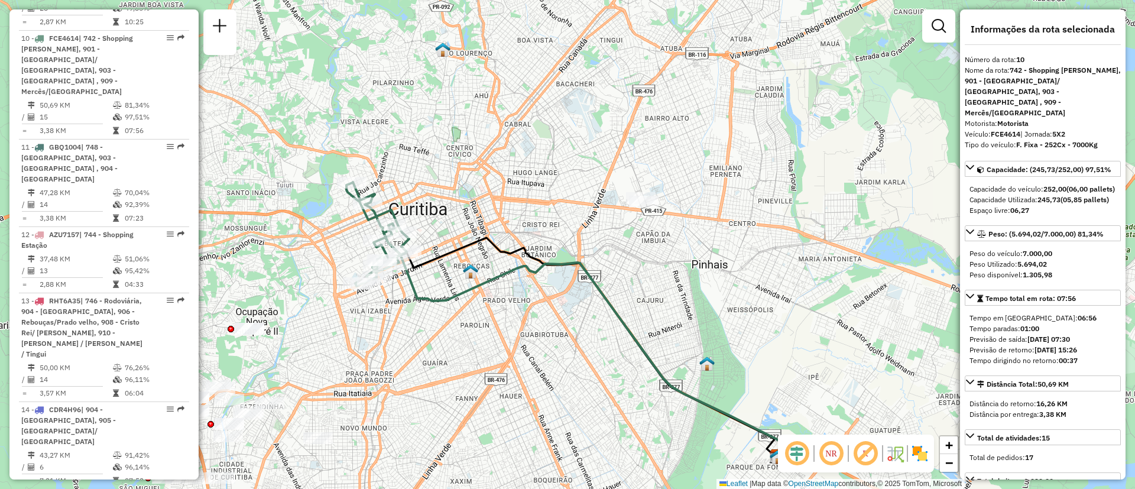
click at [485, 290] on icon at bounding box center [596, 334] width 462 height 263
click at [526, 318] on span "Exibir todas as rotas" at bounding box center [544, 313] width 88 height 9
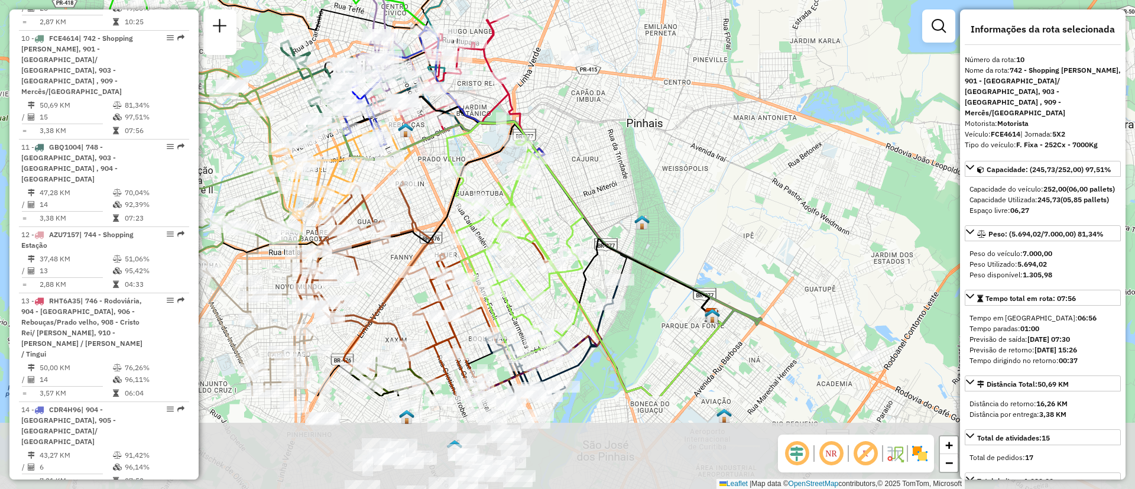
drag, startPoint x: 564, startPoint y: 325, endPoint x: 497, endPoint y: 177, distance: 161.5
click at [497, 177] on icon at bounding box center [515, 241] width 136 height 239
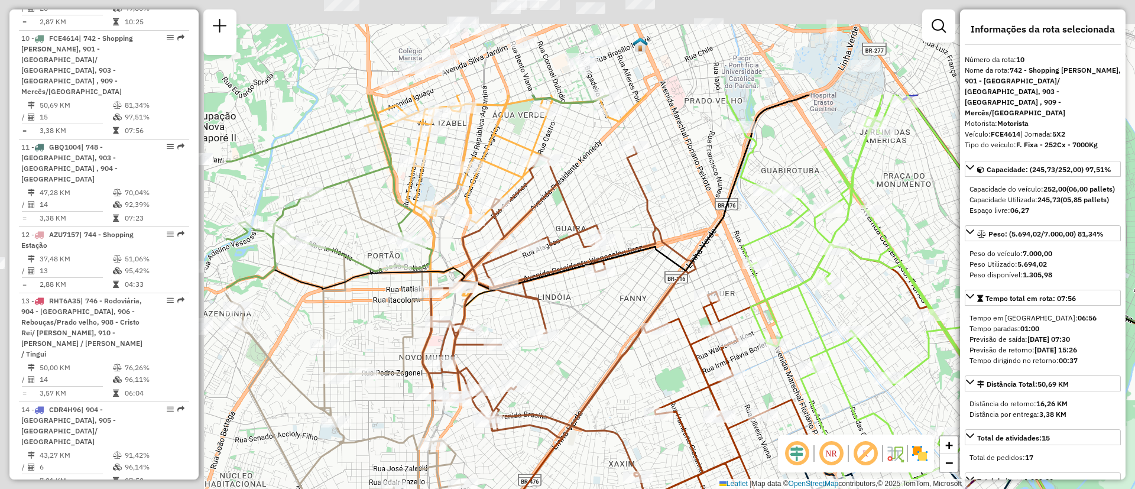
drag, startPoint x: 567, startPoint y: 311, endPoint x: 721, endPoint y: 349, distance: 159.5
click at [737, 355] on div "Janela de atendimento Grade de atendimento Capacidade Transportadoras Veículos …" at bounding box center [567, 244] width 1135 height 489
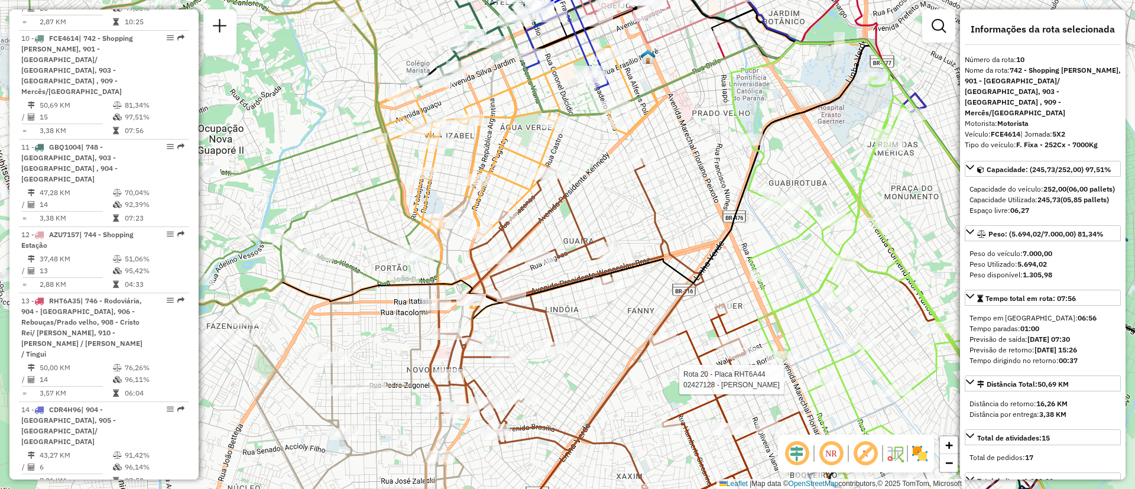
drag, startPoint x: 522, startPoint y: 168, endPoint x: 632, endPoint y: 344, distance: 207.2
click at [632, 344] on div "Rota 20 - Placa RHT6A44 02427128 - JOCEMARA PEDROSO FER Rota 15 - Placa GAS0736…" at bounding box center [567, 244] width 1135 height 489
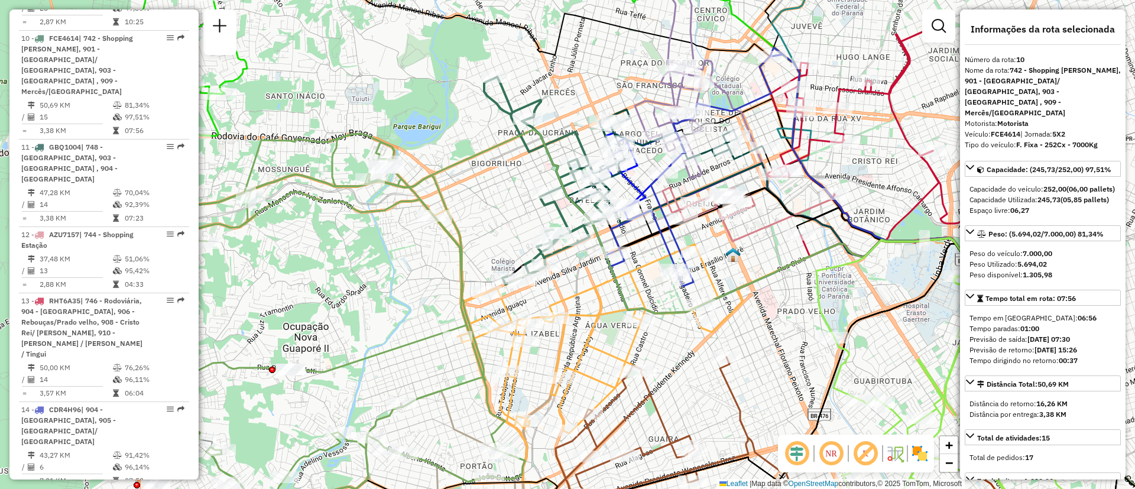
drag, startPoint x: 626, startPoint y: 245, endPoint x: 583, endPoint y: 287, distance: 59.8
click at [583, 287] on div "Rota 20 - Placa RHT6A44 02427128 - JOCEMARA PEDROSO FER Janela de atendimento G…" at bounding box center [567, 244] width 1135 height 489
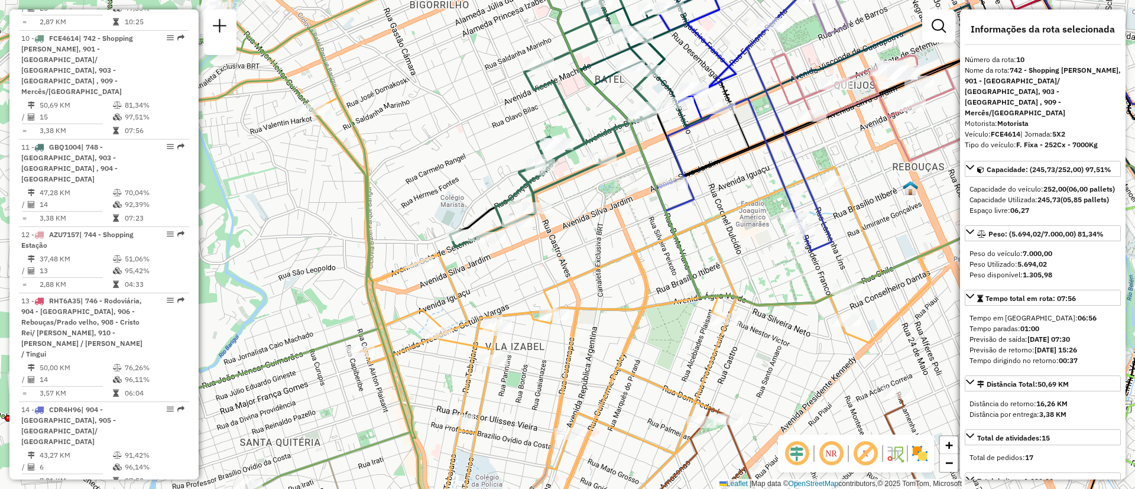
click at [520, 314] on icon at bounding box center [597, 318] width 569 height 440
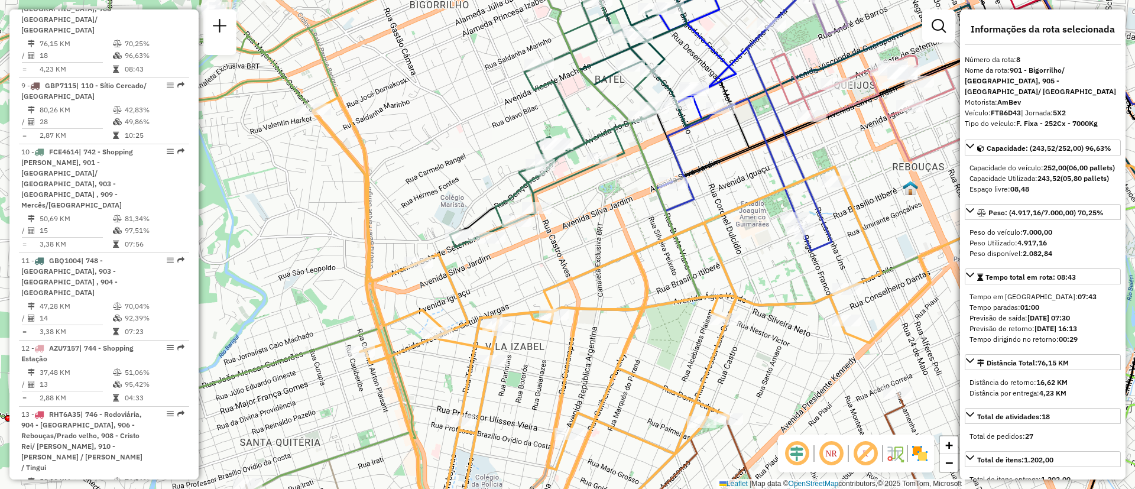
scroll to position [970, 0]
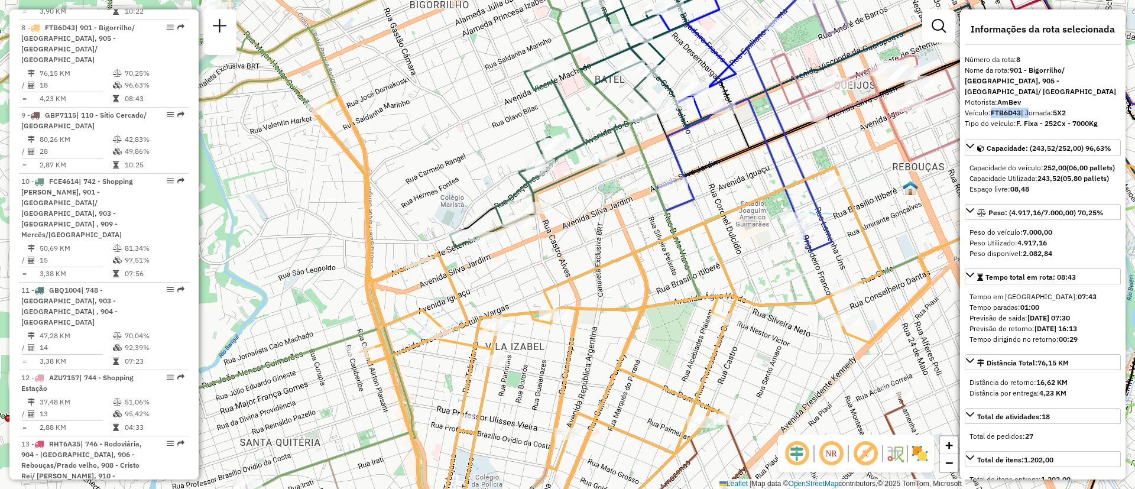
drag, startPoint x: 994, startPoint y: 99, endPoint x: 1028, endPoint y: 105, distance: 34.3
click at [1028, 108] on div "Veículo: FTB6D43 | Jornada: 5X2" at bounding box center [1043, 113] width 156 height 11
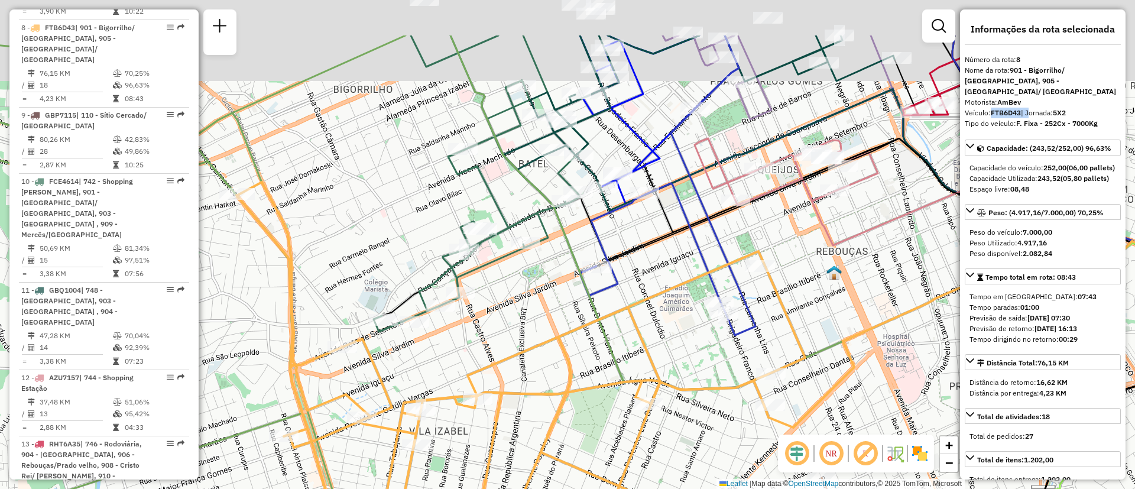
drag, startPoint x: 657, startPoint y: 265, endPoint x: 590, endPoint y: 346, distance: 105.4
click at [590, 346] on div "Janela de atendimento Grade de atendimento Capacidade Transportadoras Veículos …" at bounding box center [567, 244] width 1135 height 489
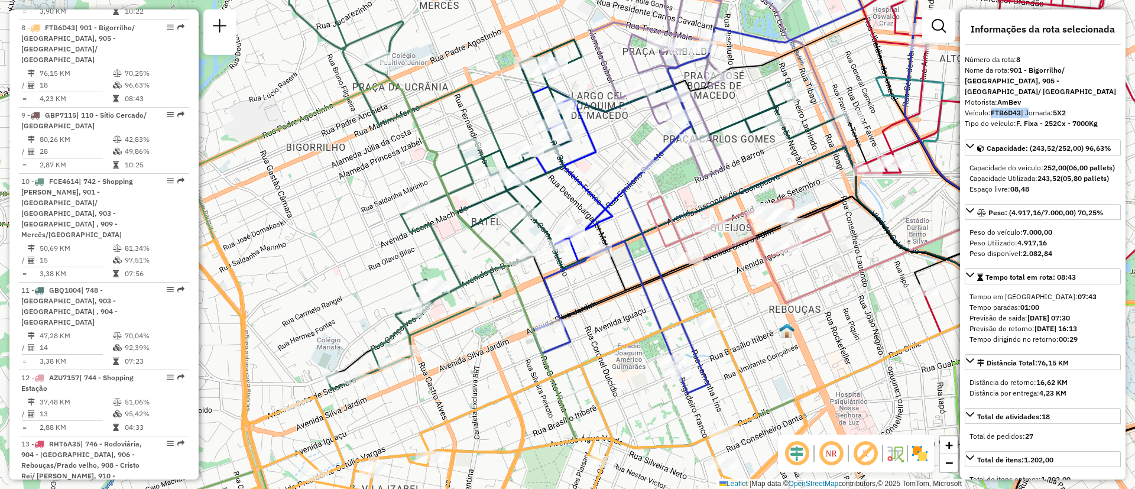
click at [740, 240] on icon at bounding box center [899, 263] width 700 height 134
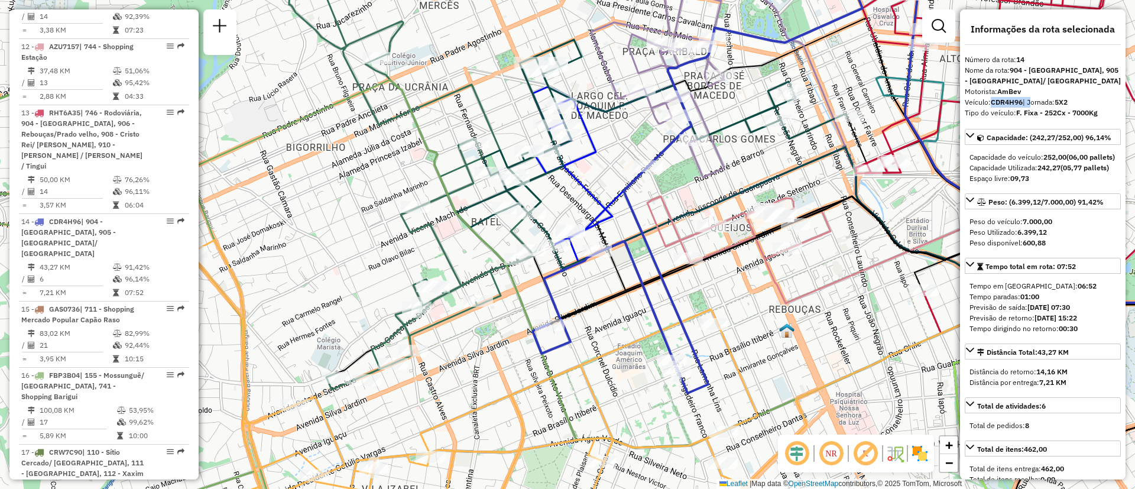
scroll to position [1442, 0]
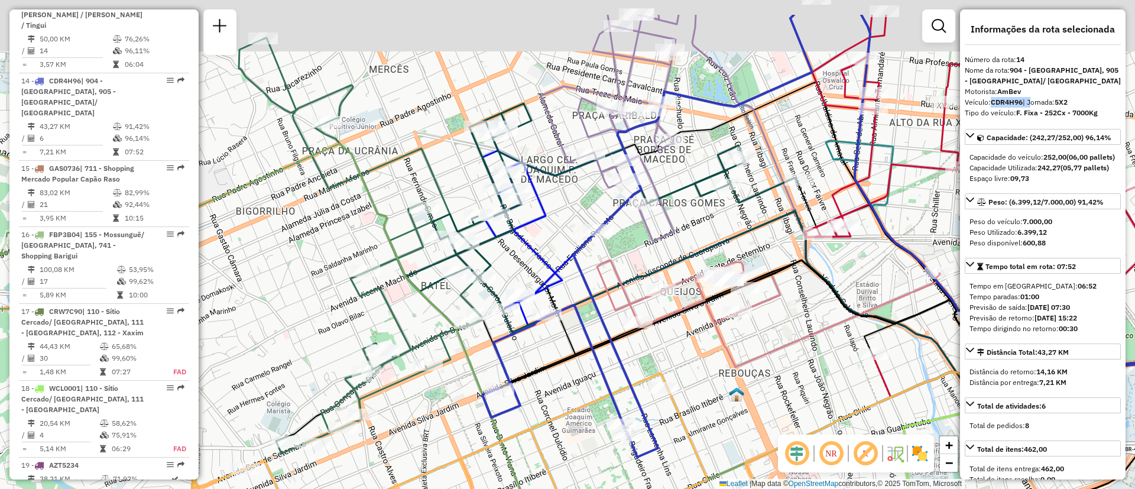
drag, startPoint x: 787, startPoint y: 167, endPoint x: 699, endPoint y: 276, distance: 139.6
click at [699, 276] on icon at bounding box center [838, 304] width 720 height 187
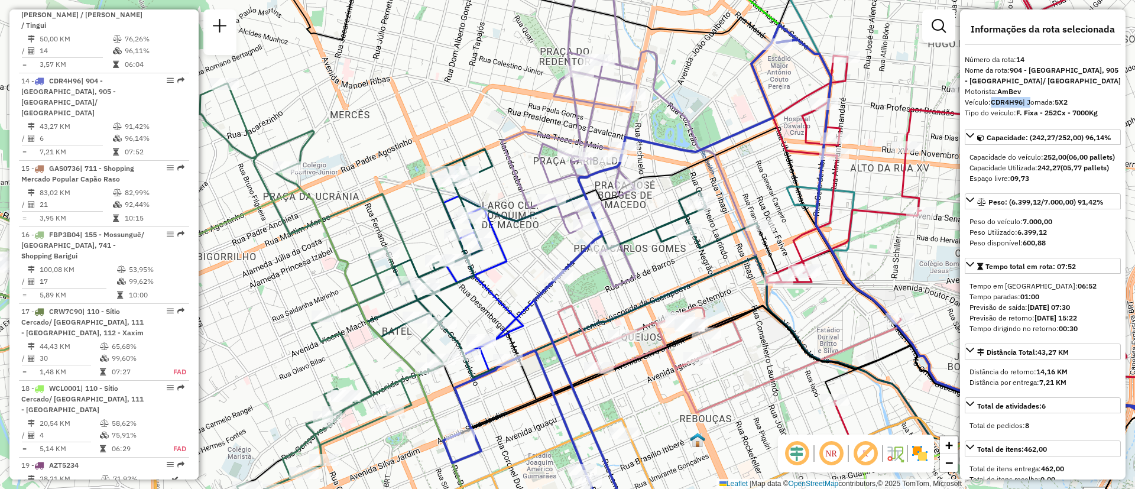
click at [616, 204] on icon at bounding box center [894, 332] width 672 height 410
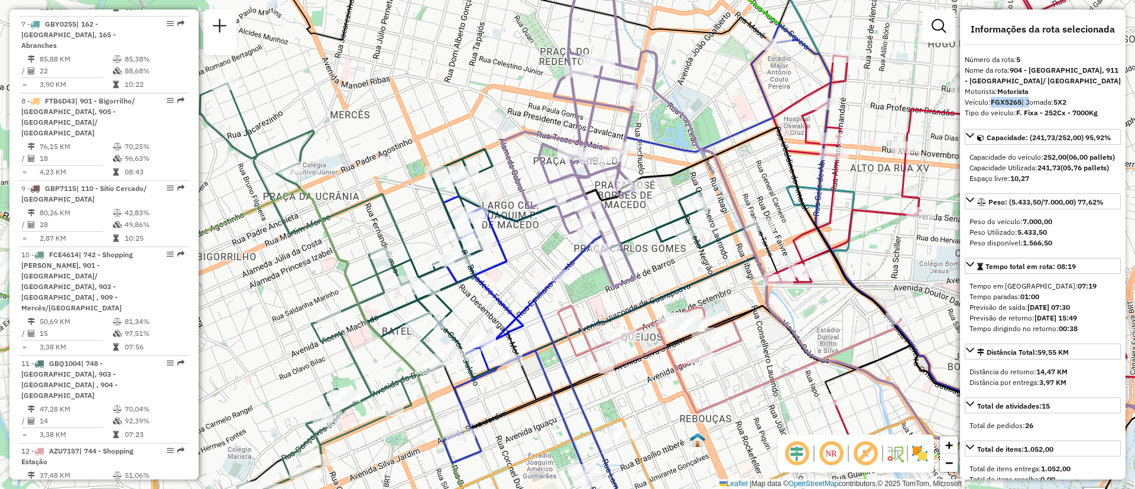
scroll to position [760, 0]
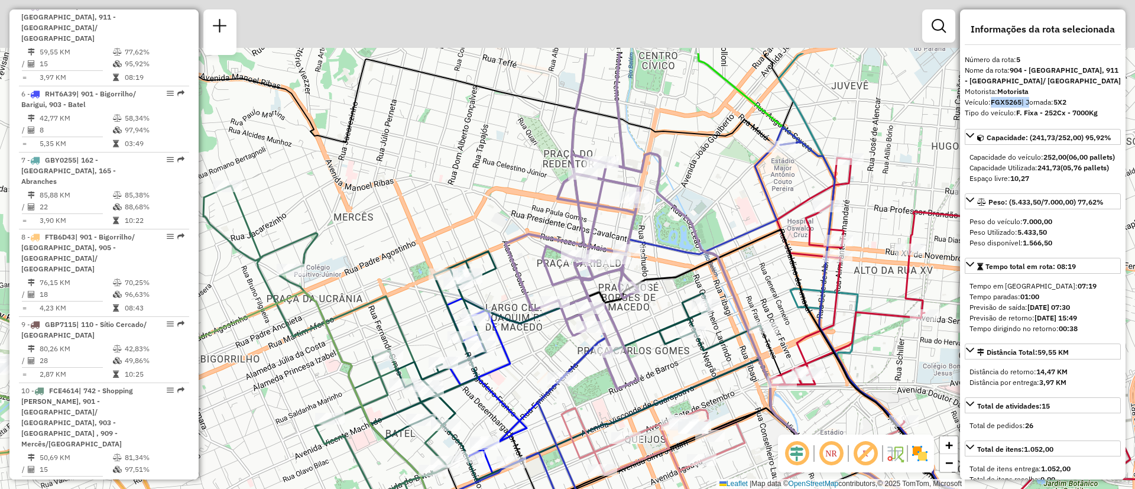
drag, startPoint x: 564, startPoint y: 274, endPoint x: 574, endPoint y: 311, distance: 38.7
click at [574, 311] on icon at bounding box center [573, 221] width 135 height 336
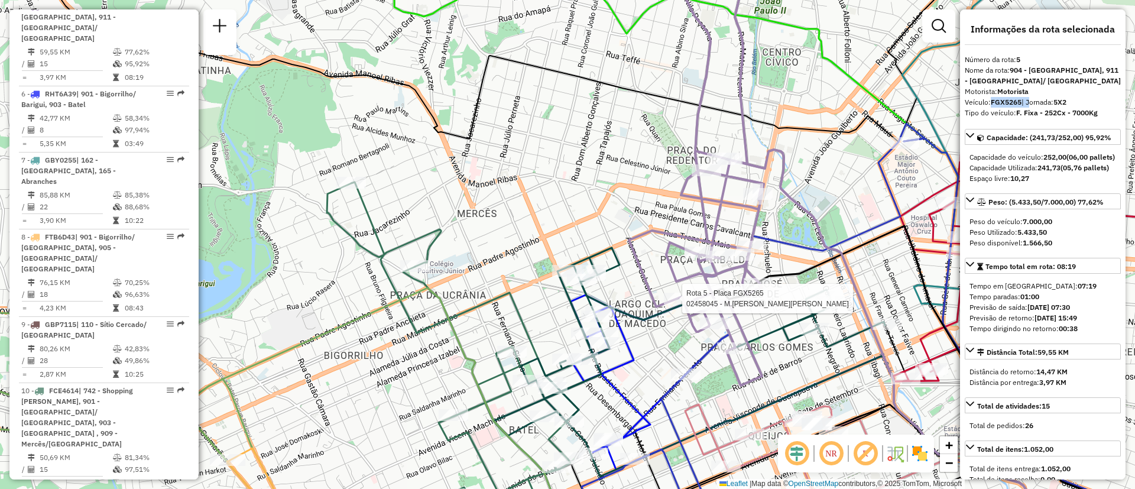
drag, startPoint x: 493, startPoint y: 264, endPoint x: 624, endPoint y: 158, distance: 168.6
click at [624, 158] on div "Rota 5 - Placa FGX5265 02458045 - M.[PERSON_NAME][PERSON_NAME] de atendimento G…" at bounding box center [567, 244] width 1135 height 489
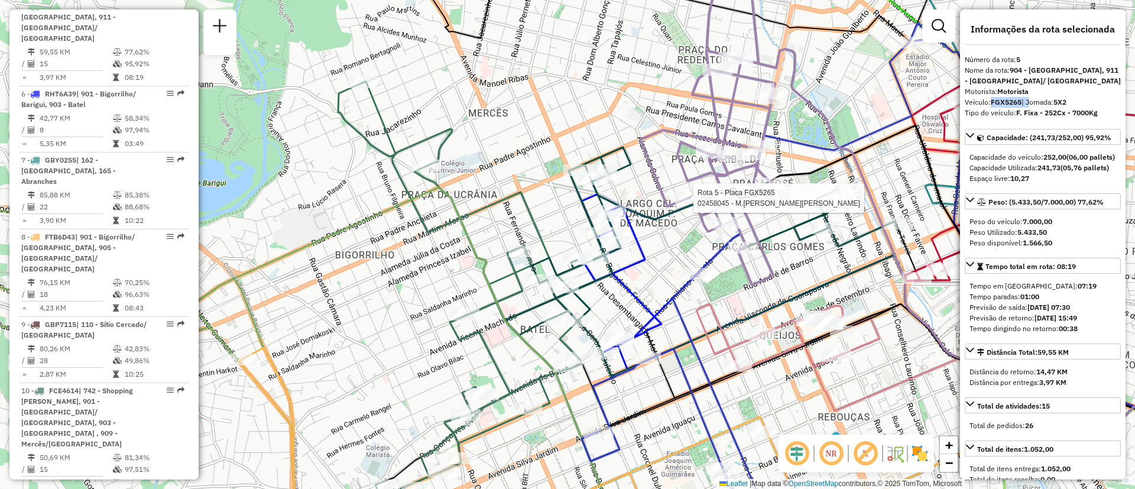
drag, startPoint x: 626, startPoint y: 345, endPoint x: 596, endPoint y: 178, distance: 169.4
click at [596, 178] on div "Rota 5 - Placa FGX5265 02458045 - M.[PERSON_NAME][PERSON_NAME] de atendimento G…" at bounding box center [567, 244] width 1135 height 489
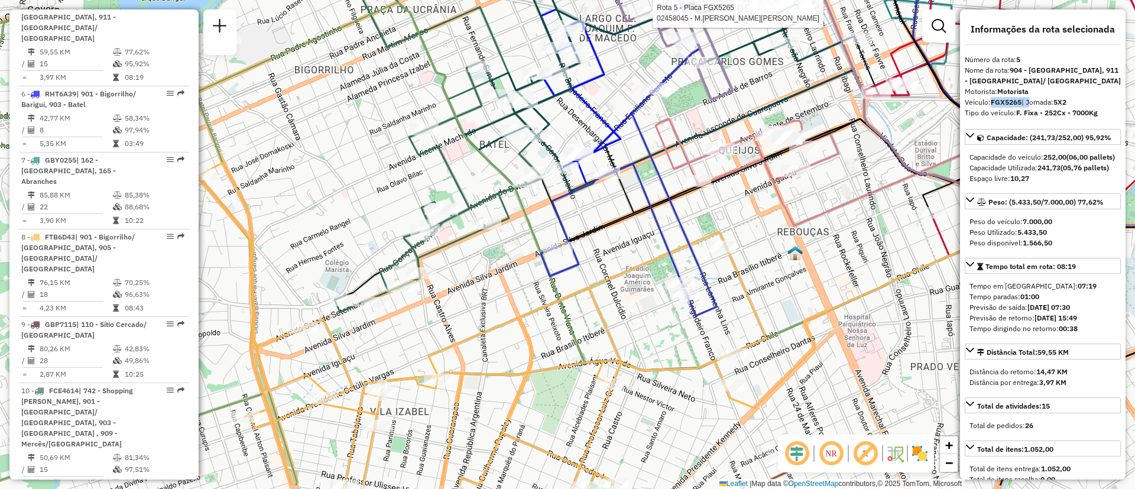
drag, startPoint x: 567, startPoint y: 296, endPoint x: 558, endPoint y: 211, distance: 85.6
click at [558, 212] on icon at bounding box center [706, 107] width 330 height 417
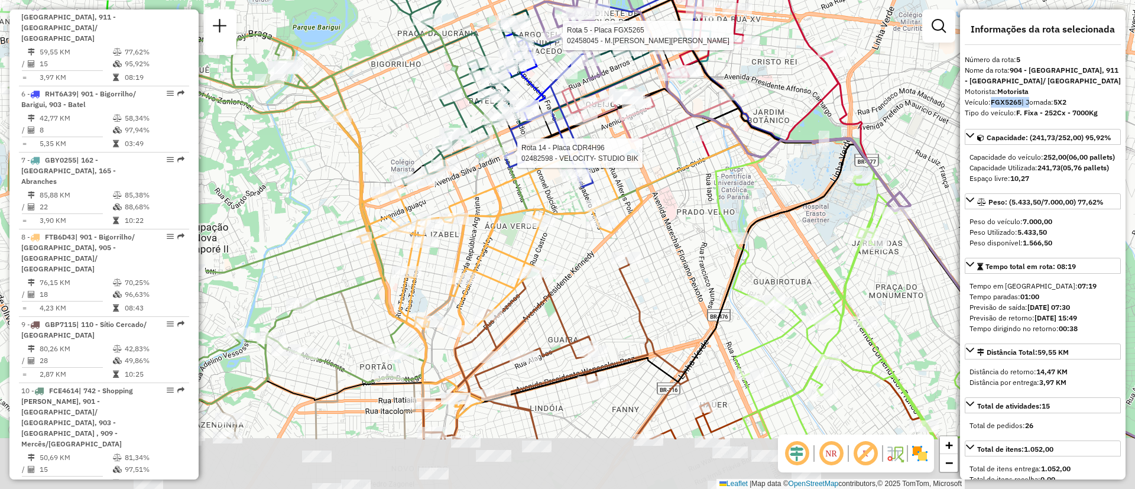
drag, startPoint x: 509, startPoint y: 349, endPoint x: 507, endPoint y: 251, distance: 98.8
click at [507, 251] on icon at bounding box center [476, 264] width 284 height 308
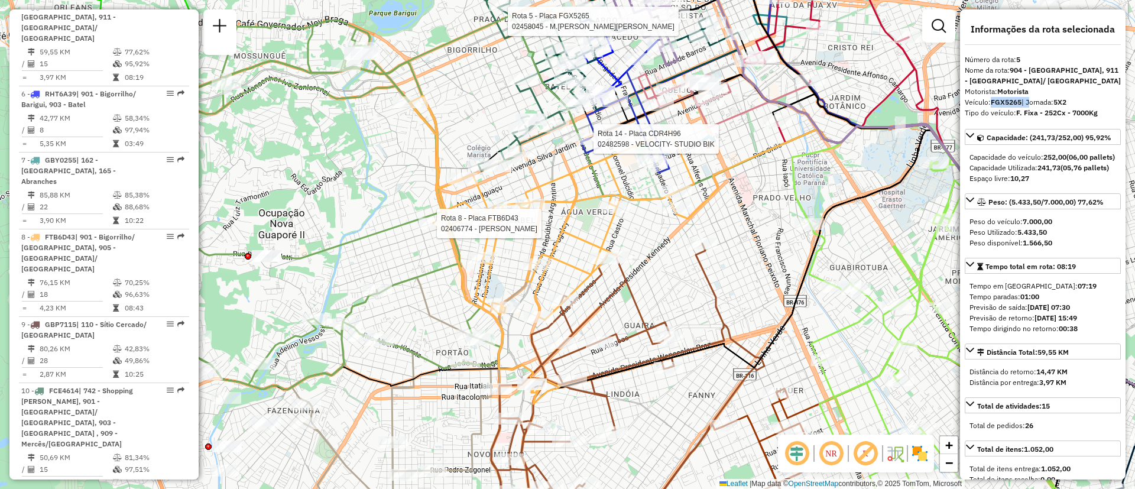
drag, startPoint x: 373, startPoint y: 207, endPoint x: 404, endPoint y: 201, distance: 31.9
click at [419, 218] on div at bounding box center [434, 224] width 30 height 12
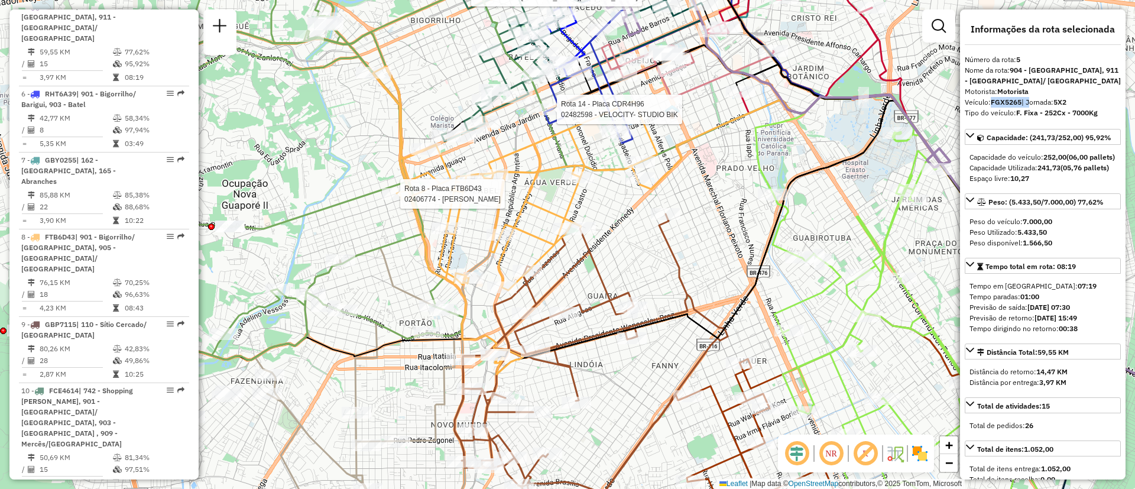
click at [890, 234] on icon at bounding box center [891, 316] width 271 height 442
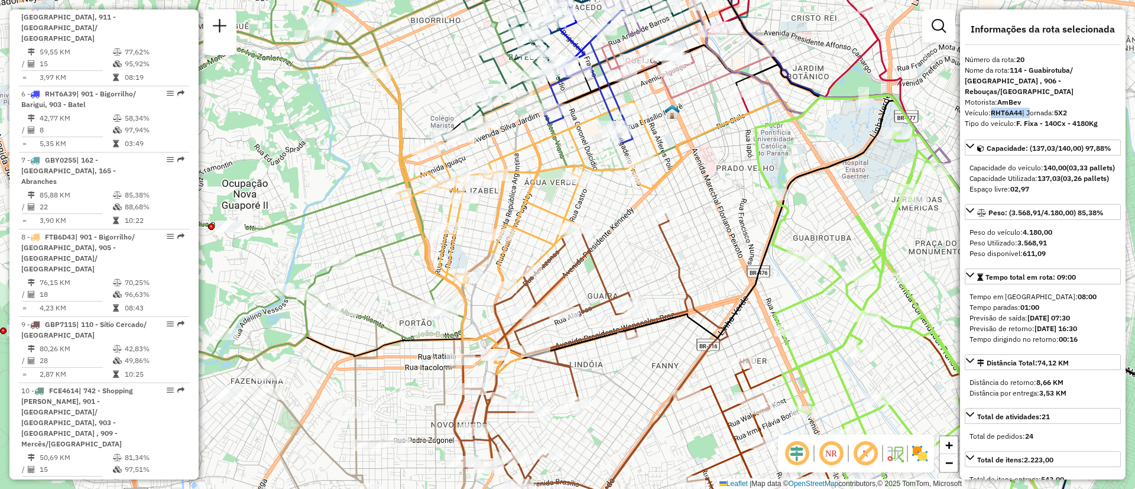
scroll to position [1684, 0]
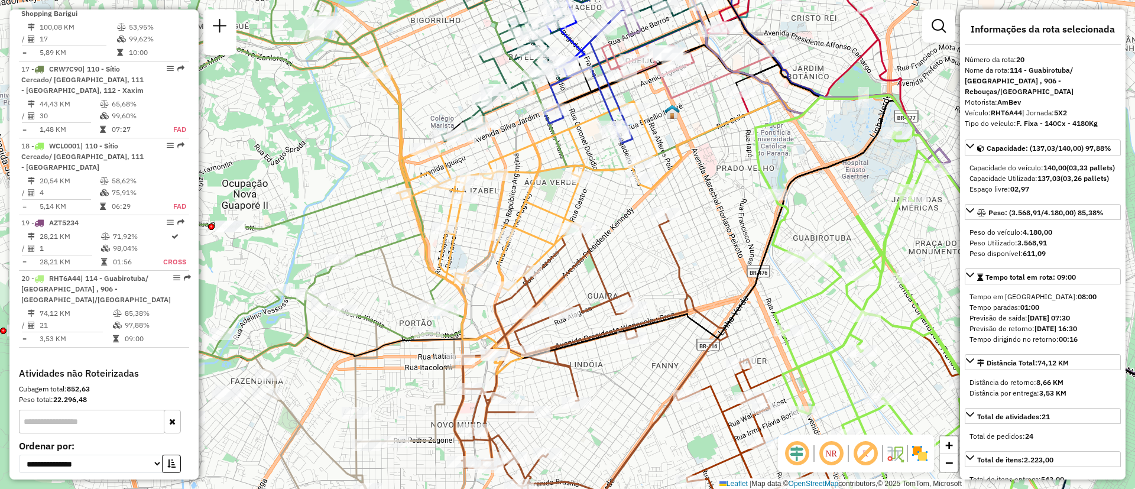
click at [996, 118] on div "Tipo do veículo: F. Fixa - 140Cx - 4180Kg" at bounding box center [1043, 123] width 156 height 11
click at [1000, 108] on strong "RHT6A44" at bounding box center [1006, 112] width 31 height 9
copy div "RHT6A44"
